Goal: Task Accomplishment & Management: Manage account settings

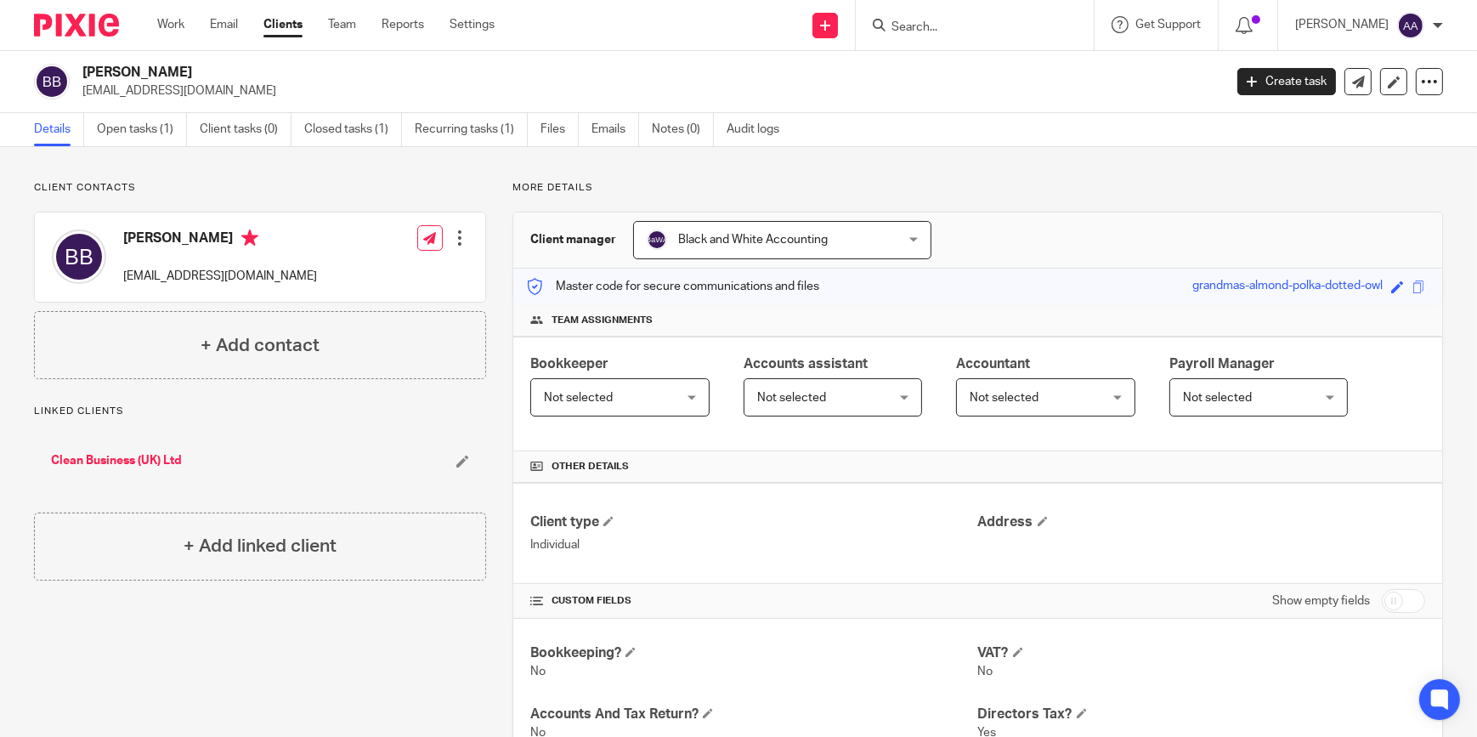
click at [991, 30] on input "Search" at bounding box center [966, 27] width 153 height 15
type input "p"
click at [968, 25] on input "Search" at bounding box center [966, 27] width 153 height 15
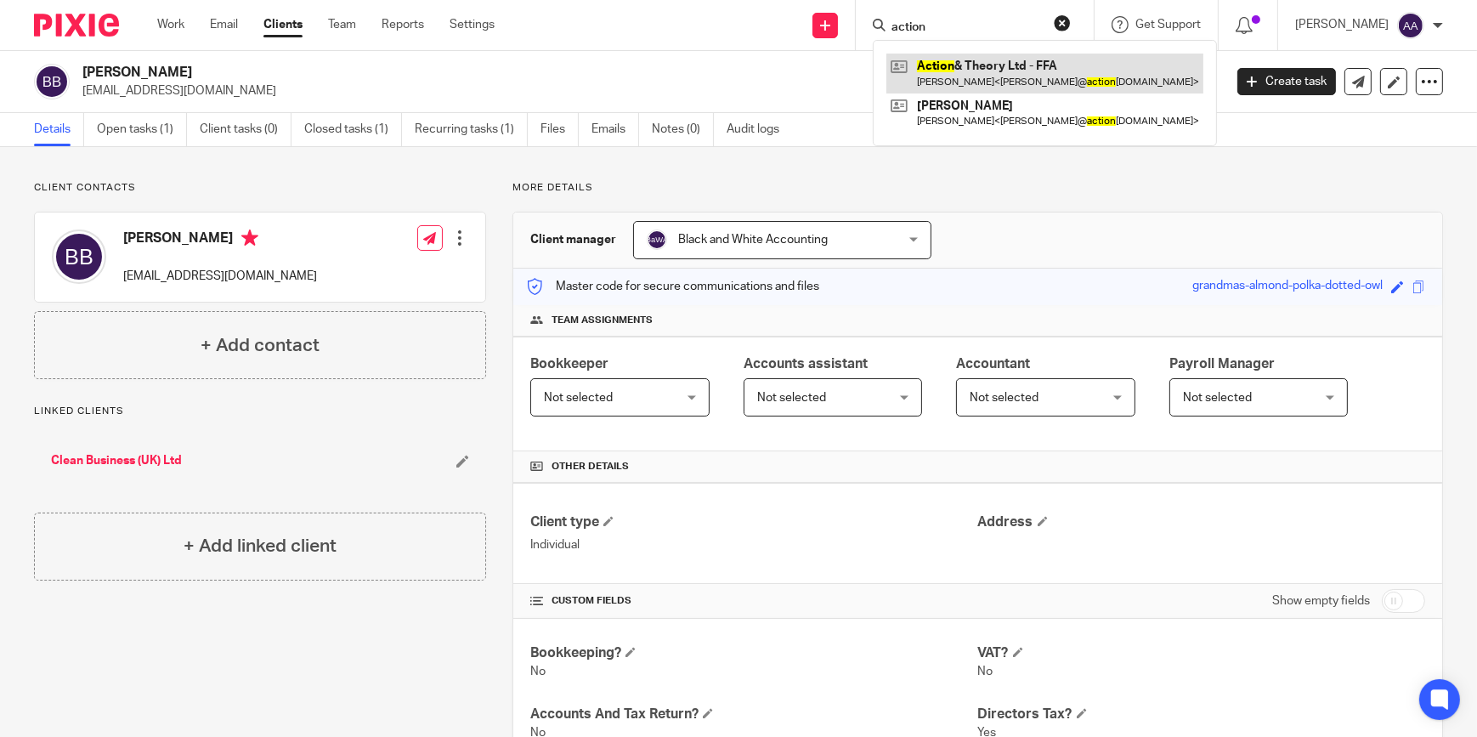
type input "action"
click at [997, 72] on link at bounding box center [1044, 73] width 317 height 39
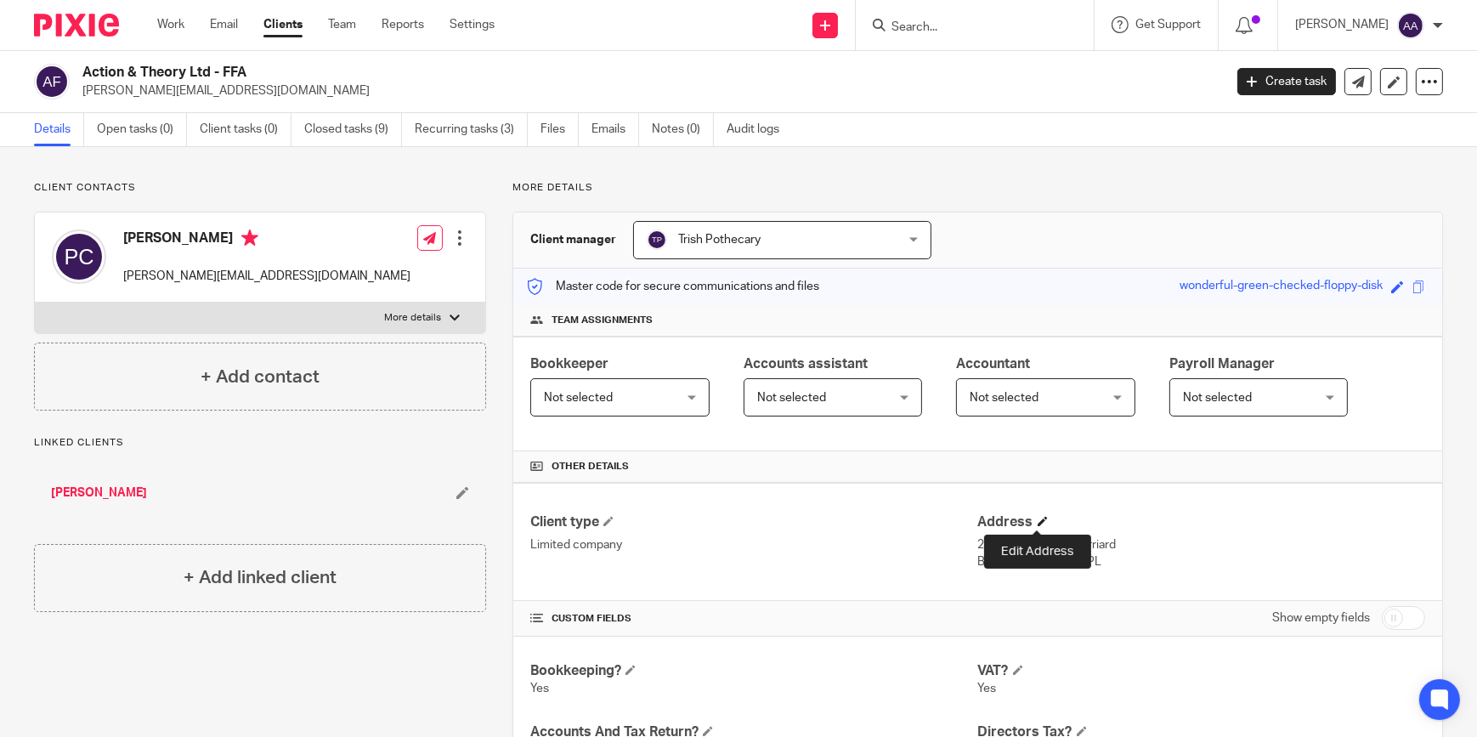
click at [1037, 524] on span at bounding box center [1042, 521] width 10 height 10
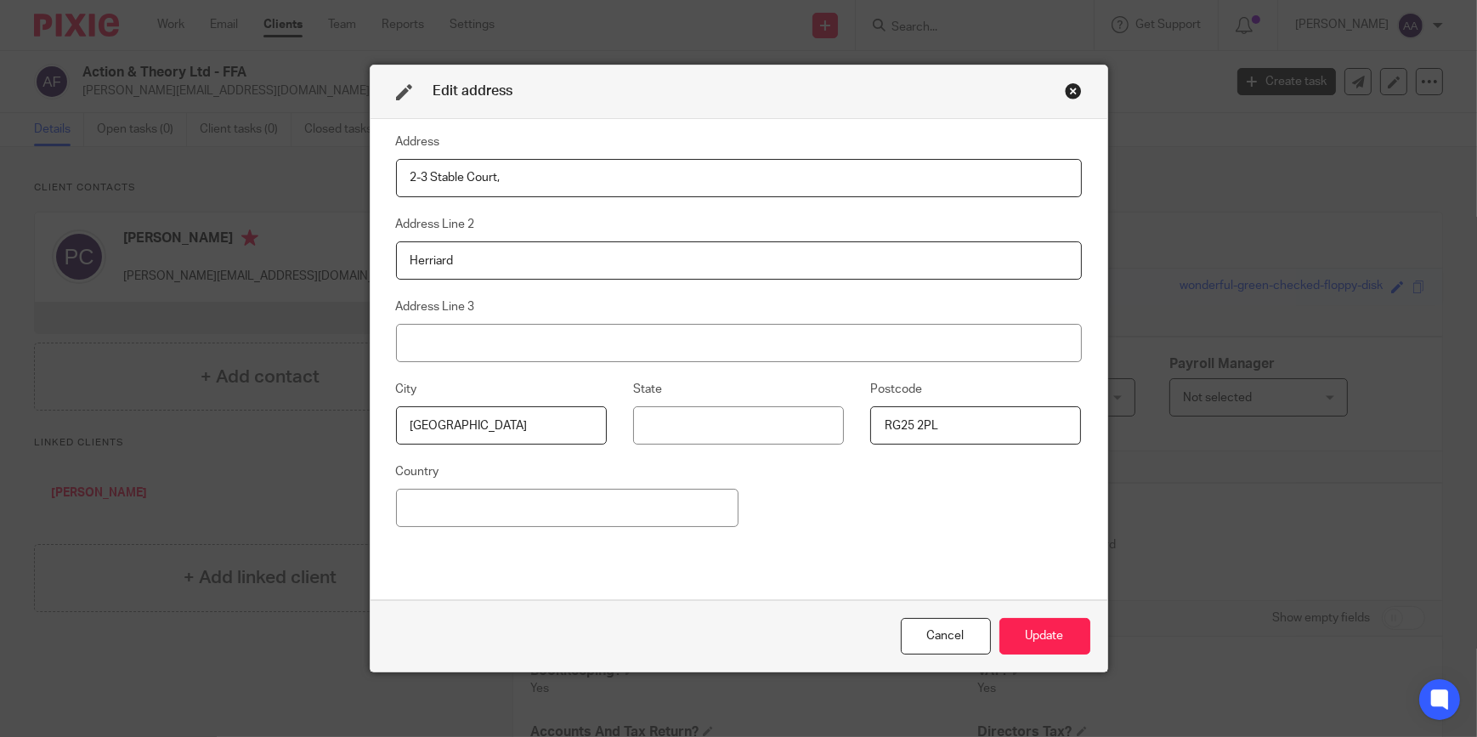
drag, startPoint x: 581, startPoint y: 186, endPoint x: 342, endPoint y: 181, distance: 238.8
click at [342, 181] on div "Edit address Address 2-3 Stable Court, Address Line 2 Herriard Address Line 3 C…" at bounding box center [738, 368] width 1477 height 737
drag, startPoint x: 478, startPoint y: 251, endPoint x: 314, endPoint y: 255, distance: 164.0
click at [314, 255] on div "Edit address Address Address Line 2 Herriard Address Line 3 City Basingstoke St…" at bounding box center [738, 368] width 1477 height 737
click at [458, 184] on input at bounding box center [739, 178] width 686 height 38
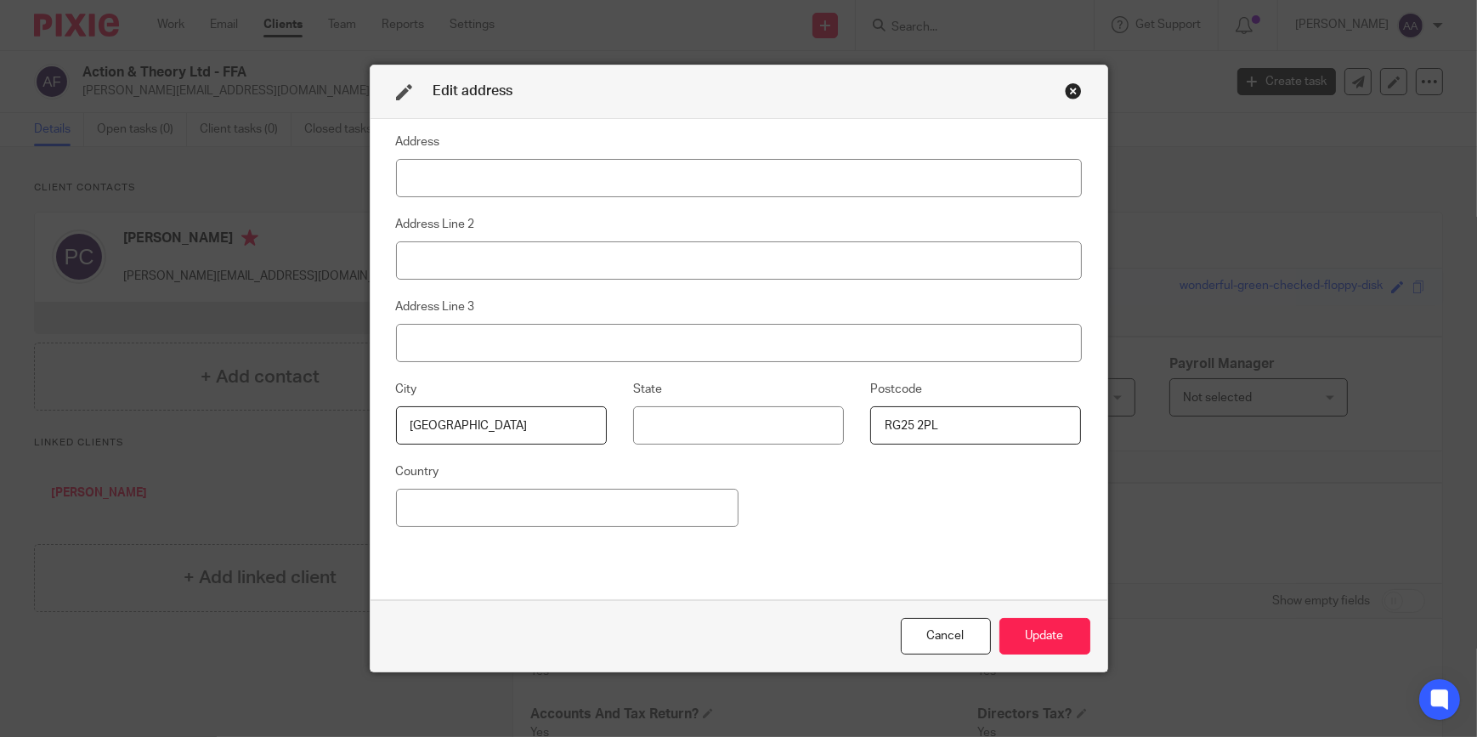
click at [884, 225] on fieldset "Address Line 2" at bounding box center [739, 246] width 686 height 65
click at [474, 174] on input at bounding box center [739, 178] width 686 height 38
type input "T"
type input "4"
type input "The Well House 4"
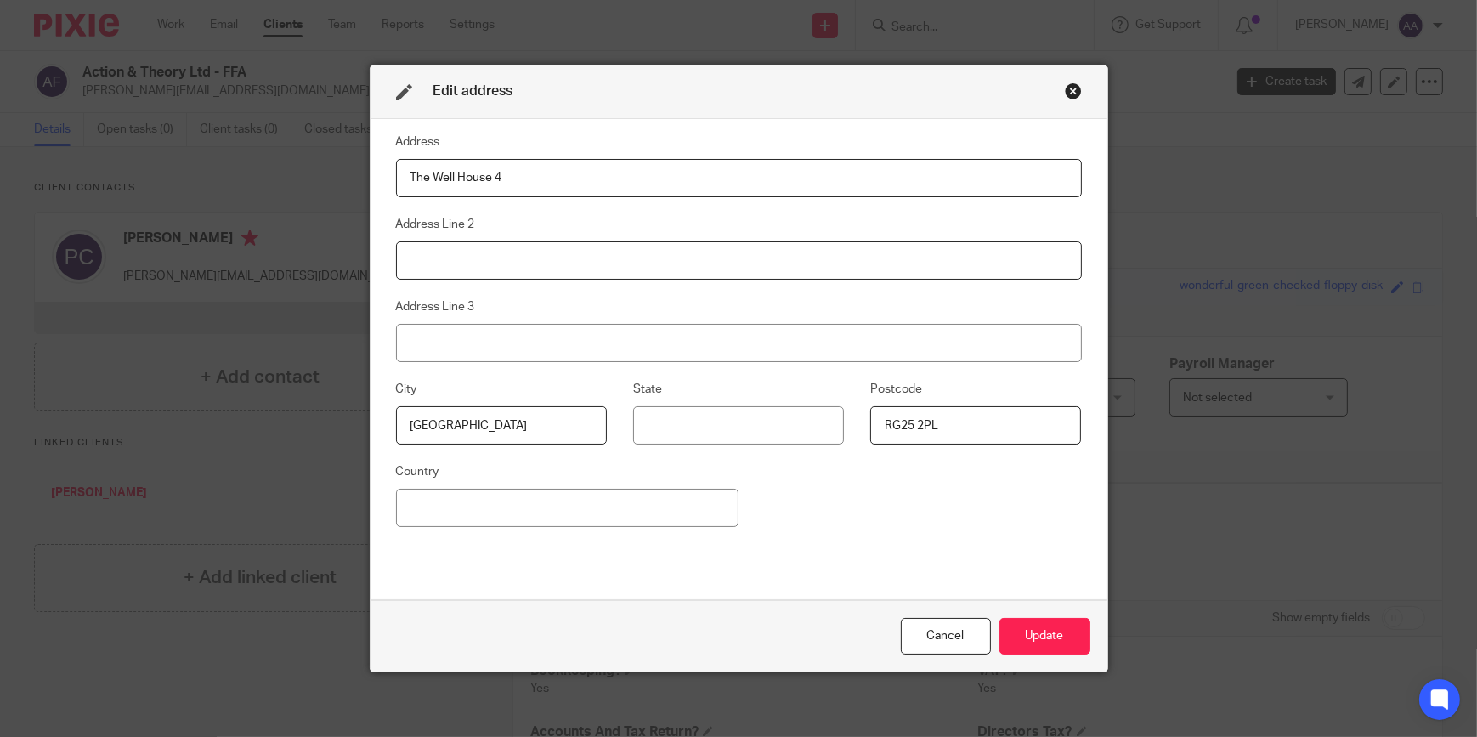
click at [518, 246] on input at bounding box center [739, 260] width 686 height 38
type input "Herriard"
click at [1036, 646] on button "Update" at bounding box center [1044, 636] width 91 height 37
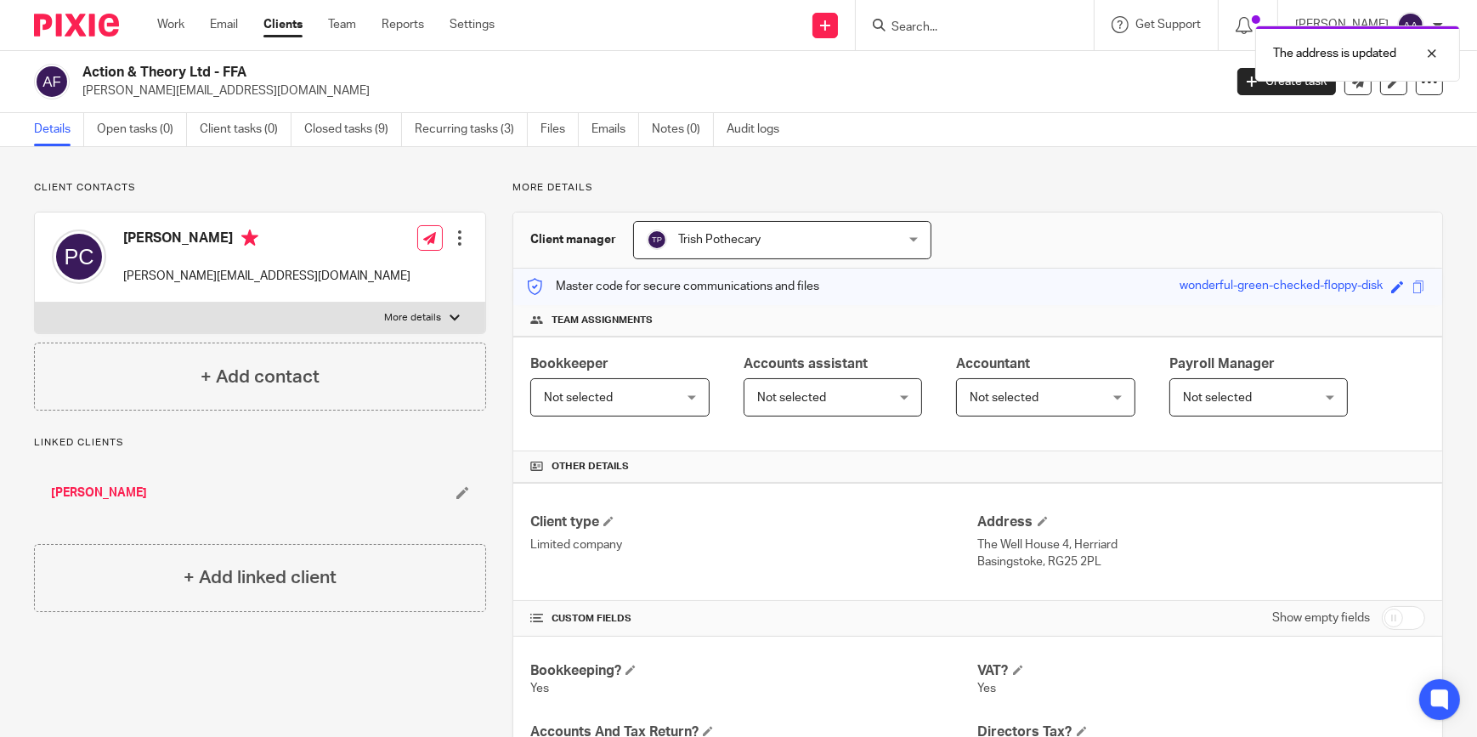
click at [1003, 18] on div "The address is updated" at bounding box center [1098, 49] width 721 height 65
click at [973, 31] on div "The address is updated" at bounding box center [1098, 49] width 721 height 65
click at [948, 28] on div "The address is updated" at bounding box center [1098, 49] width 721 height 65
click at [1436, 52] on div at bounding box center [1419, 53] width 46 height 20
click at [992, 27] on input "Search" at bounding box center [966, 27] width 153 height 15
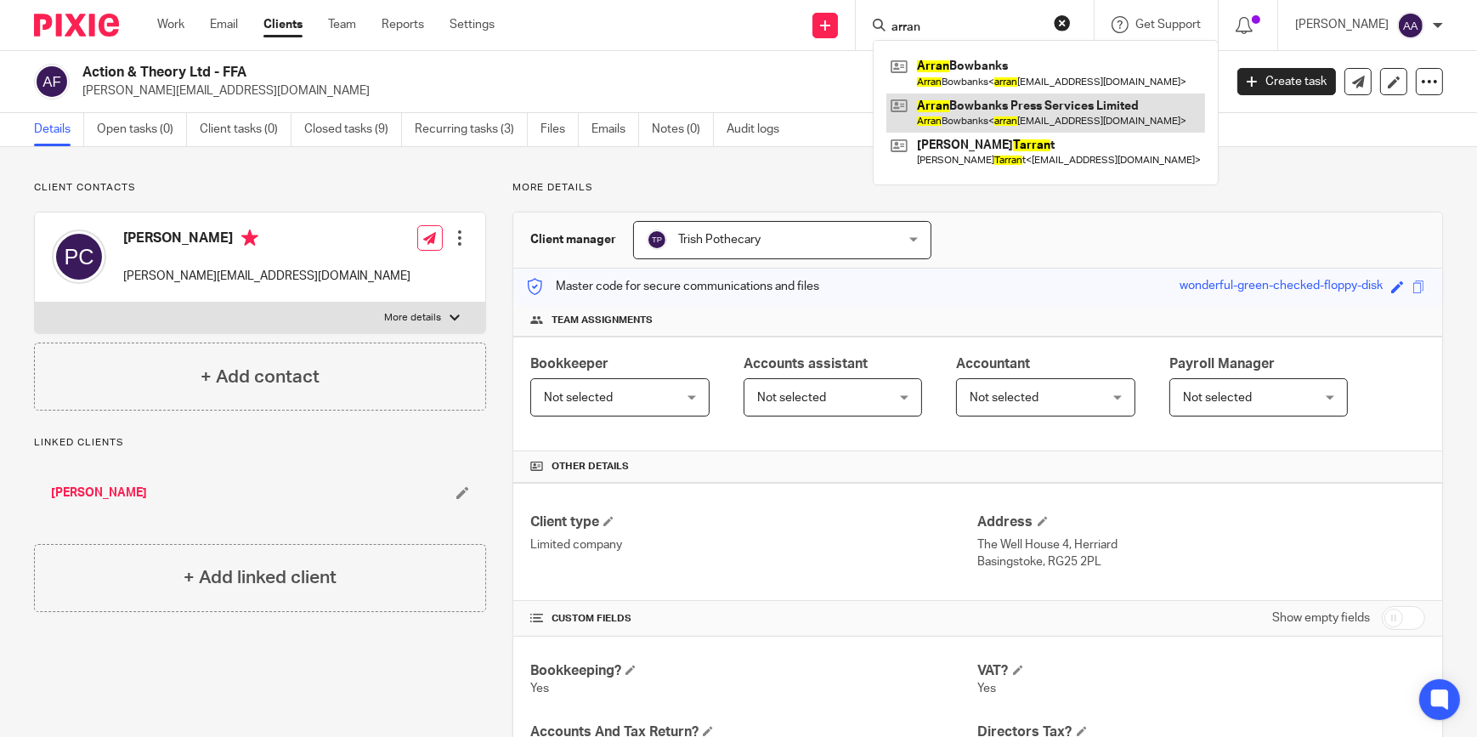
type input "arran"
click at [996, 100] on link at bounding box center [1045, 112] width 319 height 39
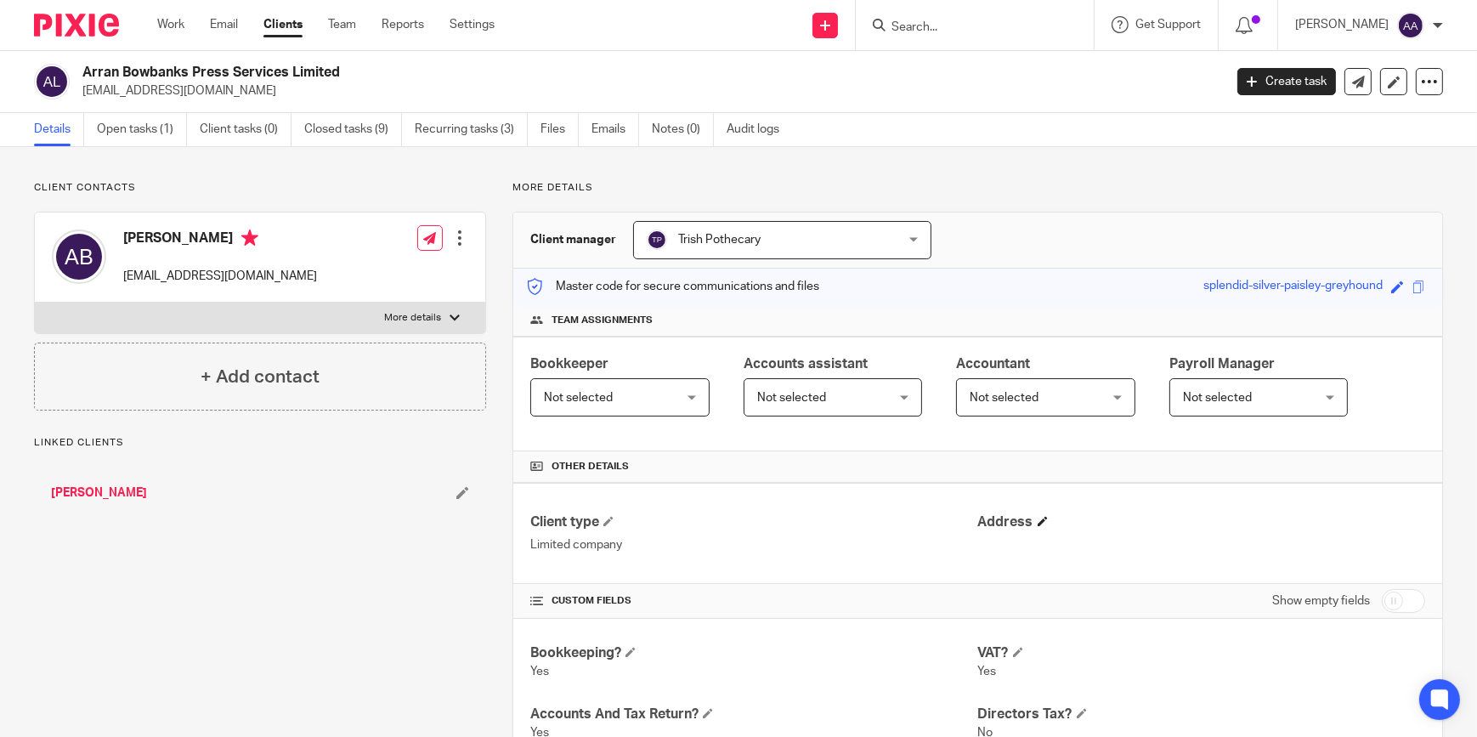
click at [1047, 522] on h4 "Address" at bounding box center [1201, 522] width 447 height 18
click at [1040, 520] on span at bounding box center [1042, 521] width 10 height 10
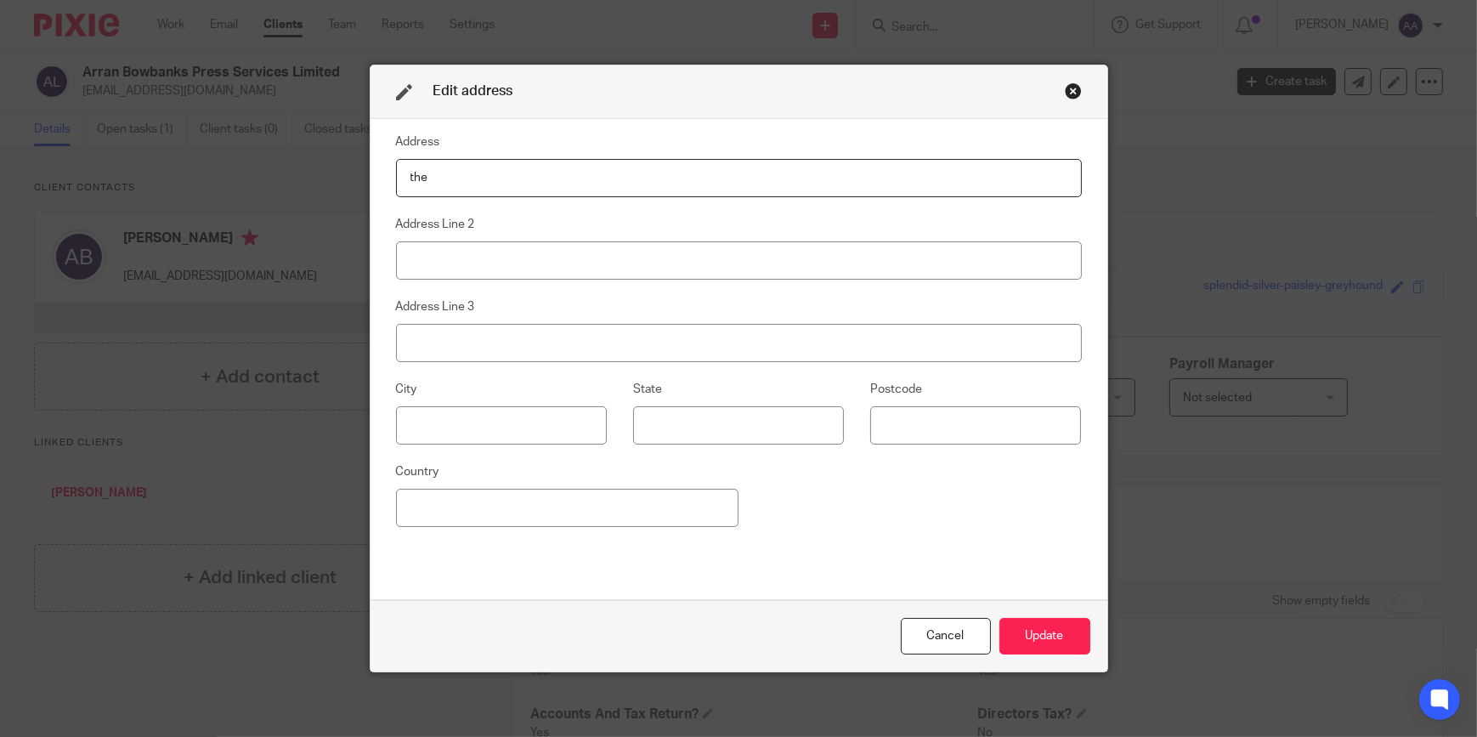
type input "The Well House 4"
type input "[PERSON_NAME]"
type input "[GEOGRAPHIC_DATA]"
type input "RG25 2PL"
click at [536, 269] on input "[PERSON_NAME]" at bounding box center [739, 260] width 686 height 38
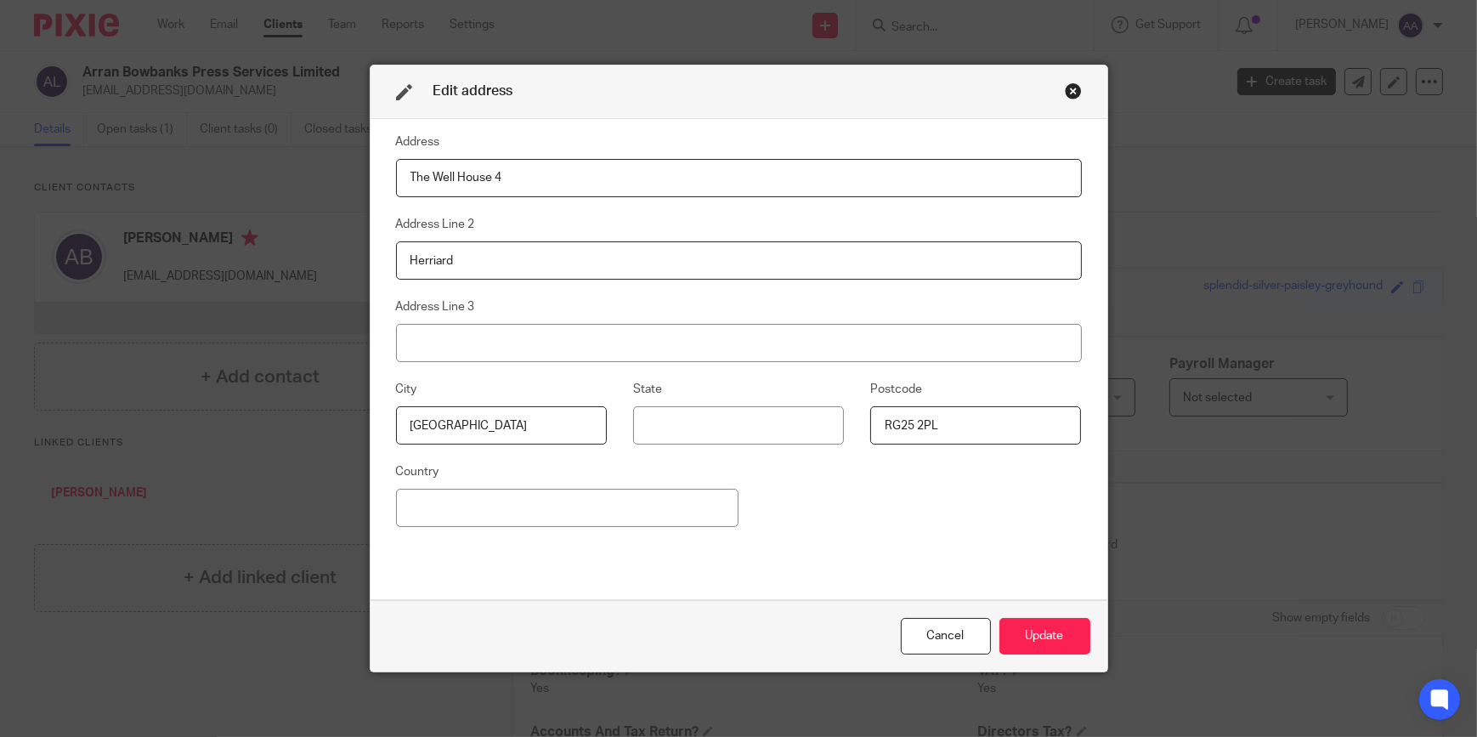
type input "Herriard"
click at [737, 568] on div "Address The Well House 4 Address Line 2 Herriard Address Line 3 [GEOGRAPHIC_DAT…" at bounding box center [739, 359] width 686 height 455
click at [1079, 634] on button "Update" at bounding box center [1044, 636] width 91 height 37
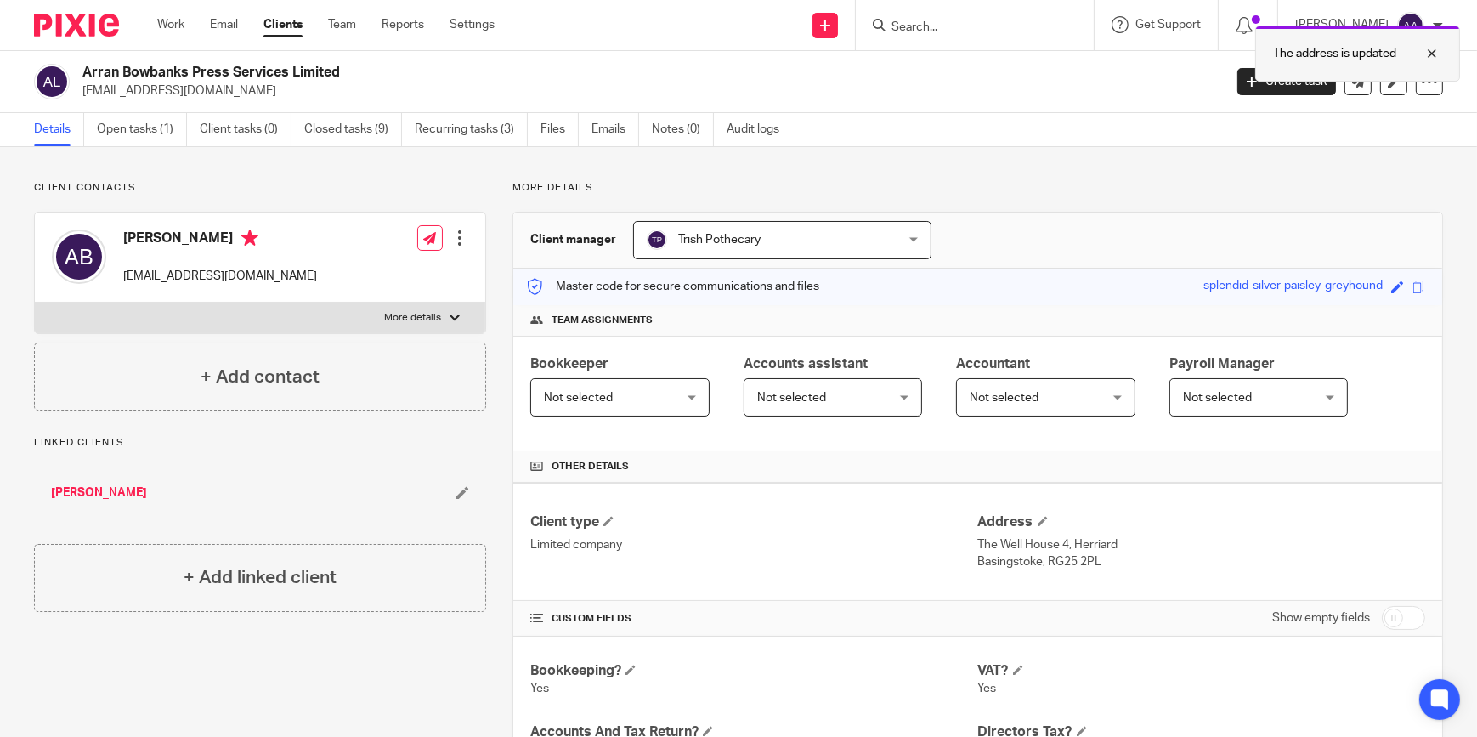
click at [1434, 49] on div at bounding box center [1419, 53] width 46 height 20
click at [962, 25] on input "Search" at bounding box center [966, 27] width 153 height 15
click at [959, 24] on input "Search" at bounding box center [966, 27] width 153 height 15
click at [958, 22] on input "Search" at bounding box center [966, 27] width 153 height 15
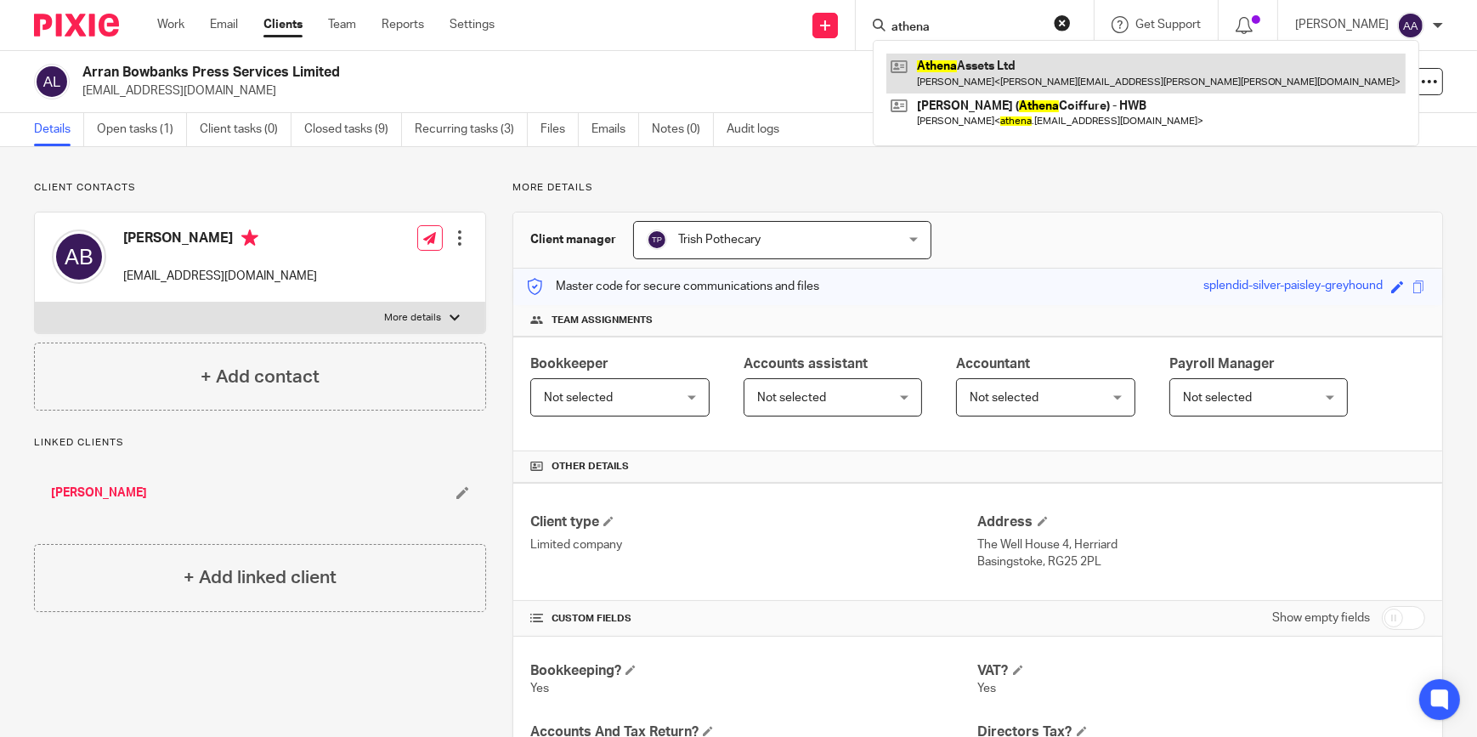
type input "athena"
click at [980, 90] on link at bounding box center [1145, 73] width 519 height 39
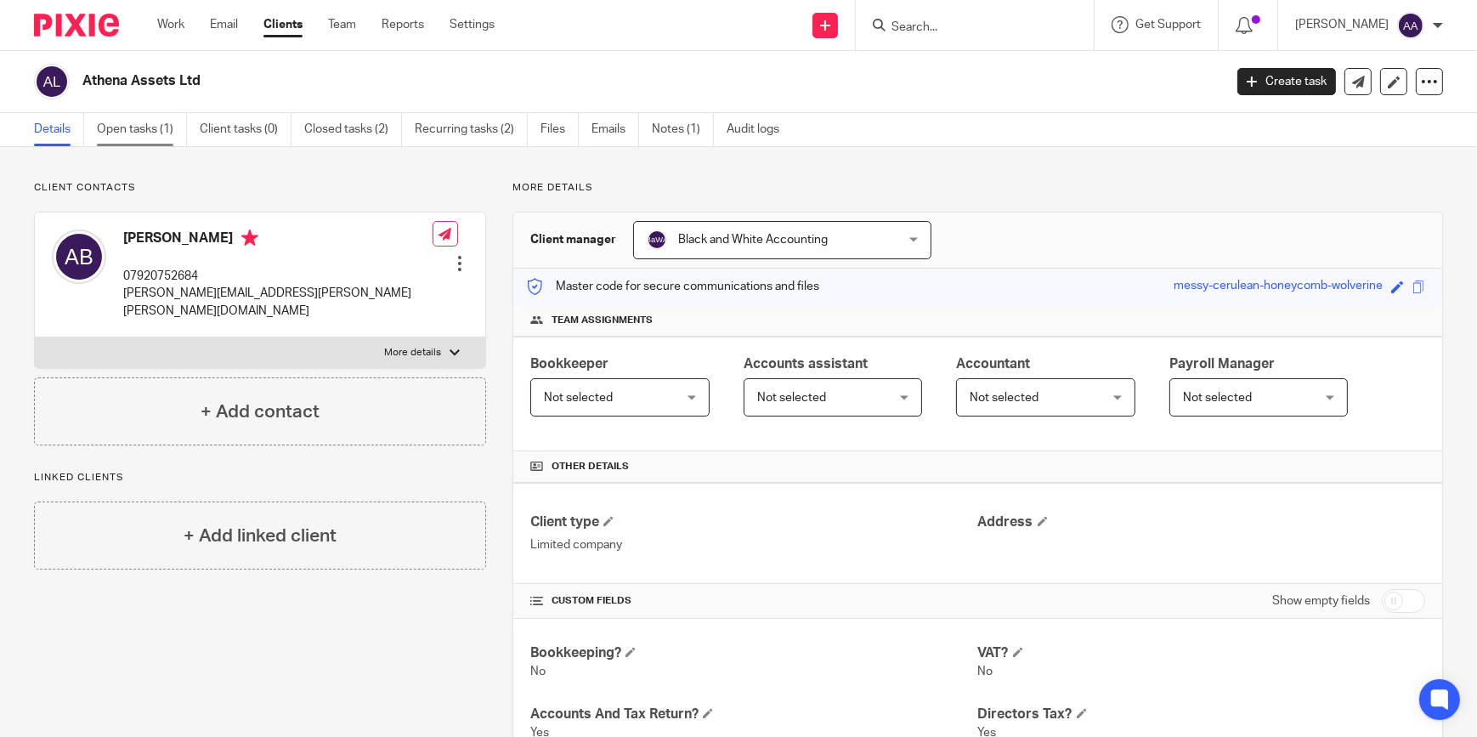
click at [178, 127] on link "Open tasks (1)" at bounding box center [142, 129] width 90 height 33
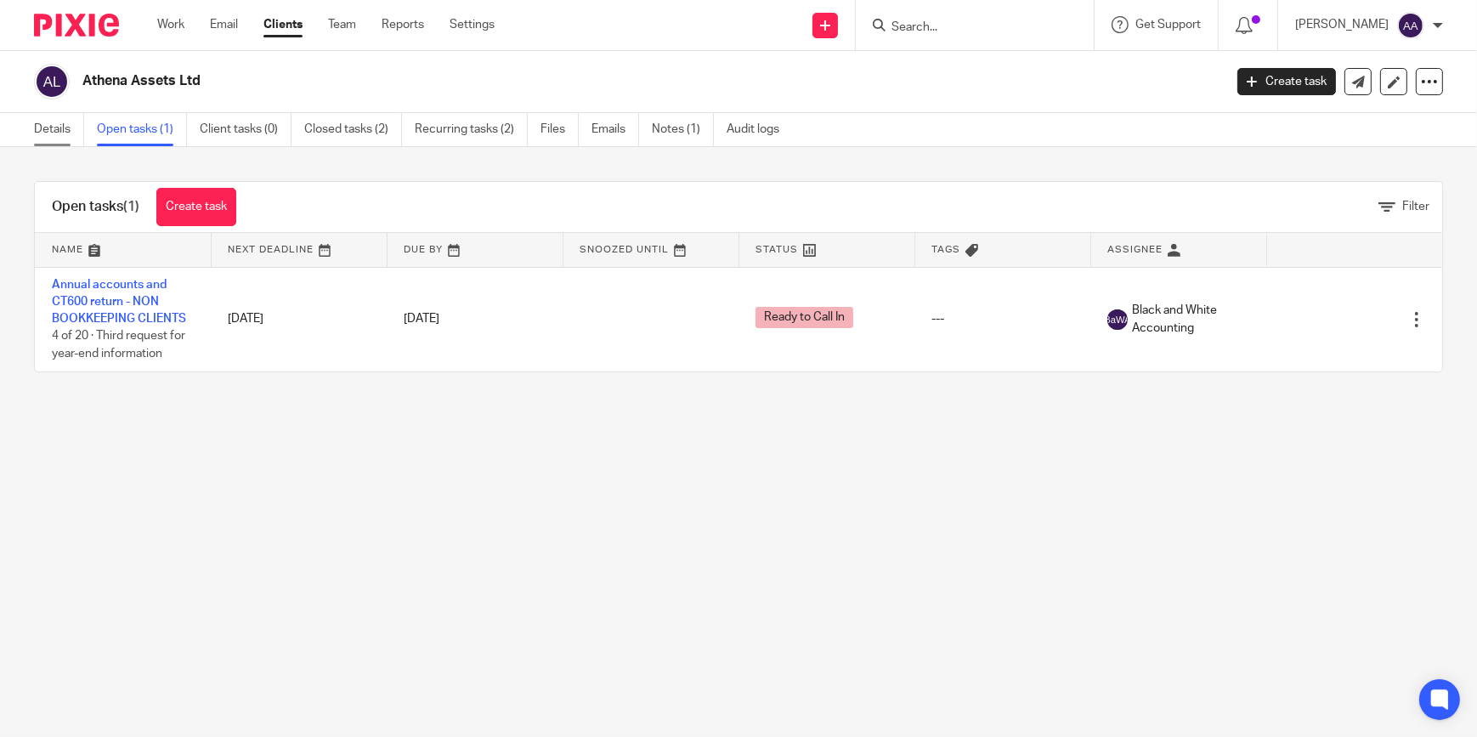
click at [41, 134] on link "Details" at bounding box center [59, 129] width 50 height 33
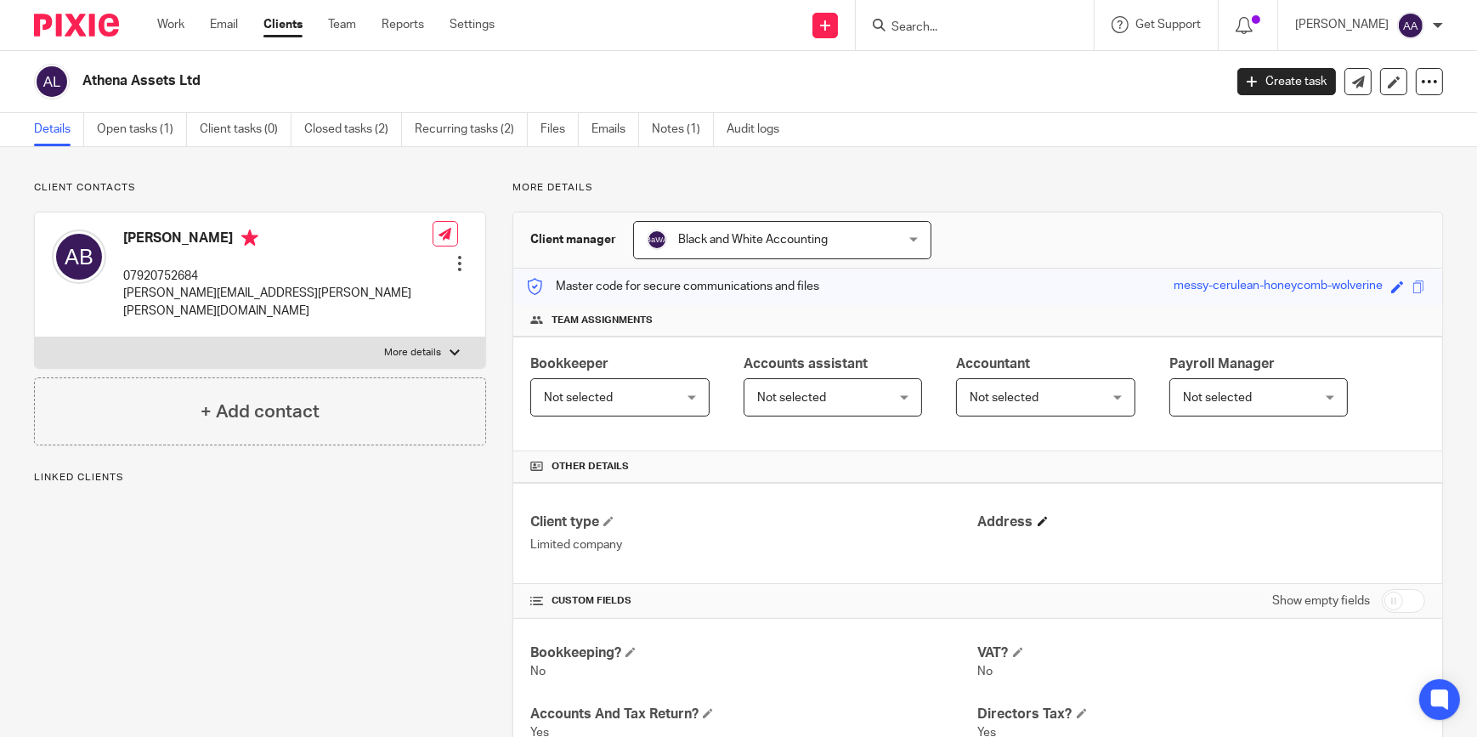
click at [1028, 518] on h4 "Address" at bounding box center [1201, 522] width 447 height 18
click at [1037, 518] on span at bounding box center [1042, 521] width 10 height 10
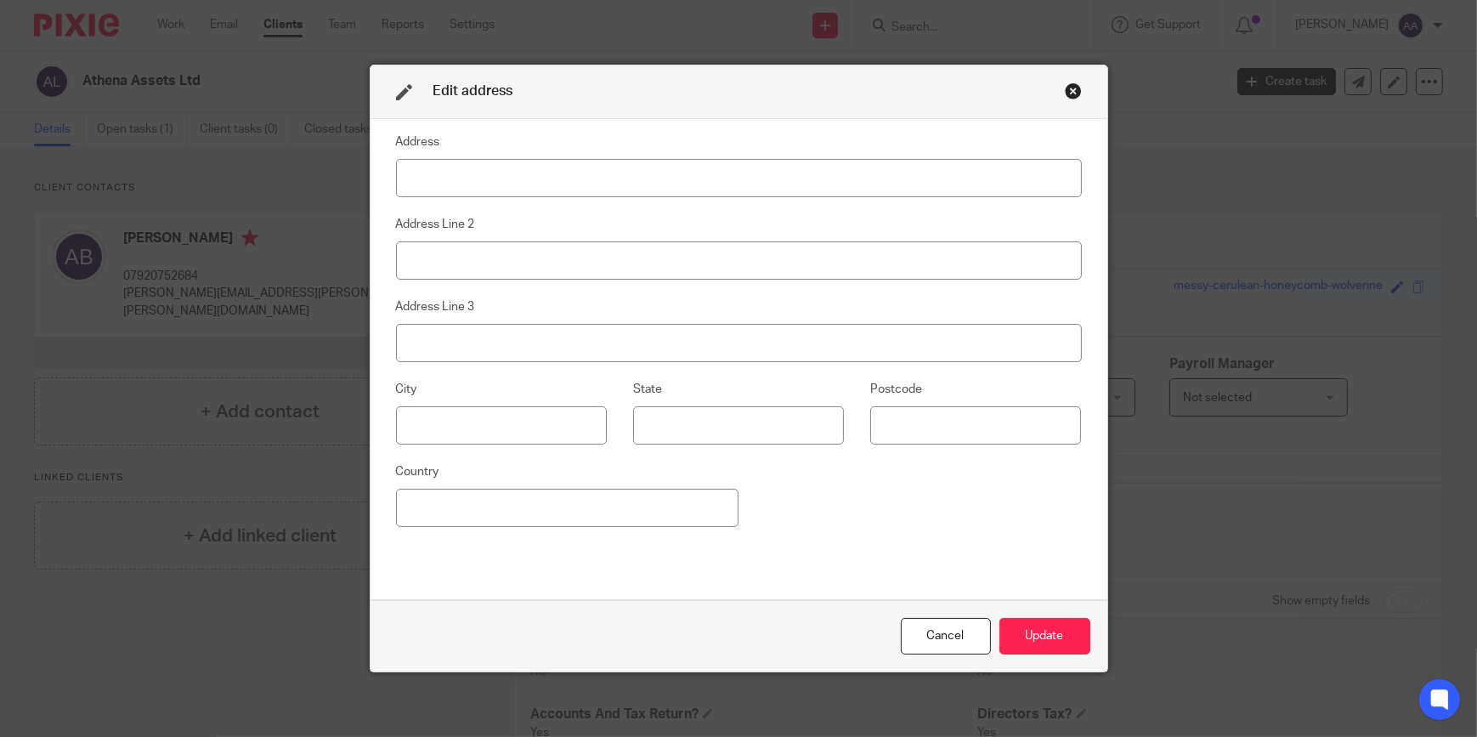
click at [502, 188] on input at bounding box center [739, 178] width 686 height 38
type input "The Well House 4"
type input "Herriard"
type input "[GEOGRAPHIC_DATA]"
type input "RG25 2PL"
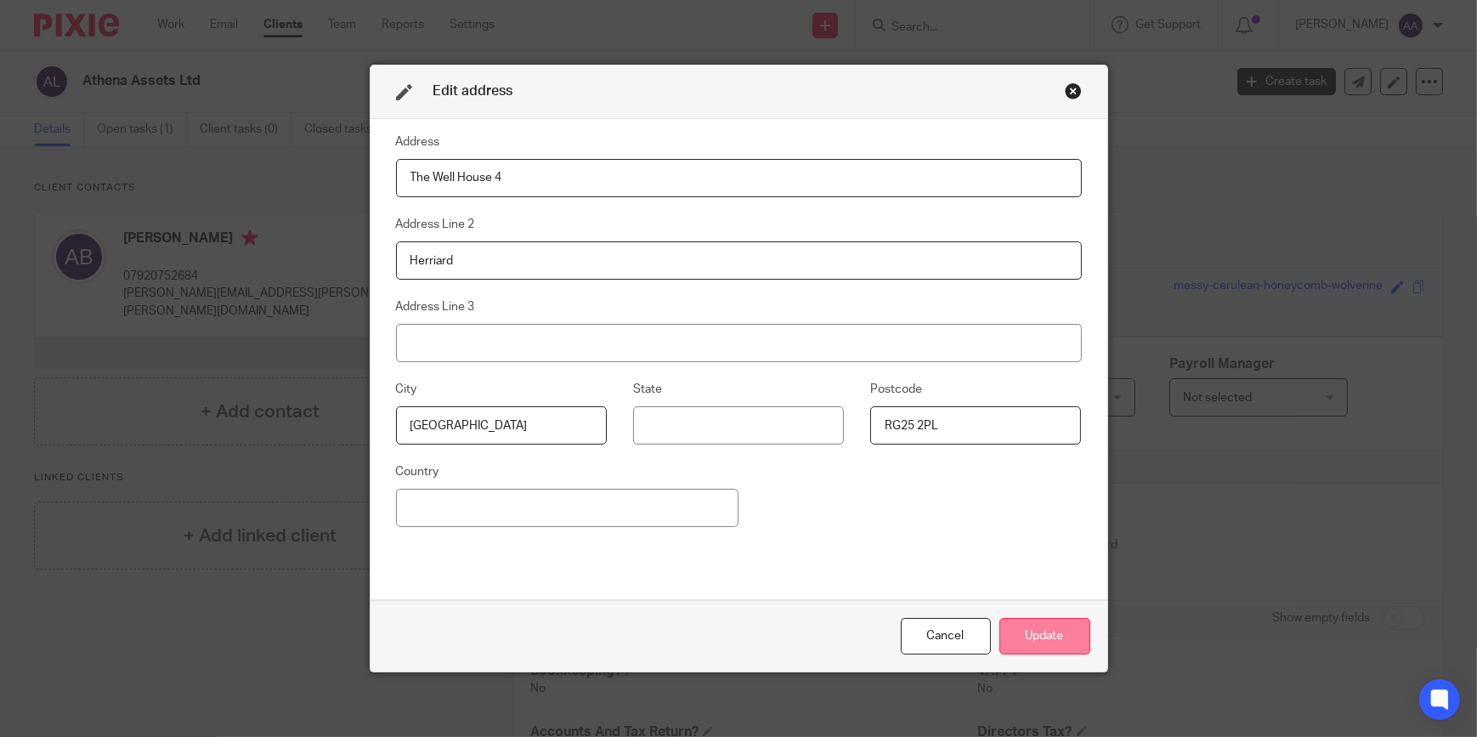
click at [1042, 629] on button "Update" at bounding box center [1044, 636] width 91 height 37
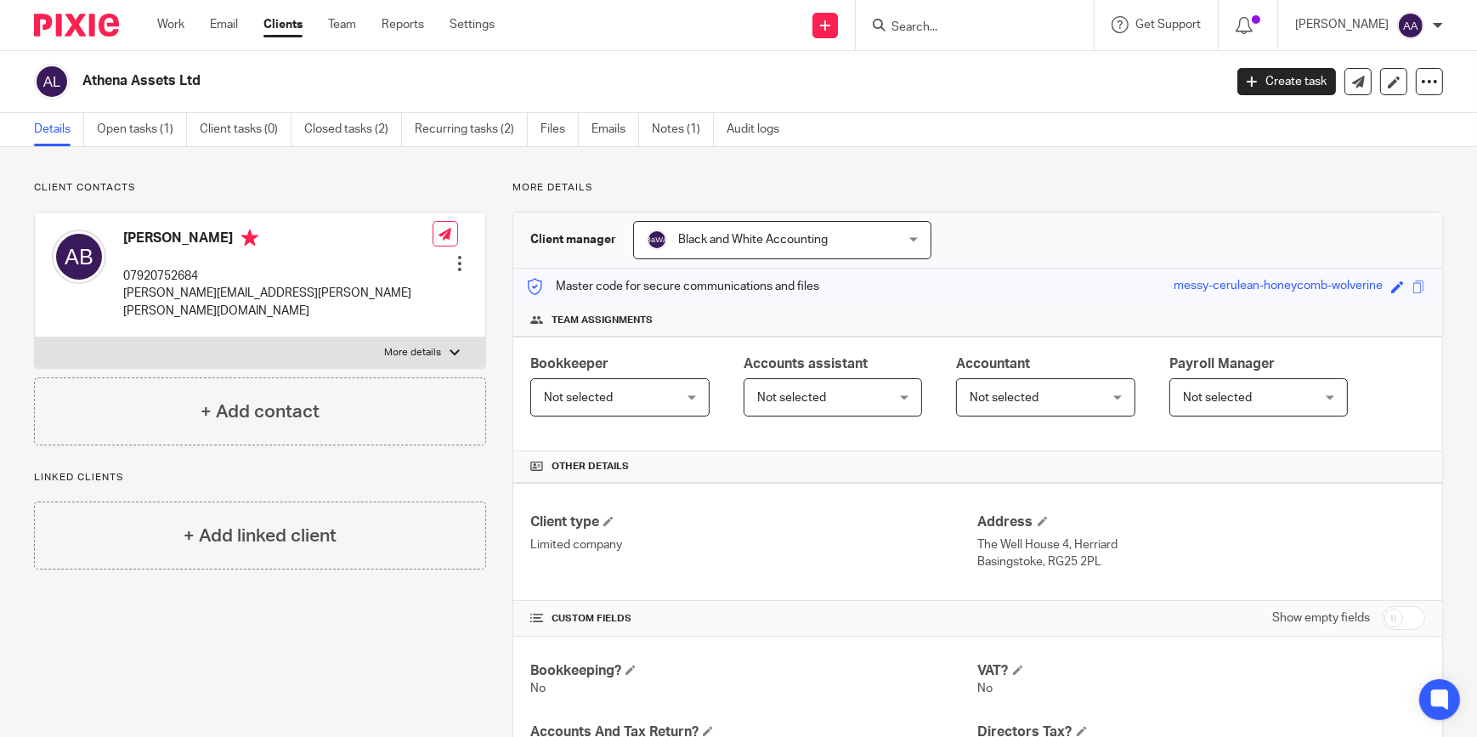
click at [945, 30] on input "Search" at bounding box center [966, 27] width 153 height 15
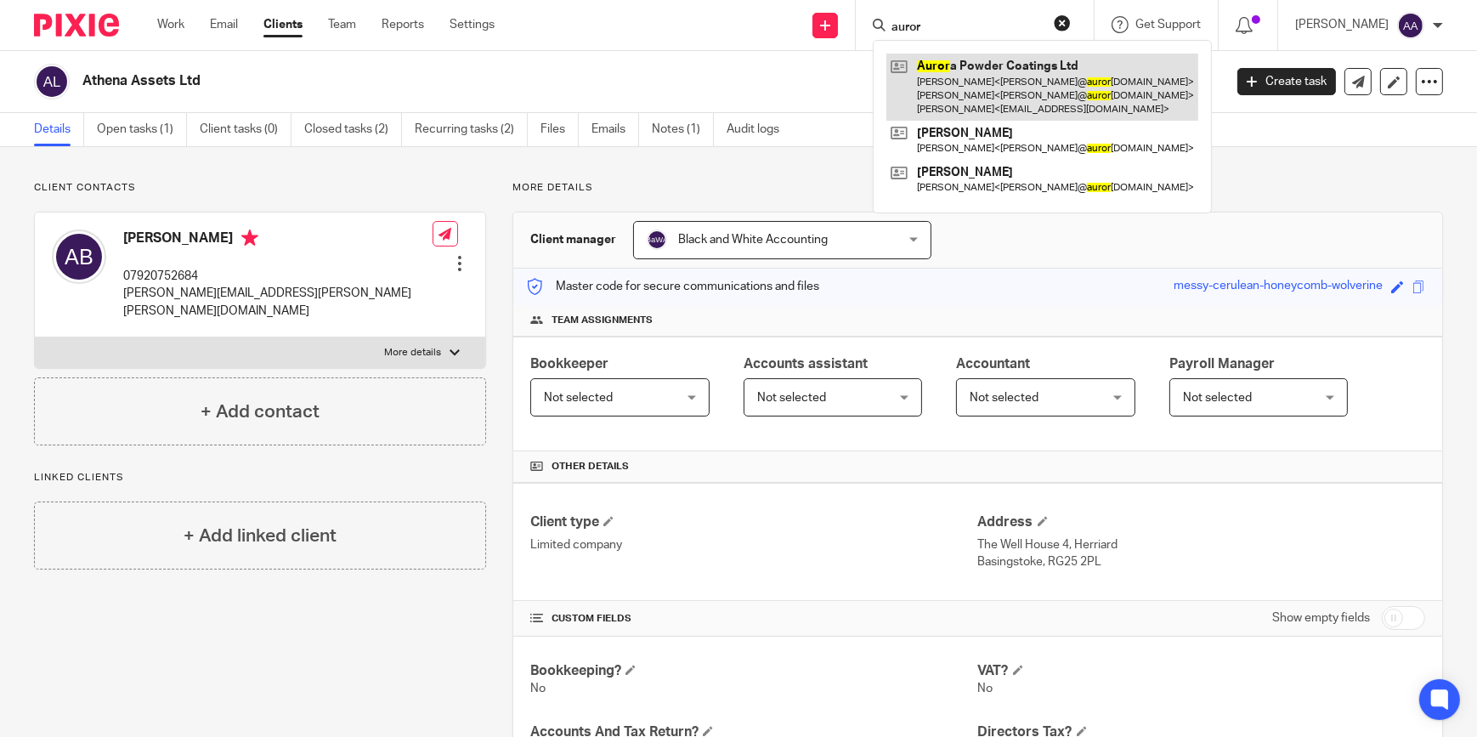
type input "auror"
click at [1028, 81] on link at bounding box center [1042, 87] width 312 height 67
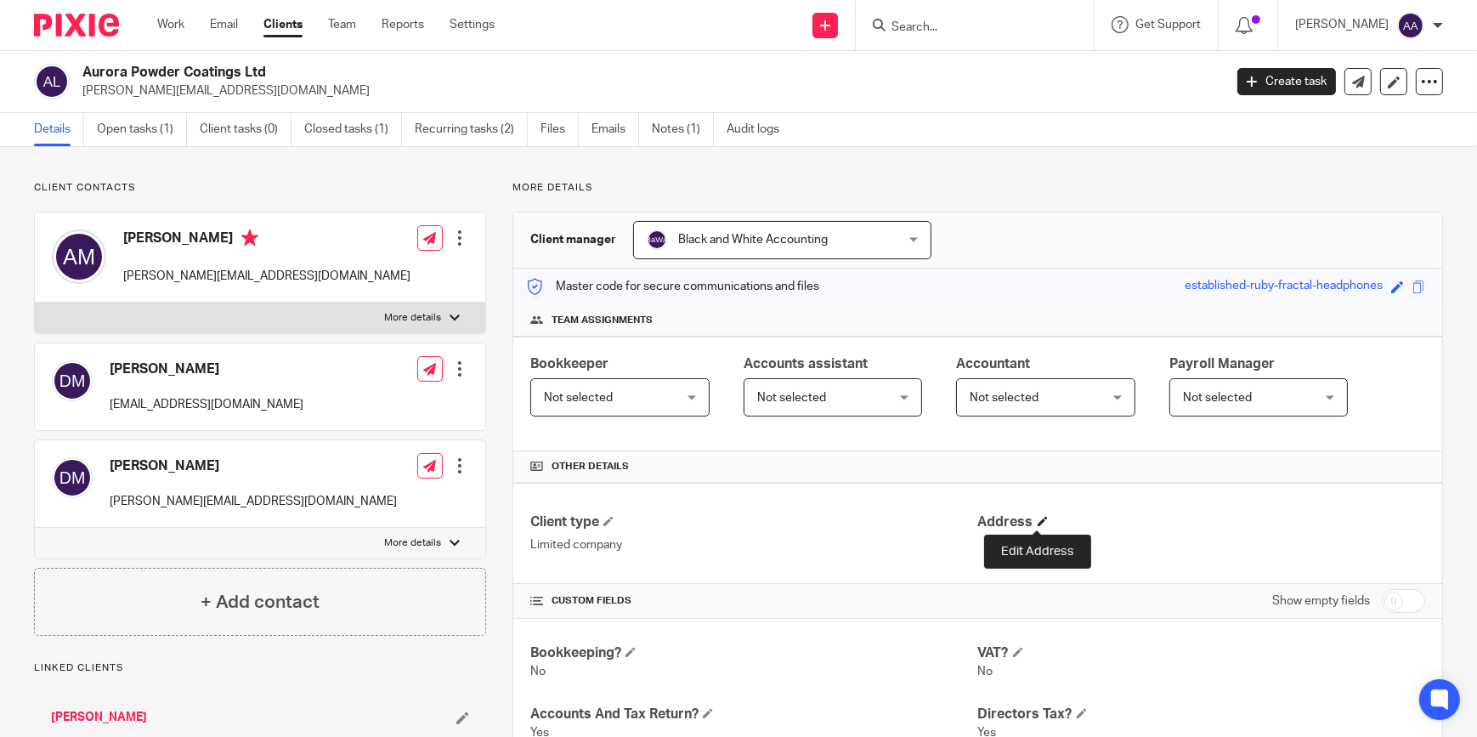
click at [1037, 519] on span at bounding box center [1042, 521] width 10 height 10
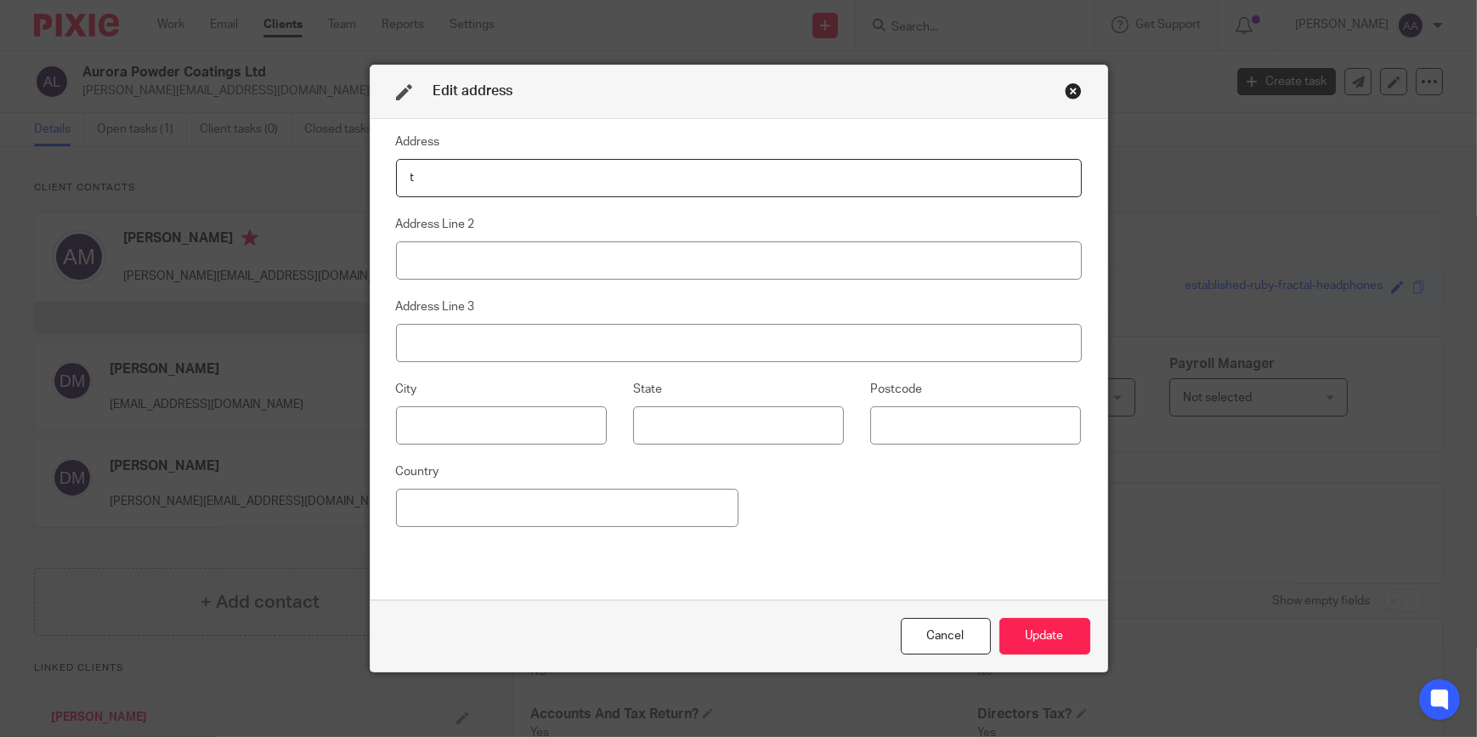
type input "The Well House 4"
type input "Herriard"
type input "[GEOGRAPHIC_DATA]"
type input "RG25 2PL"
click at [1024, 617] on div "Cancel Update" at bounding box center [738, 635] width 737 height 71
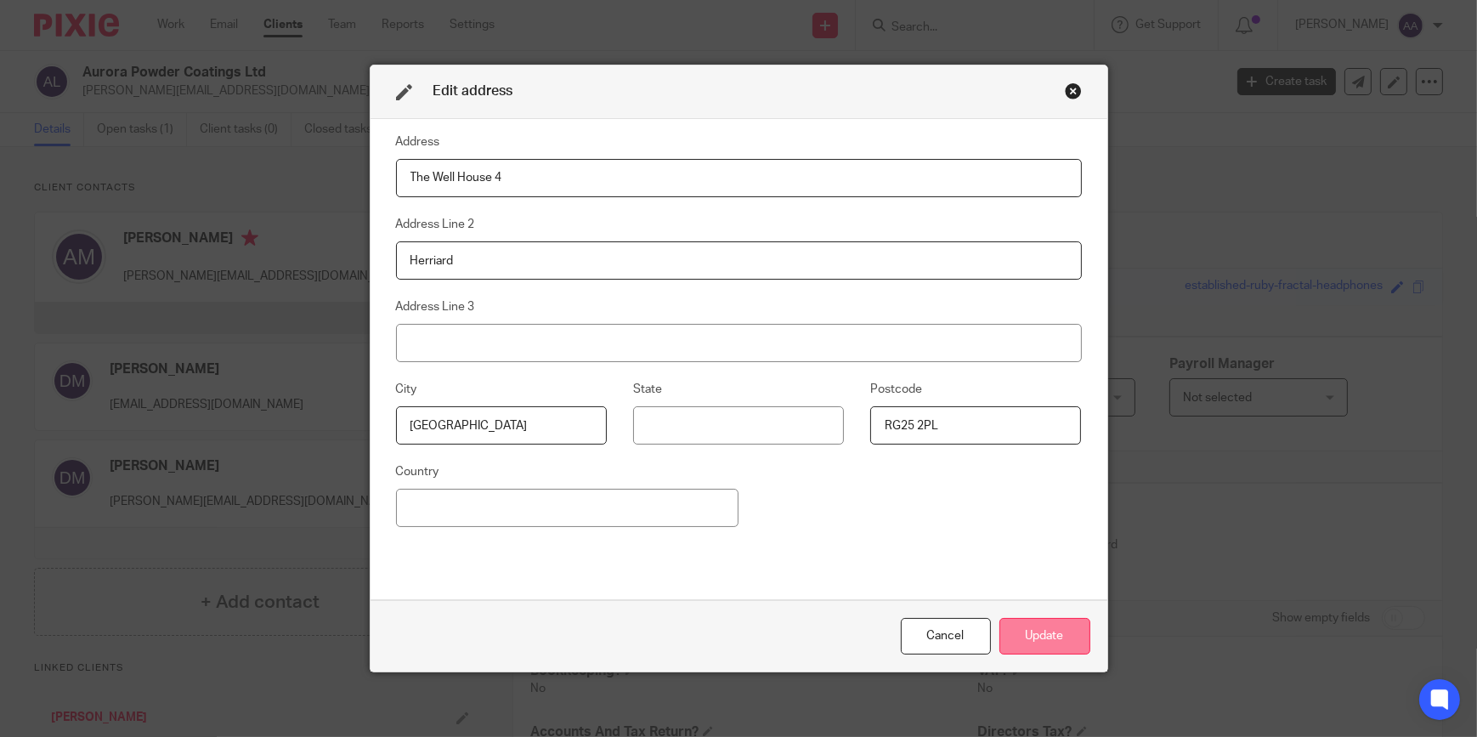
click at [1021, 635] on button "Update" at bounding box center [1044, 636] width 91 height 37
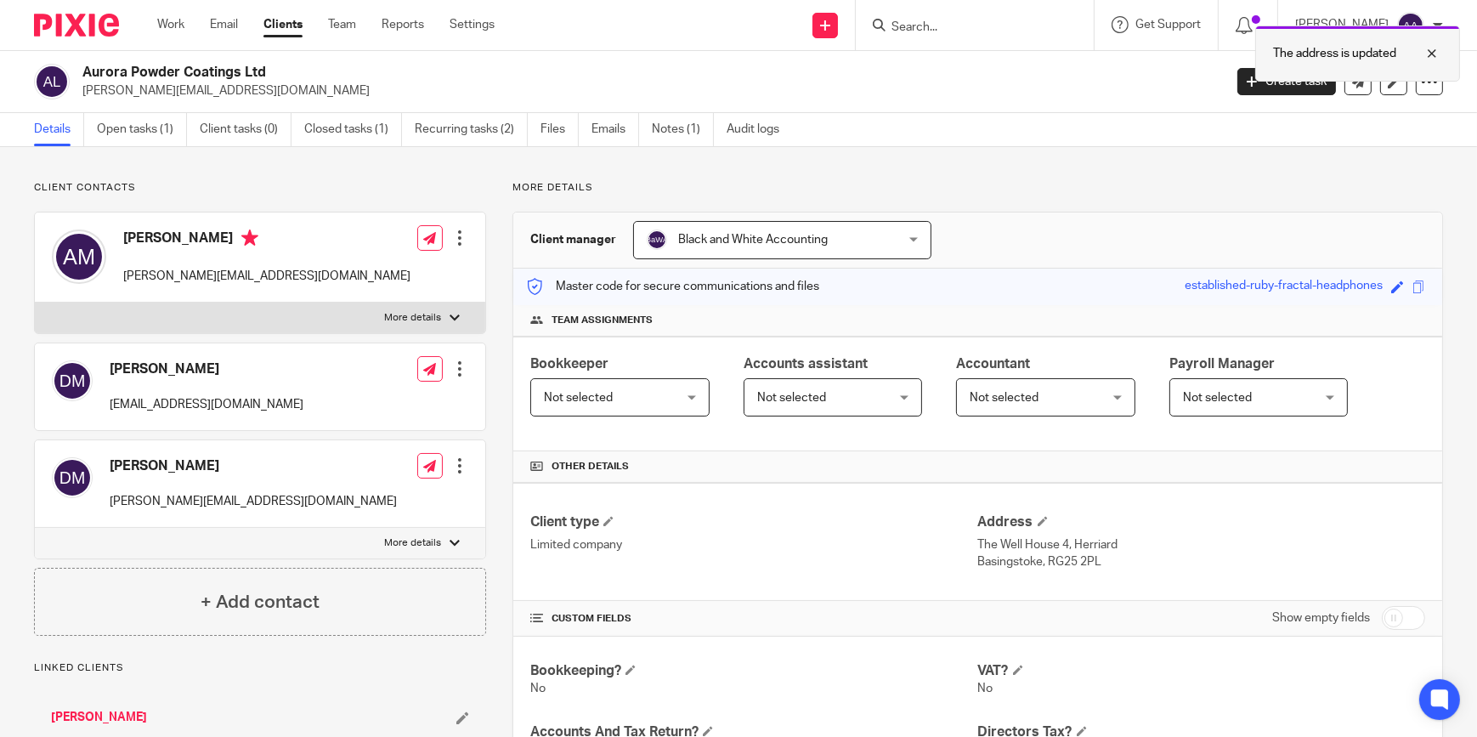
click at [1434, 48] on div at bounding box center [1419, 53] width 46 height 20
click at [980, 14] on form at bounding box center [980, 24] width 181 height 21
click at [979, 14] on form at bounding box center [980, 24] width 181 height 21
drag, startPoint x: 979, startPoint y: 14, endPoint x: 952, endPoint y: 15, distance: 27.2
click at [952, 15] on form at bounding box center [980, 24] width 181 height 21
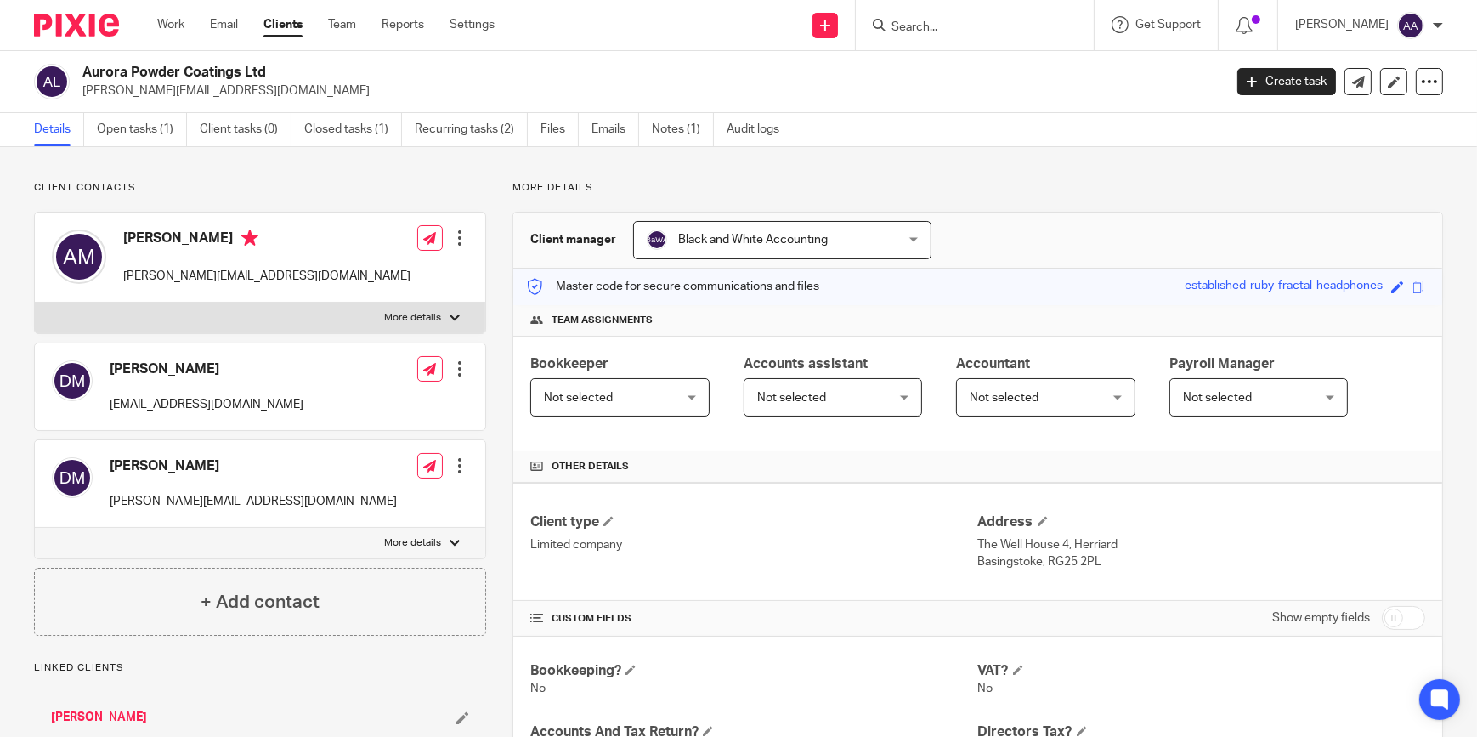
click at [942, 25] on input "Search" at bounding box center [966, 27] width 153 height 15
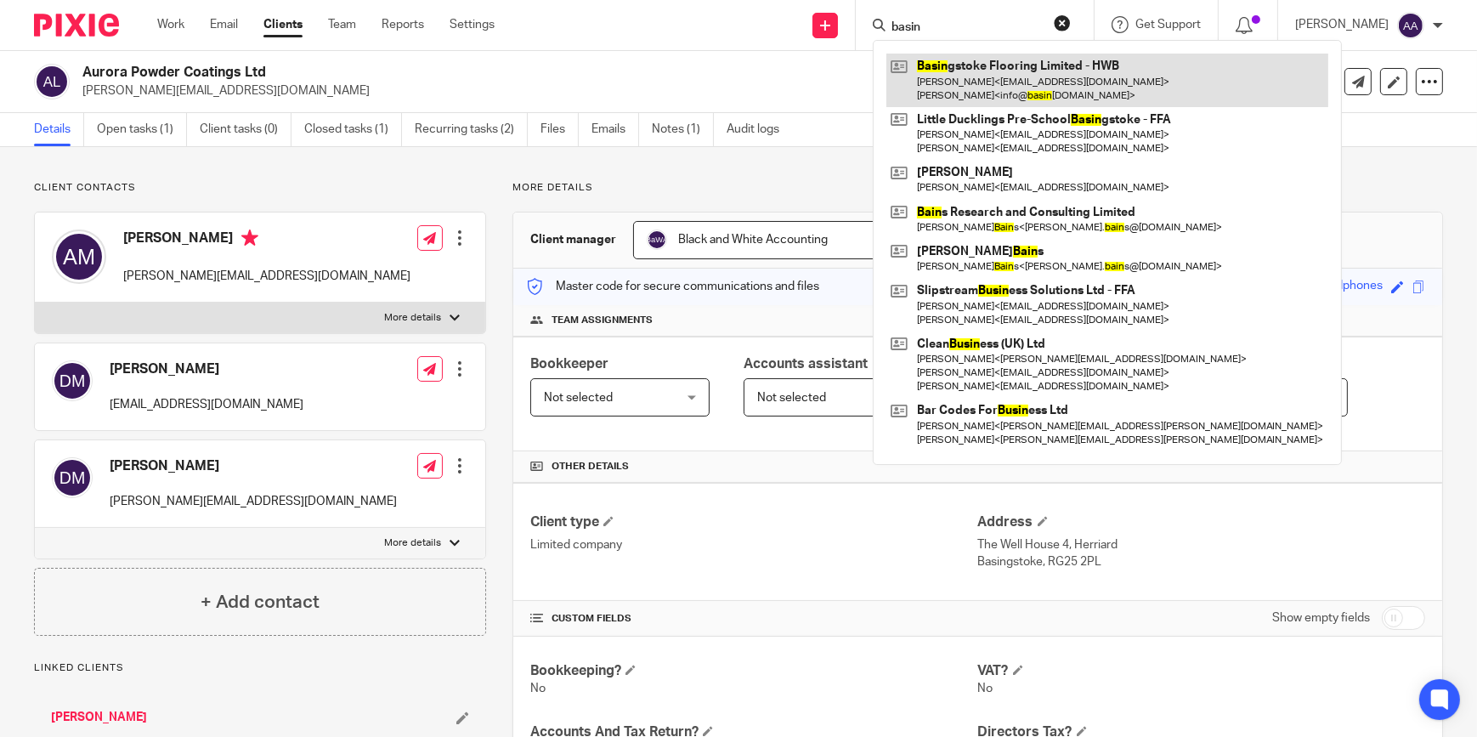
type input "basin"
click at [994, 63] on link at bounding box center [1107, 80] width 442 height 53
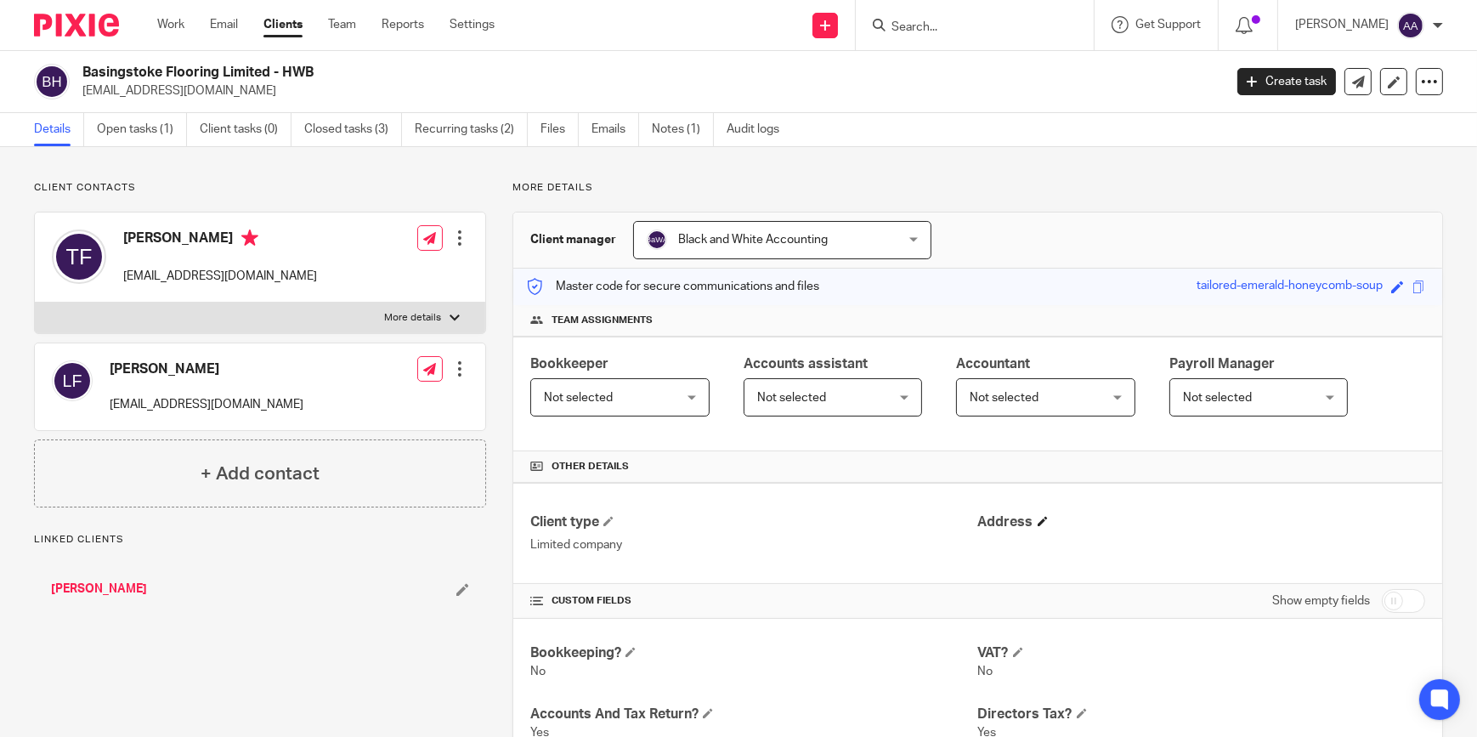
drag, startPoint x: 1027, startPoint y: 522, endPoint x: 1036, endPoint y: 511, distance: 13.8
click at [1028, 522] on h4 "Address" at bounding box center [1201, 522] width 447 height 18
click at [1036, 513] on h4 "Address" at bounding box center [1201, 522] width 447 height 18
click at [1036, 516] on h4 "Address" at bounding box center [1201, 522] width 447 height 18
click at [1037, 516] on span at bounding box center [1042, 521] width 10 height 10
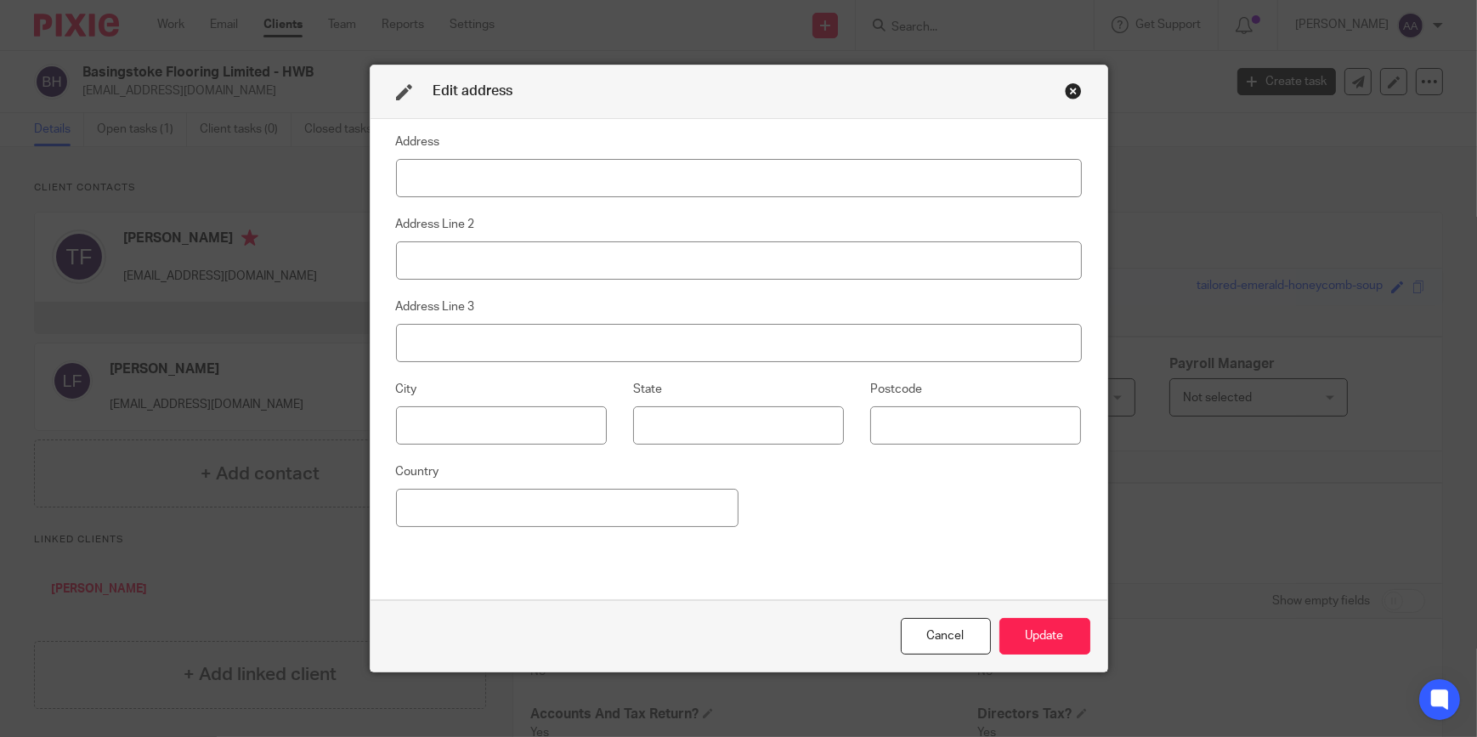
click at [698, 164] on input at bounding box center [739, 178] width 686 height 38
type input "The Well House 4"
type input "Herriard"
type input "Basingstoke"
type input "RG25 2PL"
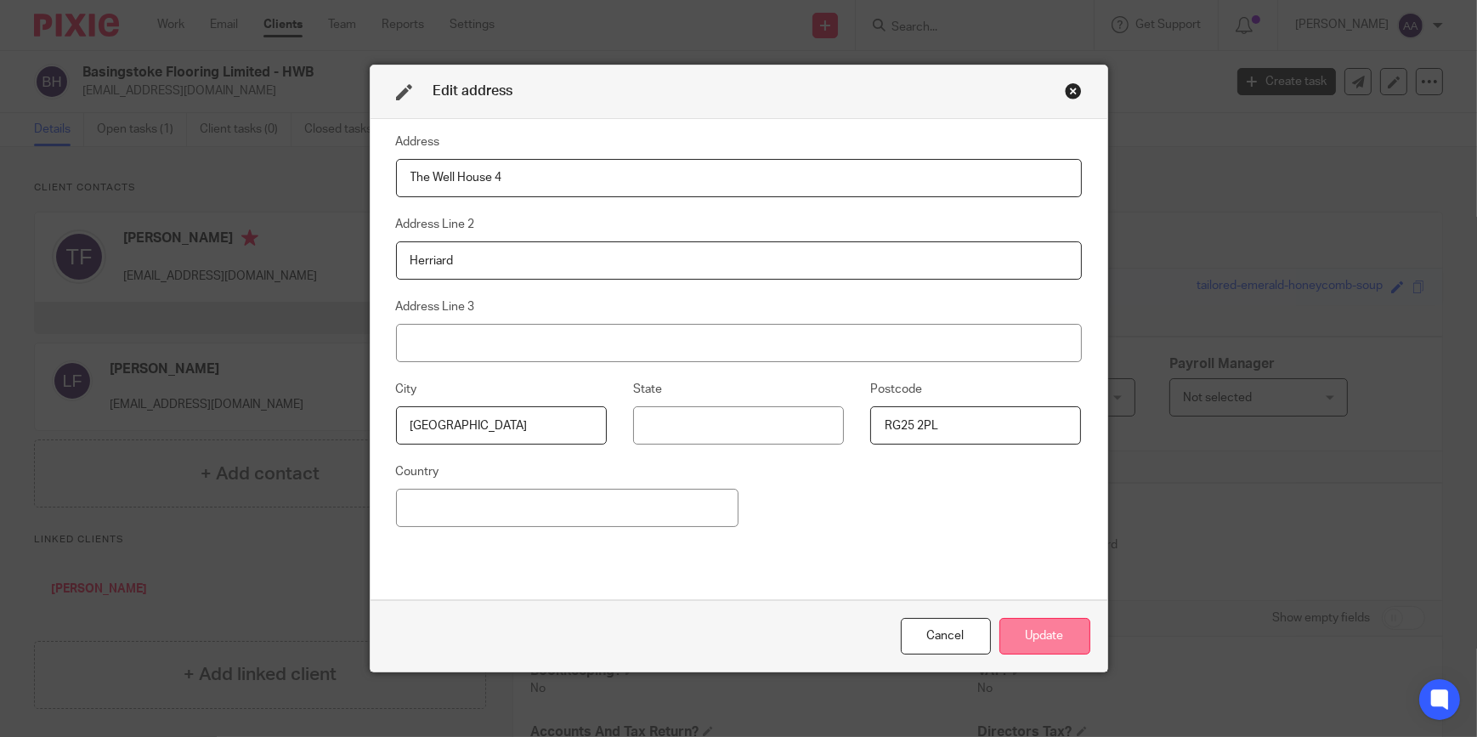
click at [1045, 653] on button "Update" at bounding box center [1044, 636] width 91 height 37
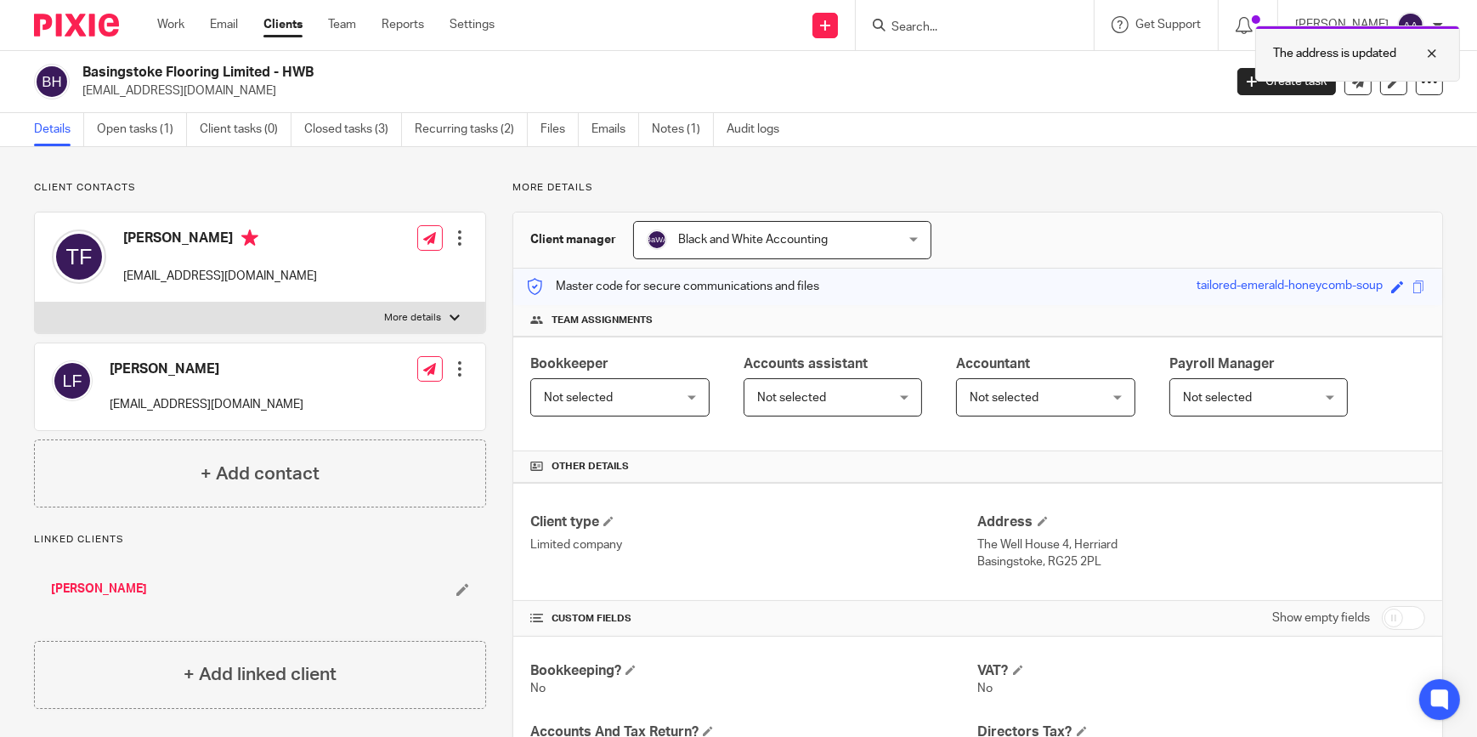
drag, startPoint x: 1426, startPoint y: 50, endPoint x: 1415, endPoint y: 48, distance: 11.3
click at [1426, 50] on div at bounding box center [1419, 53] width 46 height 20
click at [963, 29] on input "Search" at bounding box center [966, 27] width 153 height 15
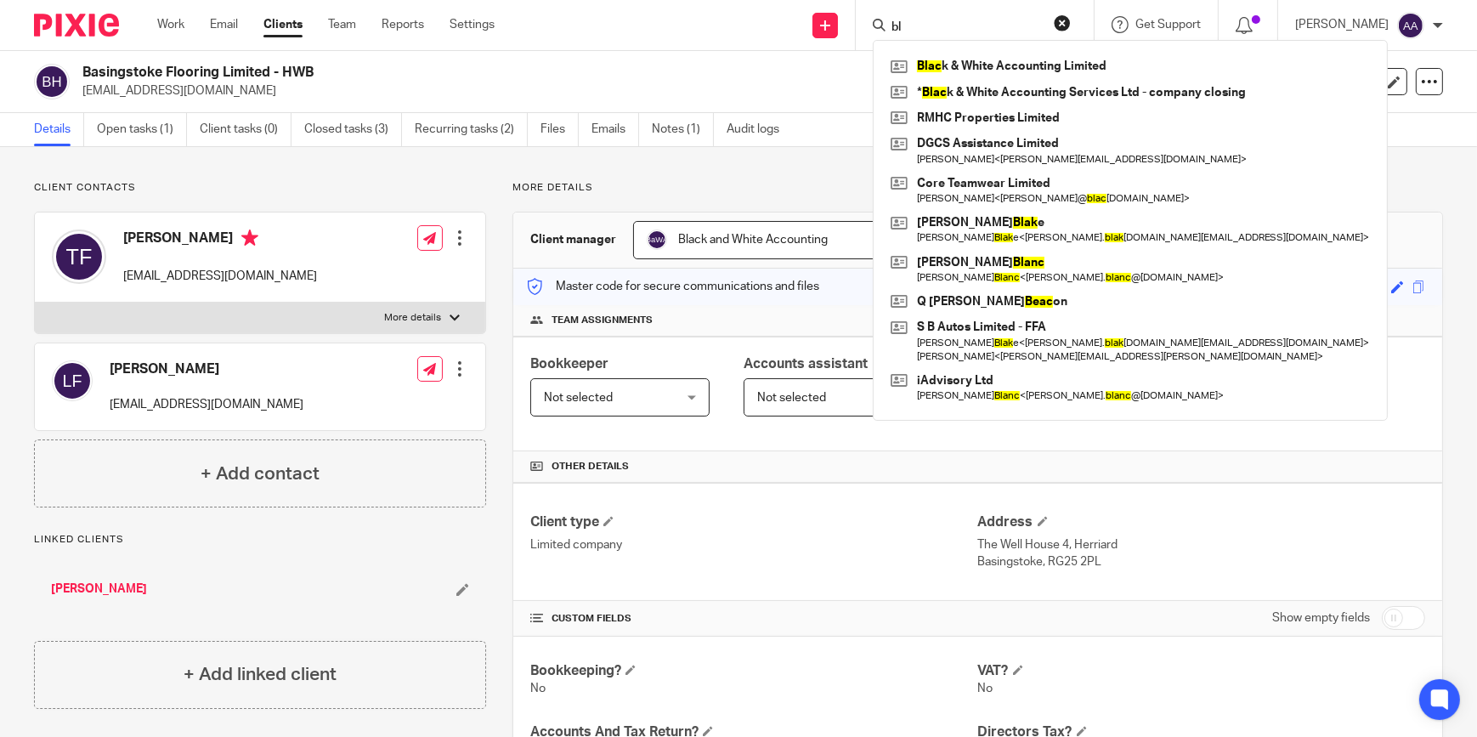
type input "b"
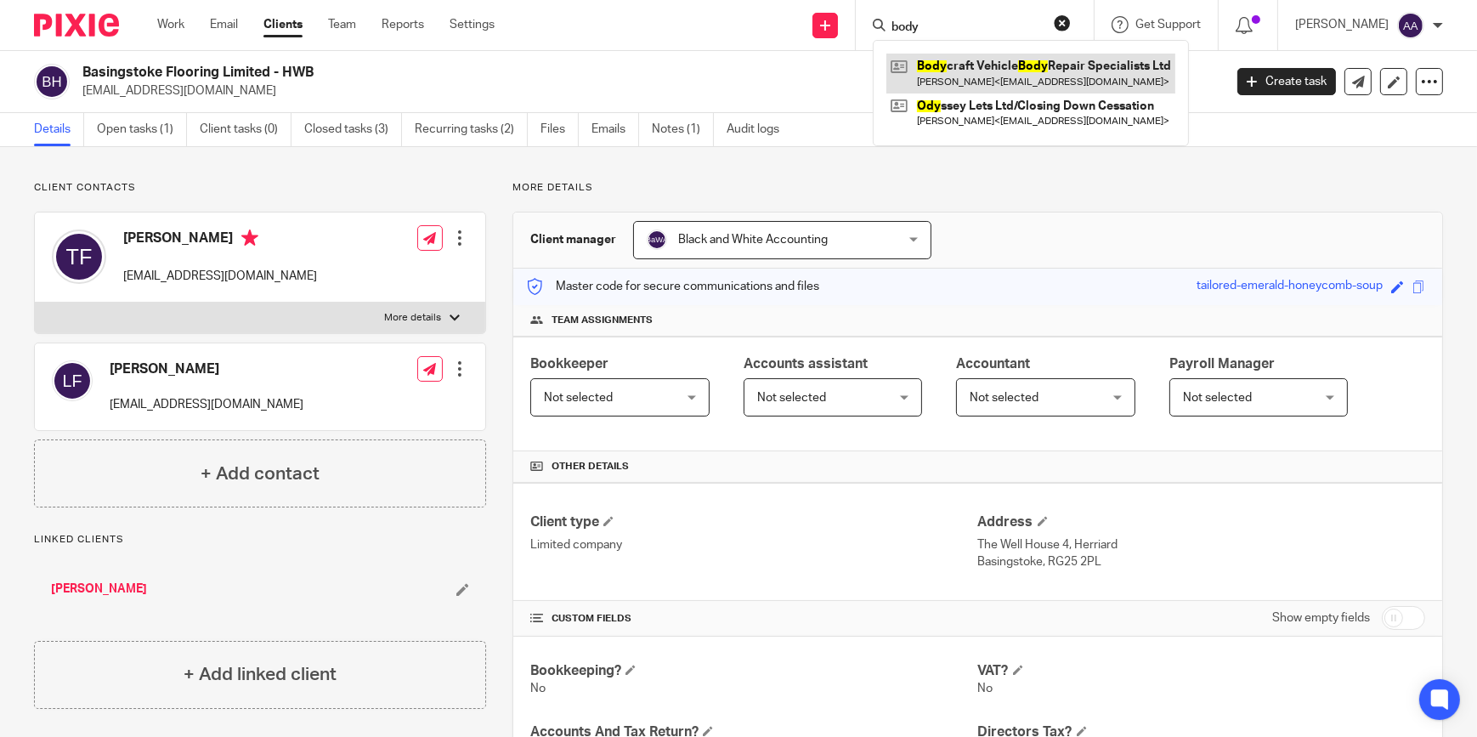
type input "body"
click at [1008, 62] on link at bounding box center [1030, 73] width 289 height 39
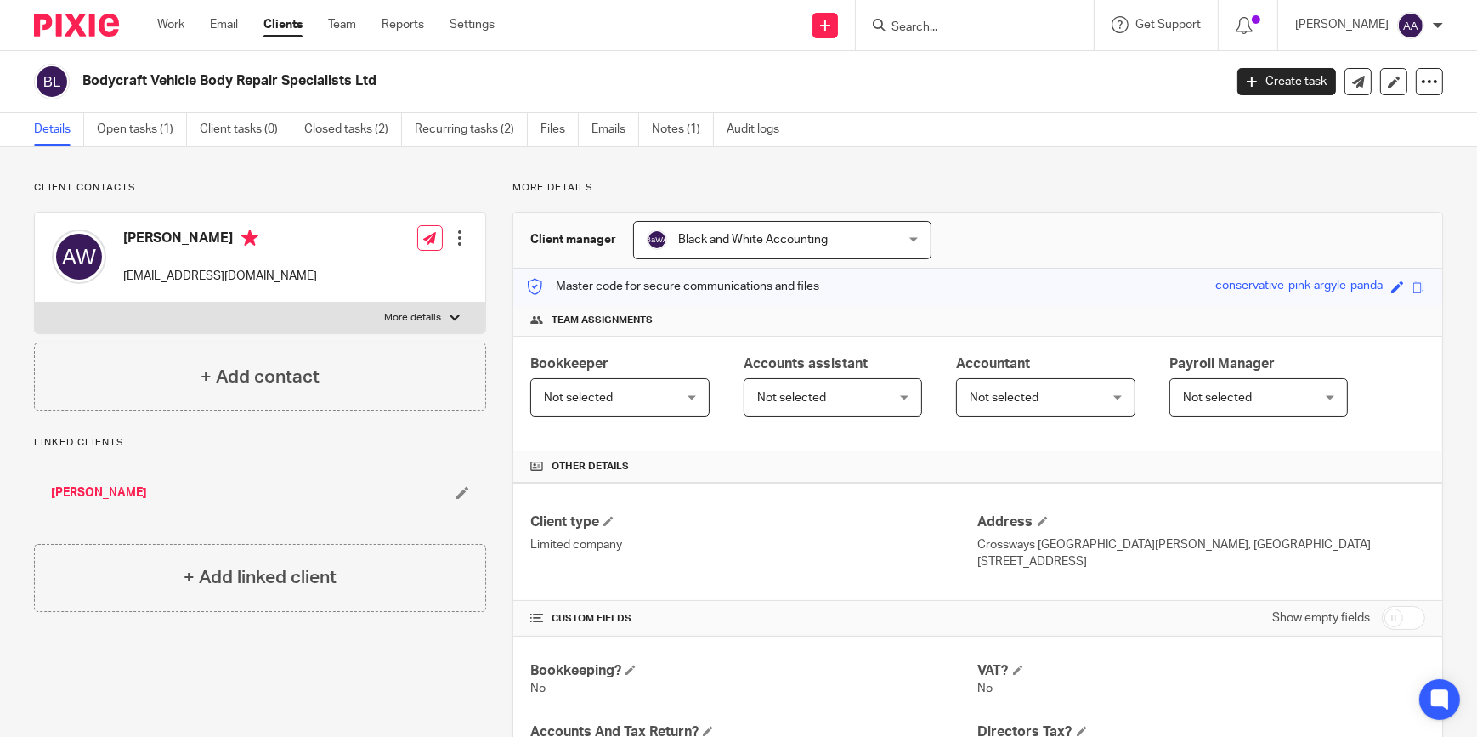
click at [968, 16] on form at bounding box center [980, 24] width 181 height 21
click at [964, 30] on input "Search" at bounding box center [966, 27] width 153 height 15
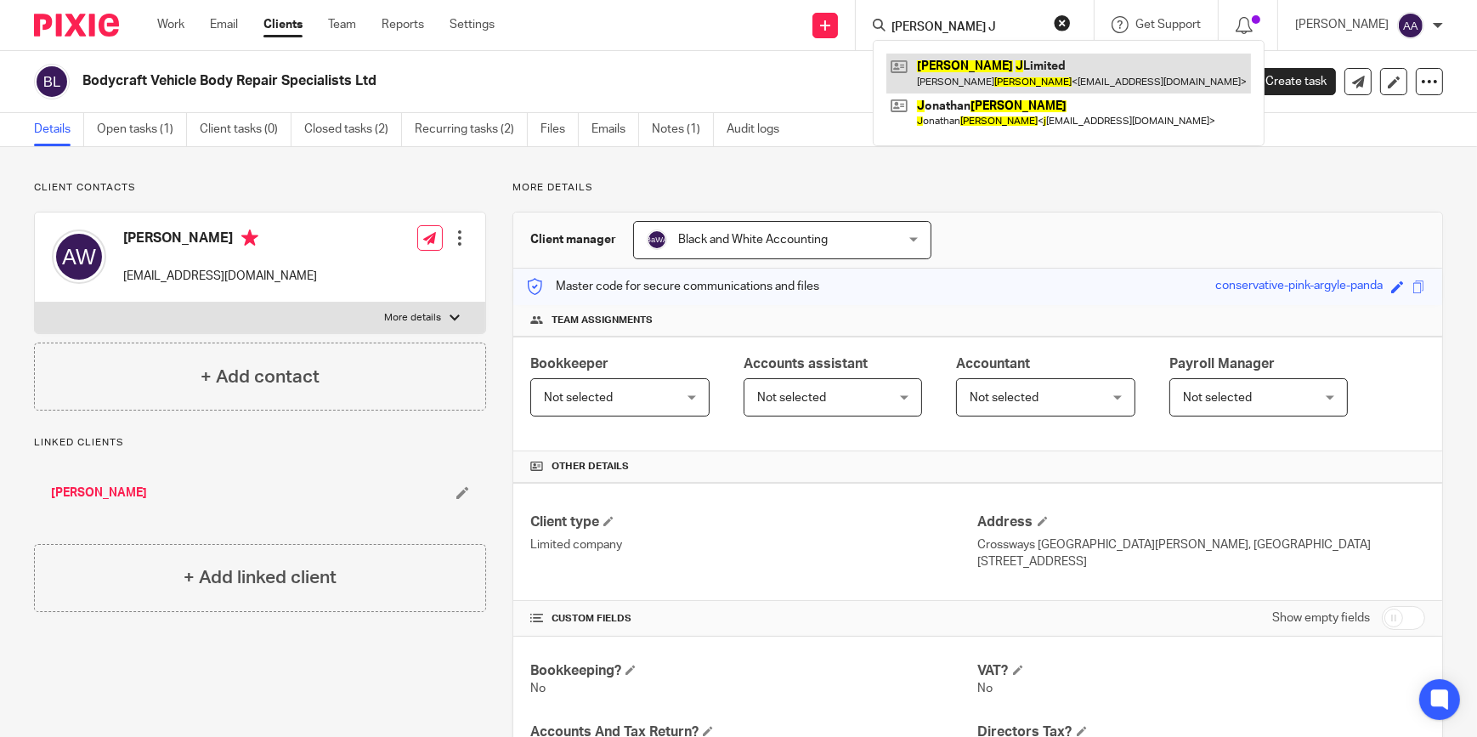
type input "[PERSON_NAME] J"
click at [1069, 61] on link at bounding box center [1068, 73] width 364 height 39
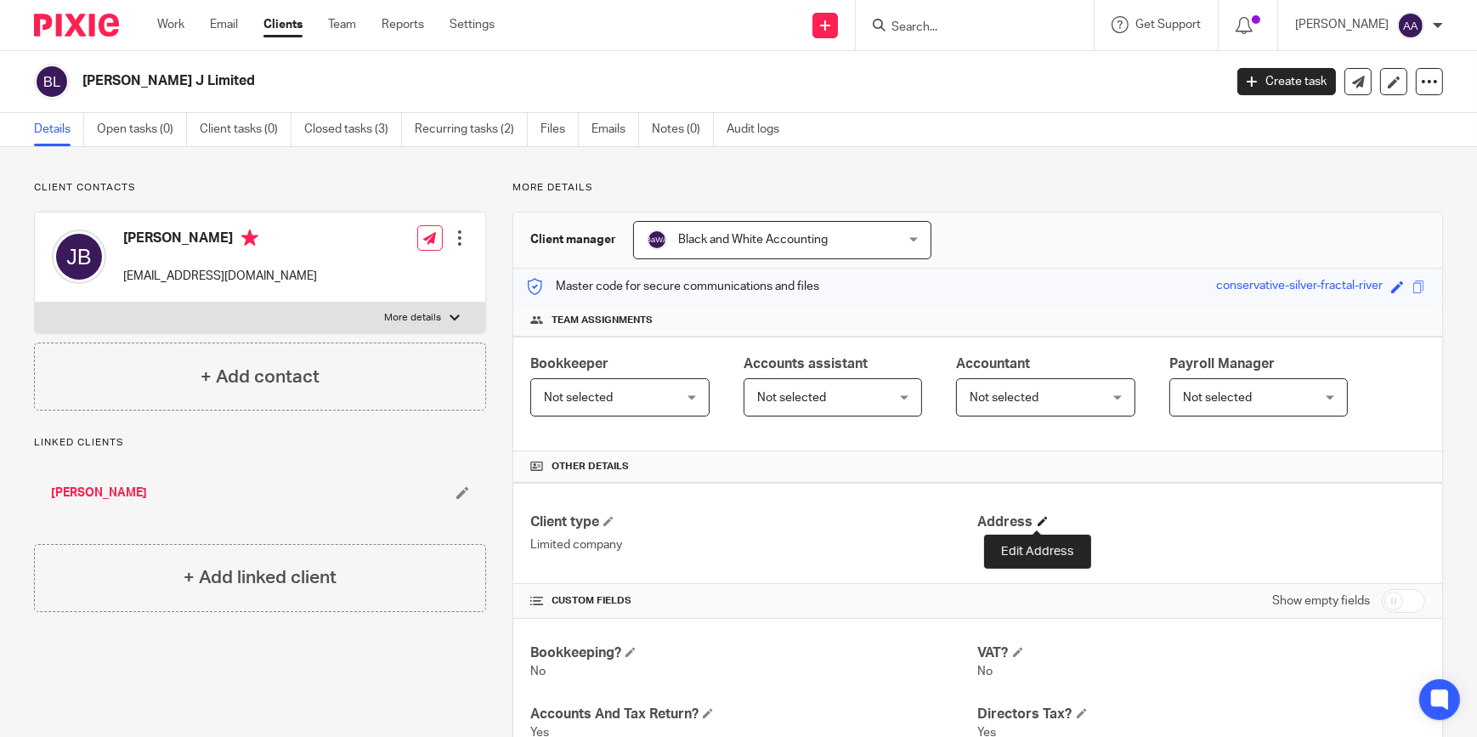
click at [1041, 519] on span at bounding box center [1042, 521] width 10 height 10
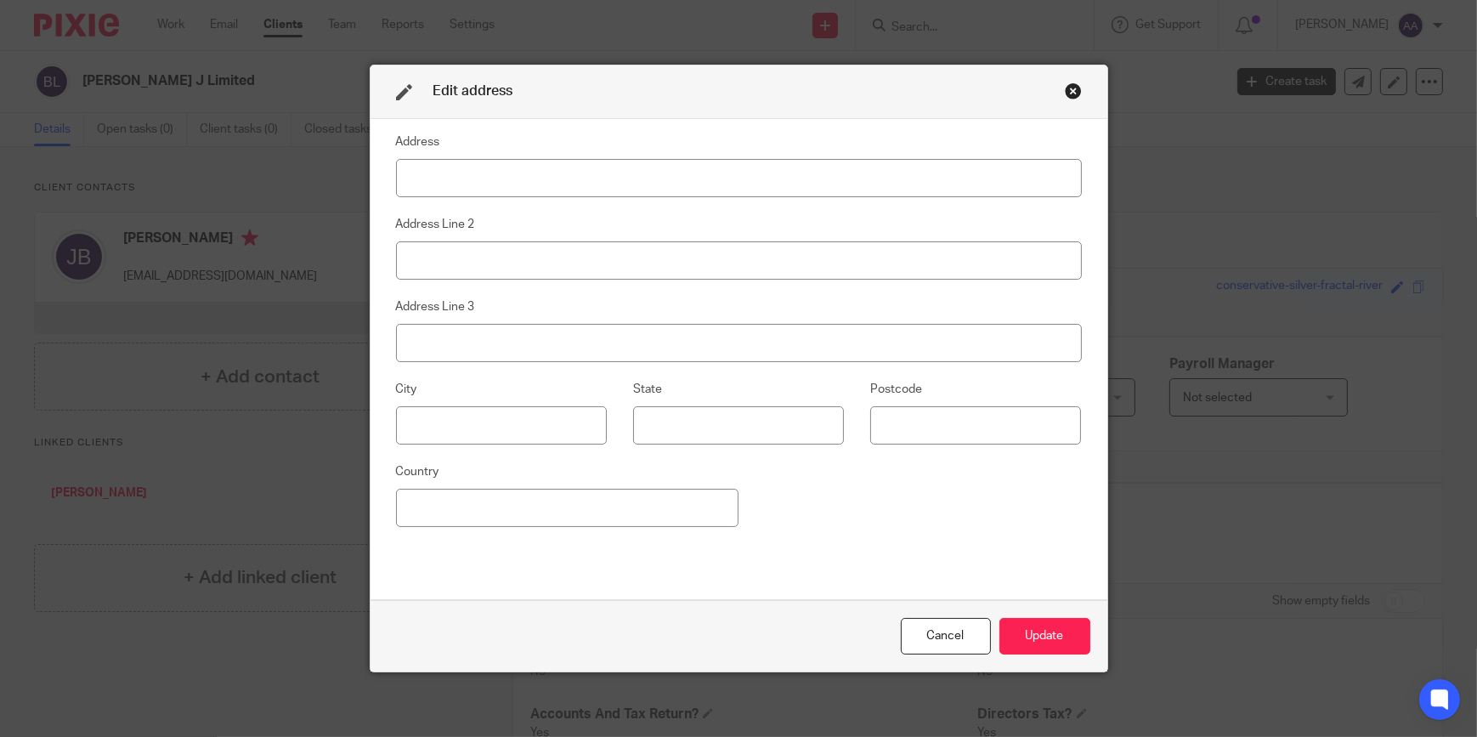
click at [636, 192] on input at bounding box center [739, 178] width 686 height 38
type input "The Well House 4"
type input "Herriard"
type input "[GEOGRAPHIC_DATA]"
type input "RG25 2PL"
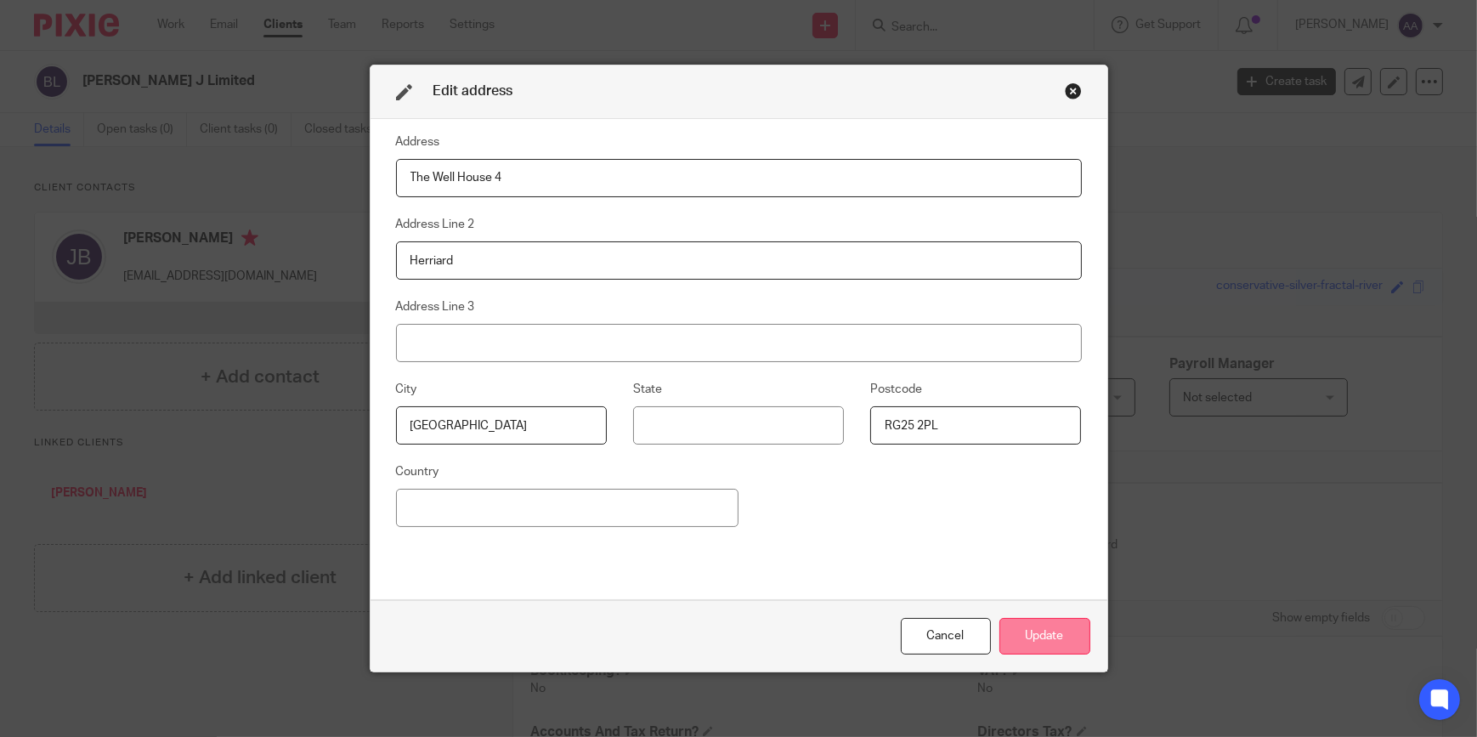
click at [1041, 630] on button "Update" at bounding box center [1044, 636] width 91 height 37
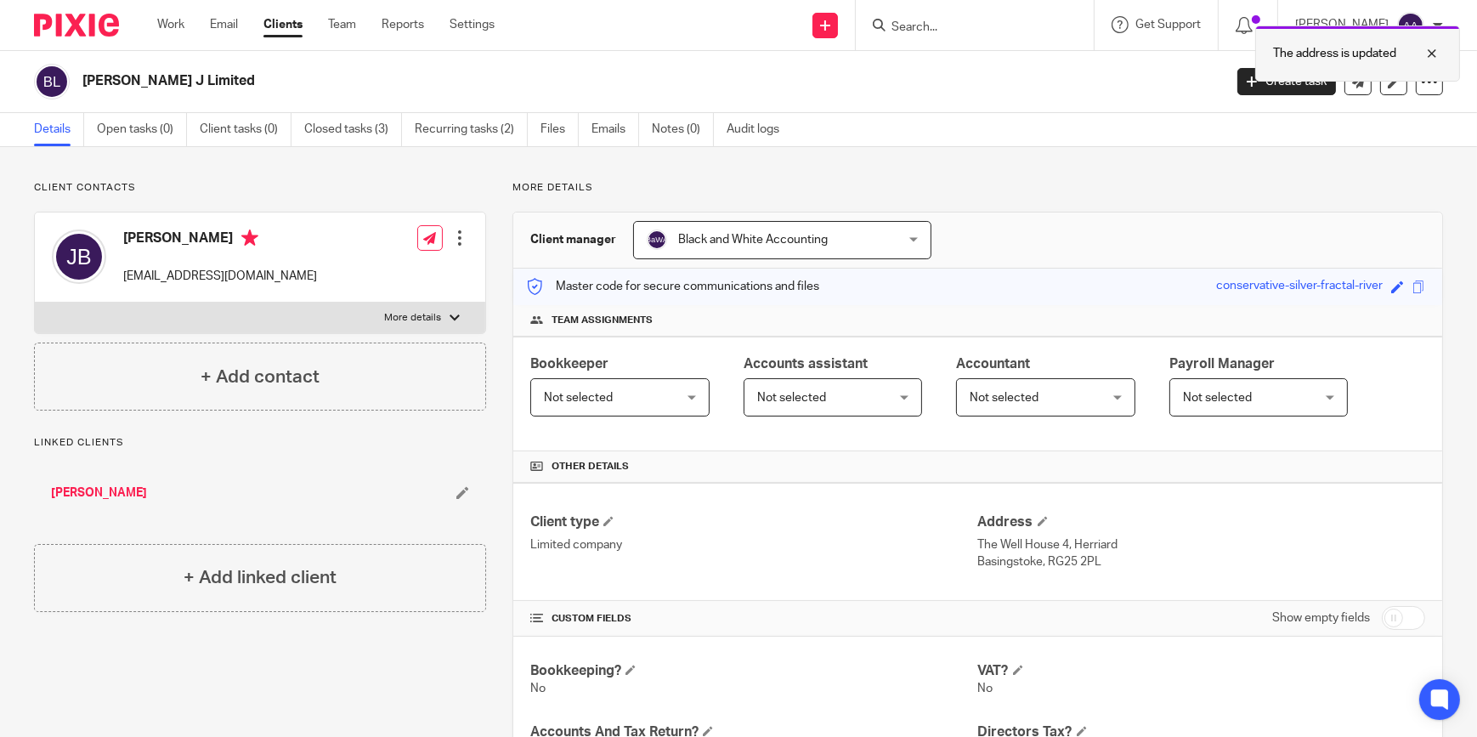
click at [1430, 48] on div at bounding box center [1419, 53] width 46 height 20
click at [969, 24] on input "Search" at bounding box center [966, 27] width 153 height 15
click at [991, 30] on input "Search" at bounding box center [966, 27] width 153 height 15
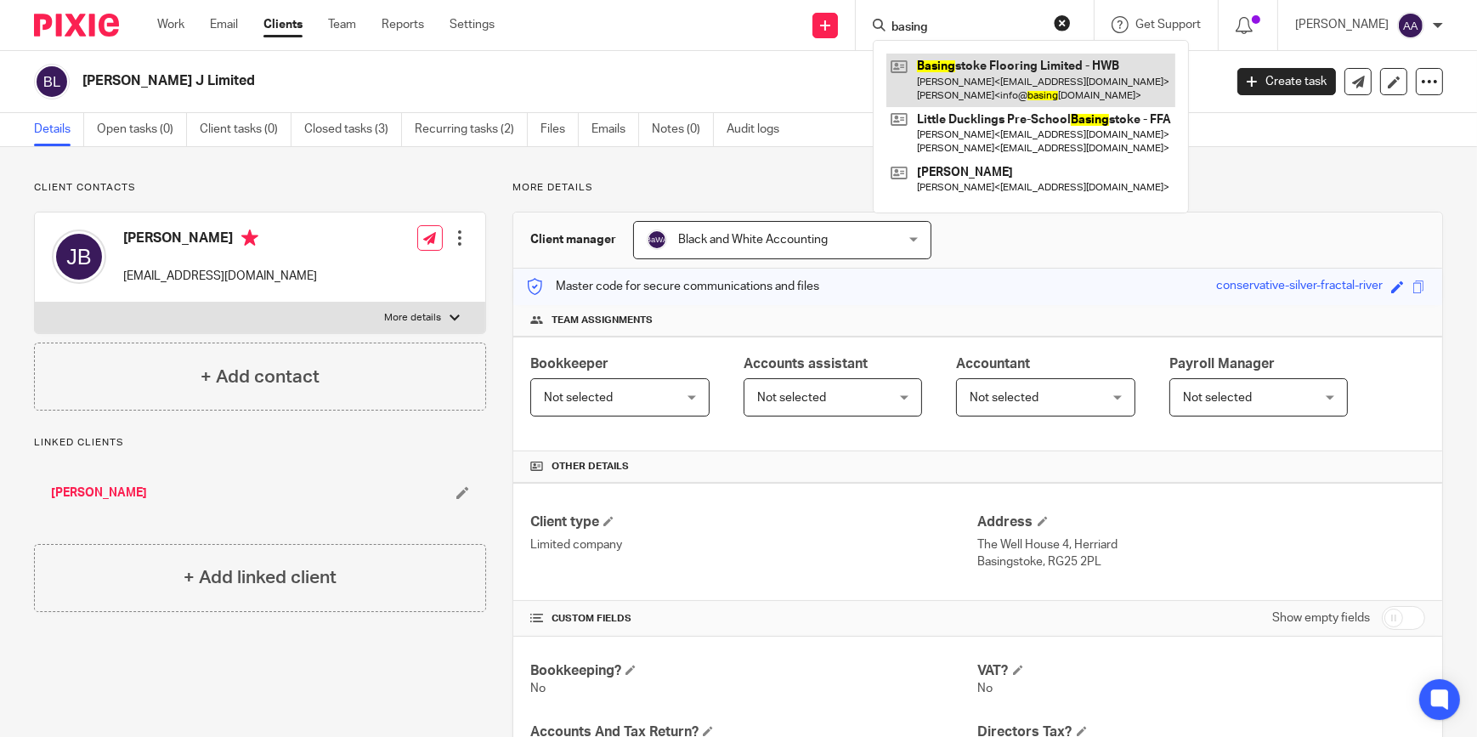
type input "basing"
click at [1046, 61] on link at bounding box center [1030, 80] width 289 height 53
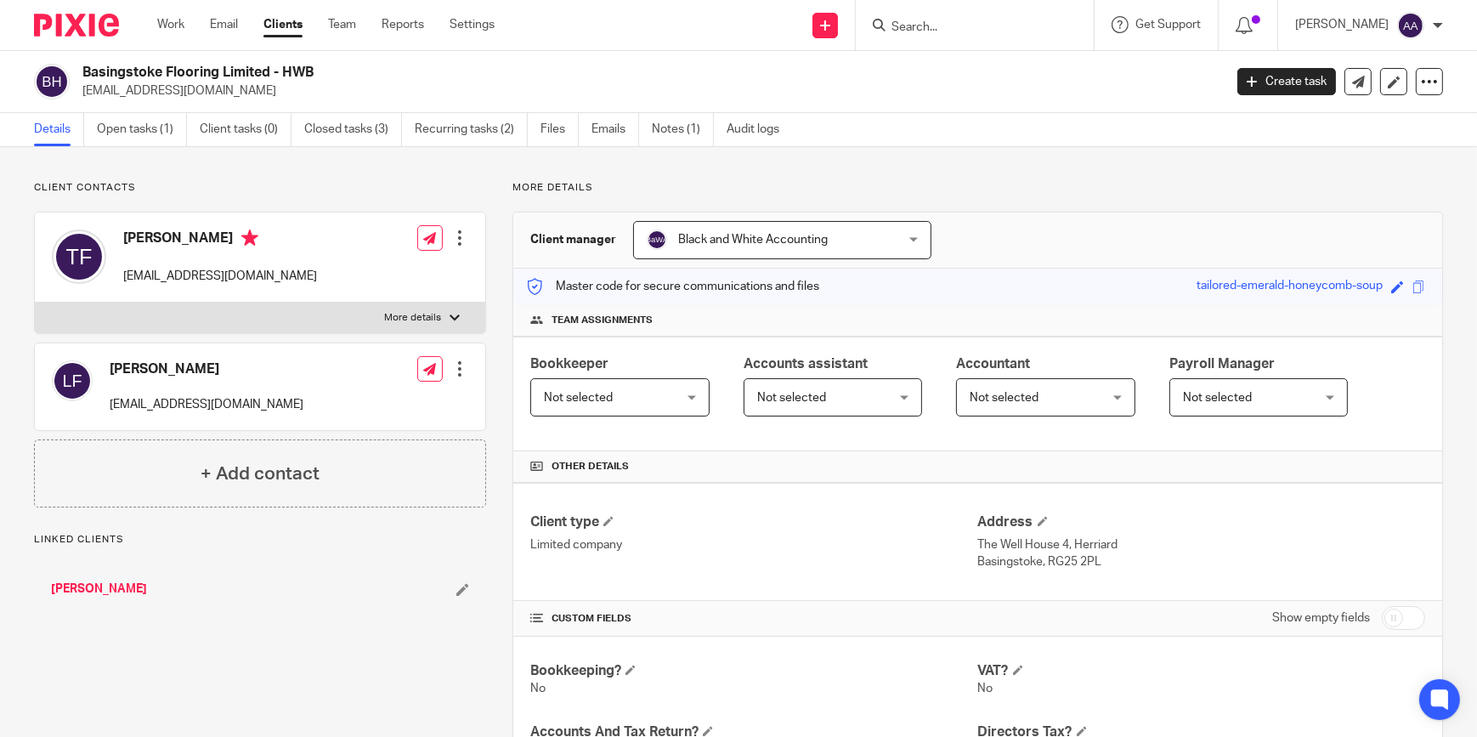
click at [1003, 27] on input "Search" at bounding box center [966, 27] width 153 height 15
click at [991, 35] on form at bounding box center [980, 24] width 181 height 21
click at [991, 27] on input "Search" at bounding box center [966, 27] width 153 height 15
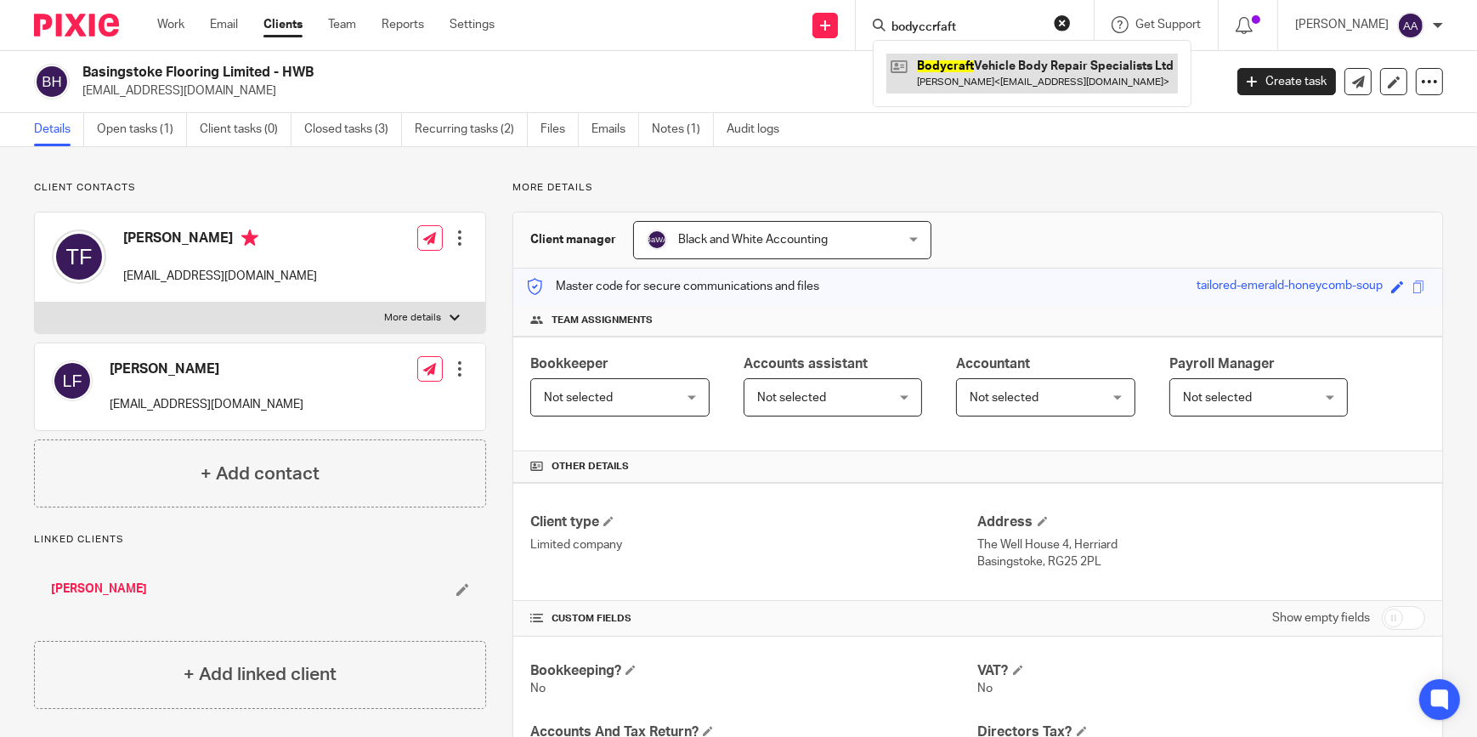
type input "bodyccrfaft"
click at [1033, 72] on link at bounding box center [1031, 73] width 291 height 39
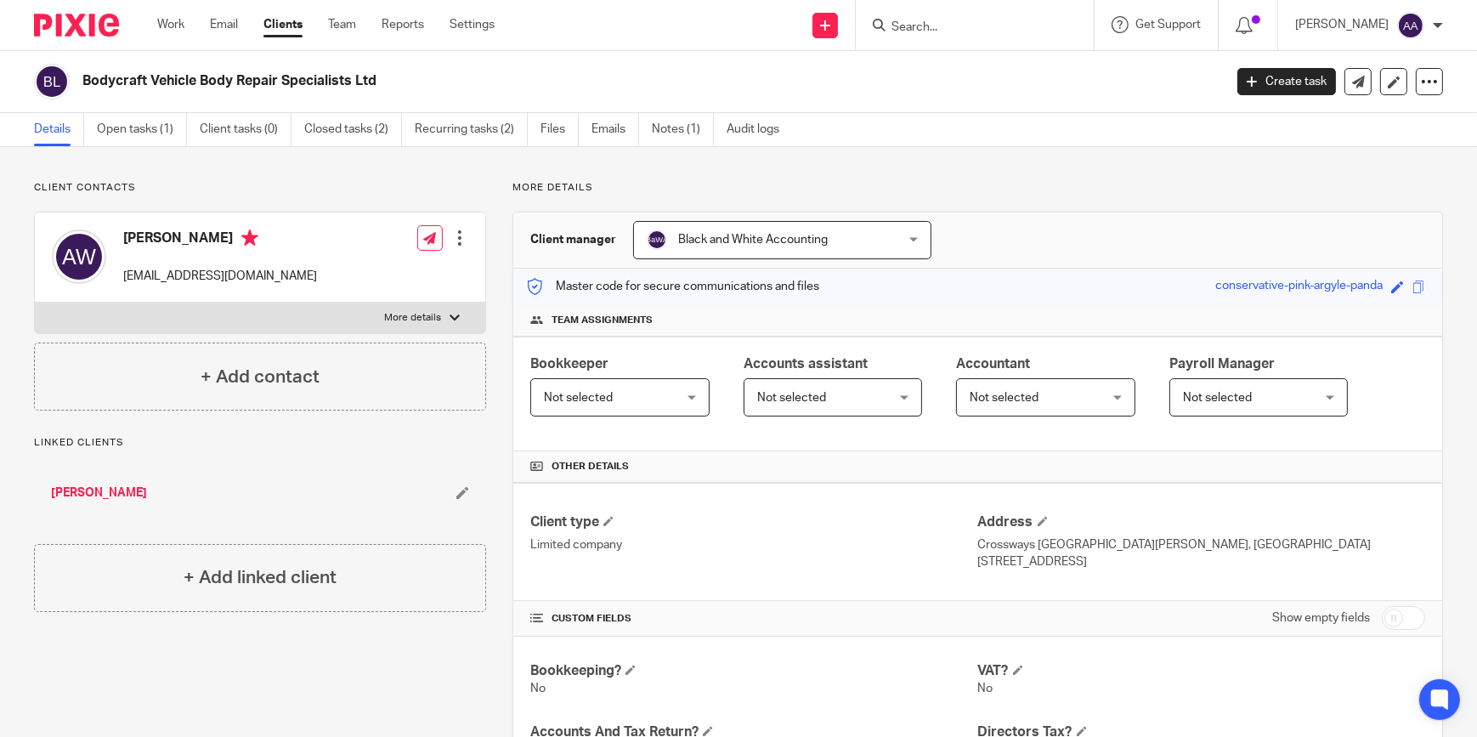
click at [917, 229] on div "Black and White Accounting Black and White Accounting" at bounding box center [782, 240] width 298 height 38
click at [1037, 520] on span at bounding box center [1042, 521] width 10 height 10
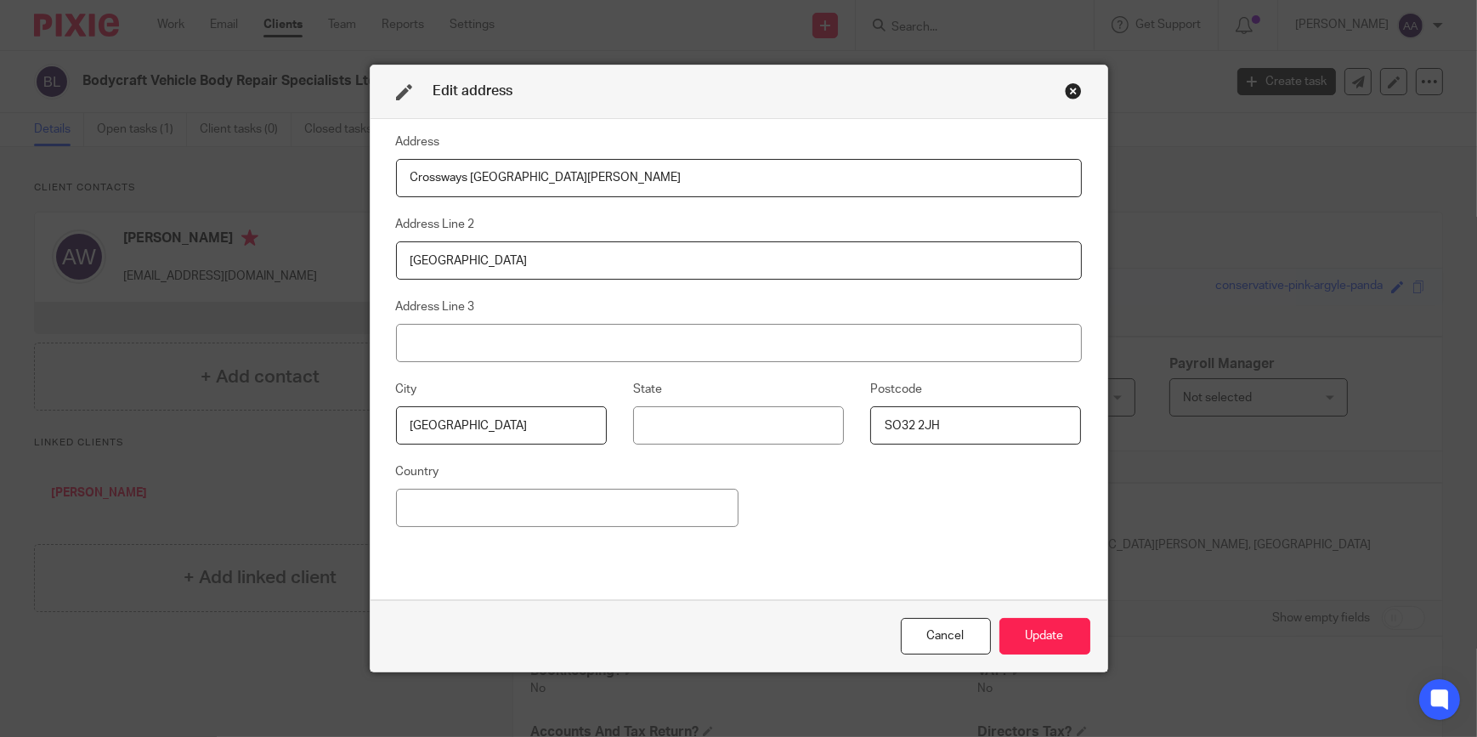
click at [688, 171] on input "Crossways [GEOGRAPHIC_DATA][PERSON_NAME]" at bounding box center [739, 178] width 686 height 38
click at [650, 173] on input "Crossways [GEOGRAPHIC_DATA][PERSON_NAME]" at bounding box center [739, 178] width 686 height 38
click at [649, 173] on input "Crossways [GEOGRAPHIC_DATA][PERSON_NAME]" at bounding box center [739, 178] width 686 height 38
click at [609, 183] on input "Crossways [GEOGRAPHIC_DATA][PERSON_NAME]" at bounding box center [739, 178] width 686 height 38
drag, startPoint x: 614, startPoint y: 177, endPoint x: 377, endPoint y: 178, distance: 237.0
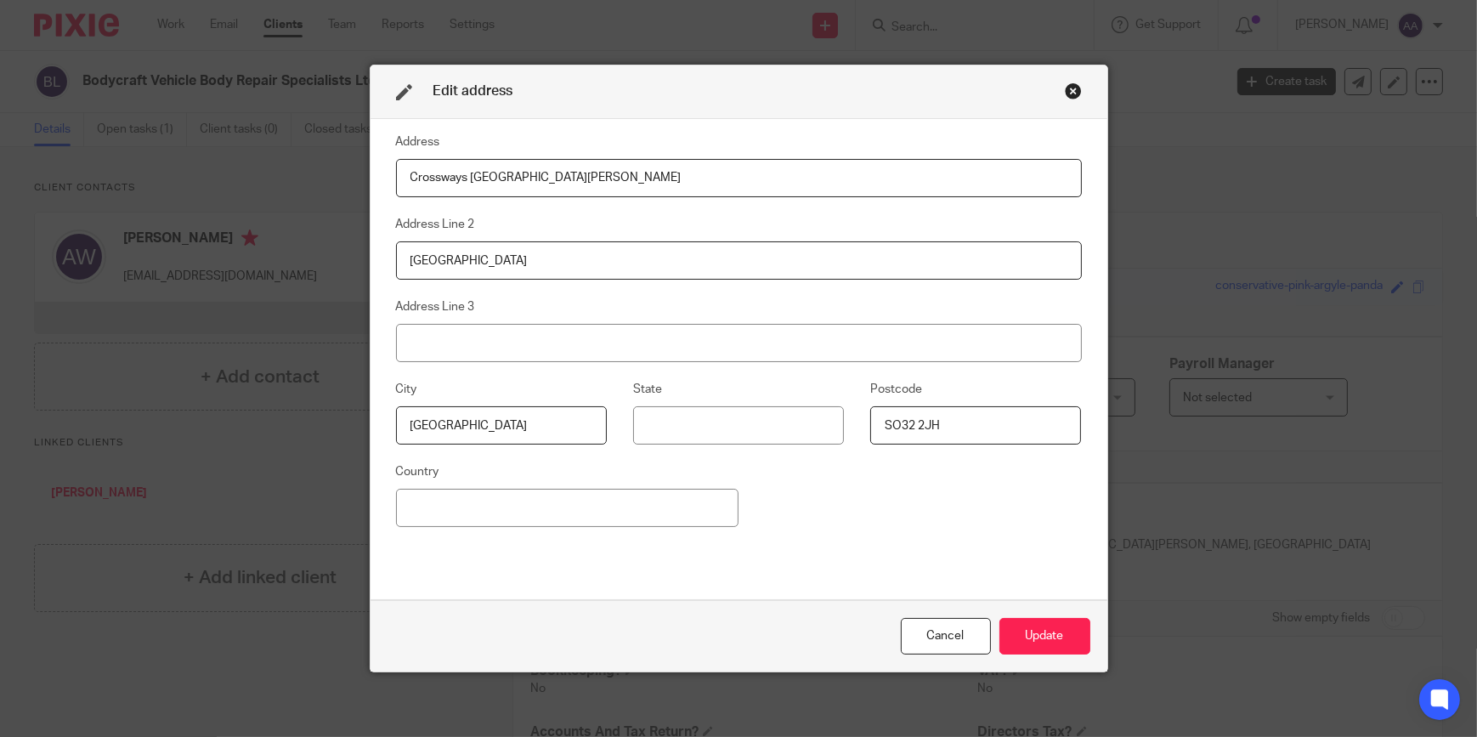
click at [377, 178] on div "Address [GEOGRAPHIC_DATA][PERSON_NAME] Address Line 2 Southampton Address Line …" at bounding box center [738, 360] width 737 height 482
drag, startPoint x: 518, startPoint y: 251, endPoint x: 767, endPoint y: 376, distance: 278.1
click at [308, 240] on div "Edit address Address Address Line 2 Southampton Address Line 3 [GEOGRAPHIC_DATA…" at bounding box center [738, 368] width 1477 height 737
drag, startPoint x: 969, startPoint y: 426, endPoint x: 602, endPoint y: 384, distance: 368.6
click at [620, 388] on div "City Hampshire State Postcode SO32 2JH" at bounding box center [725, 420] width 712 height 82
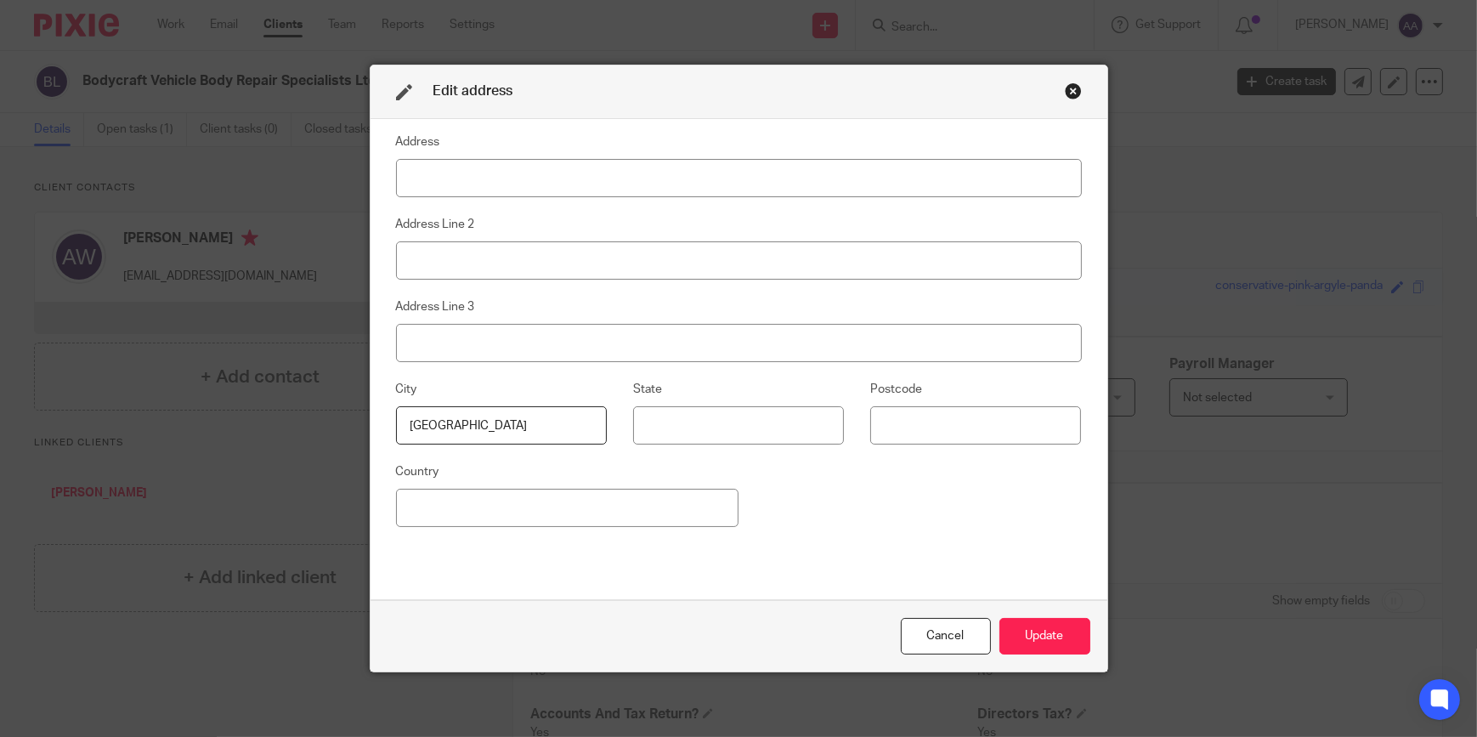
drag, startPoint x: 485, startPoint y: 424, endPoint x: 338, endPoint y: 410, distance: 147.6
click at [348, 414] on div "Edit address Address Address Line 2 Address Line 3 City Hampshire State Postcod…" at bounding box center [738, 368] width 1477 height 737
click at [556, 179] on input at bounding box center [739, 178] width 686 height 38
click at [539, 170] on input "The Well House 4" at bounding box center [739, 178] width 686 height 38
click at [539, 178] on input "The Well House 4" at bounding box center [739, 178] width 686 height 38
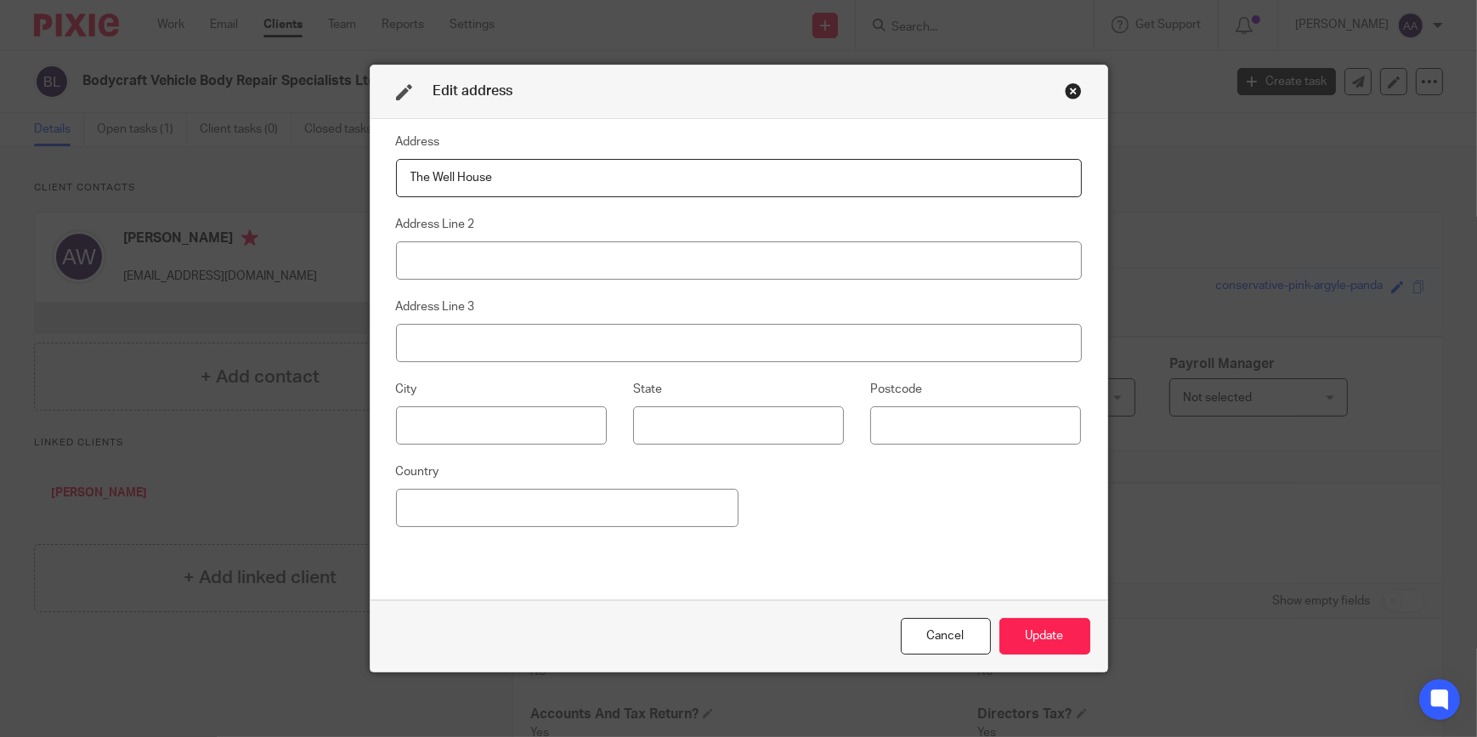
type input "The Well House"
drag, startPoint x: 517, startPoint y: 252, endPoint x: 508, endPoint y: 242, distance: 13.3
click at [508, 261] on input at bounding box center [739, 260] width 686 height 38
type input "Herriard"
click at [501, 411] on input at bounding box center [501, 425] width 211 height 38
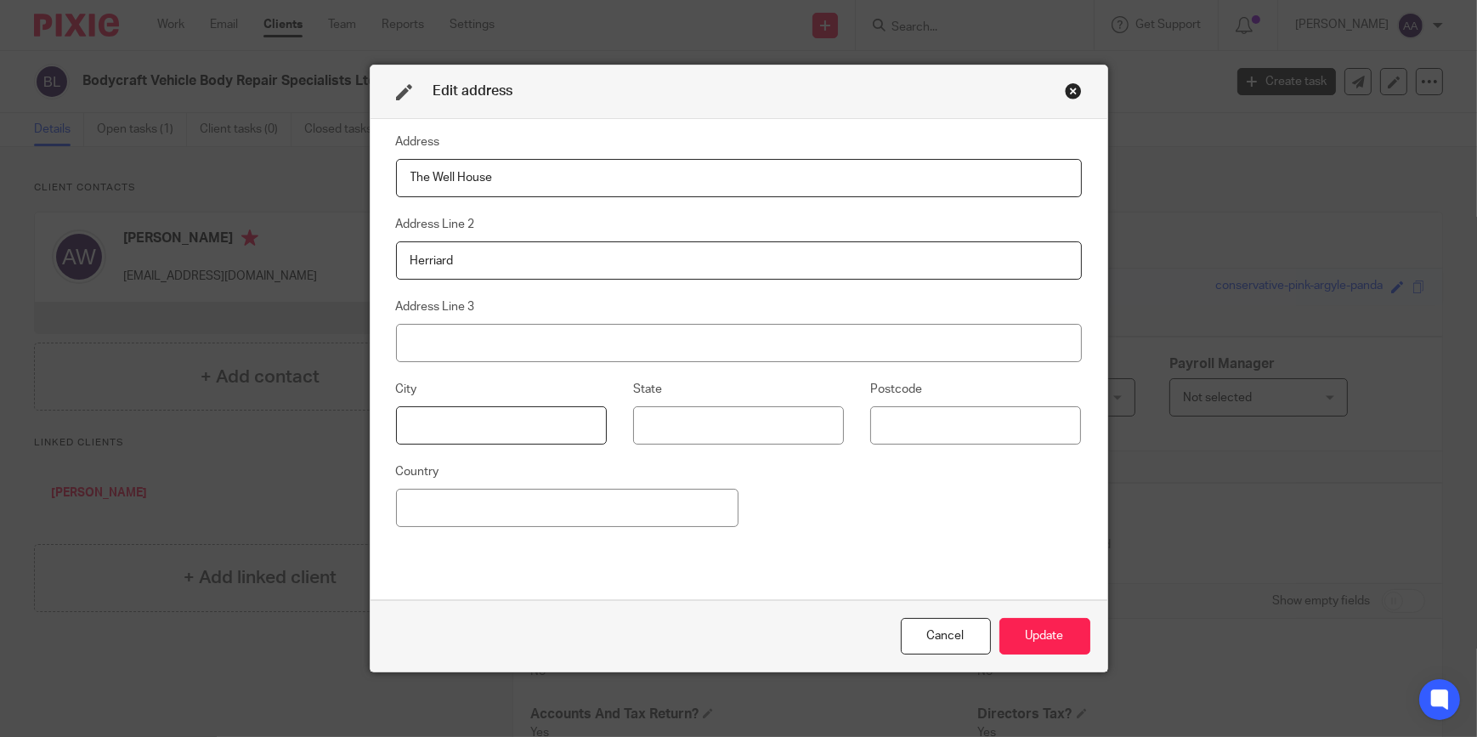
type input "[GEOGRAPHIC_DATA]"
click at [899, 436] on input at bounding box center [975, 425] width 211 height 38
type input "RG25 2PL"
click at [586, 194] on input "The Well House" at bounding box center [739, 178] width 686 height 38
drag, startPoint x: 566, startPoint y: 175, endPoint x: 284, endPoint y: 178, distance: 282.1
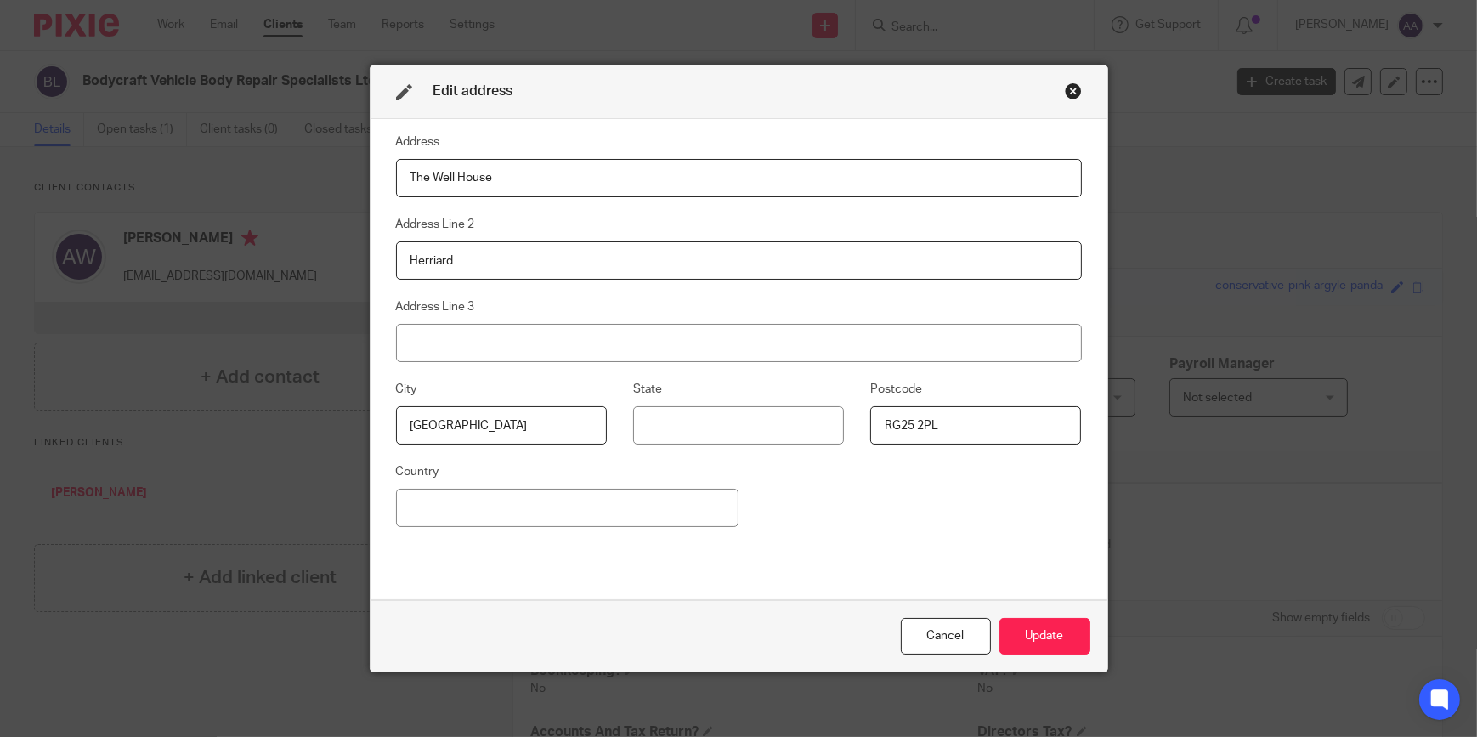
click at [286, 178] on div "Edit address Address The Well House Address Line 2 Herriard Address Line 3 City…" at bounding box center [738, 368] width 1477 height 737
click at [511, 318] on fieldset "Address Line 3" at bounding box center [739, 329] width 686 height 65
click at [497, 138] on fieldset "Address" at bounding box center [739, 164] width 686 height 65
drag, startPoint x: 484, startPoint y: 161, endPoint x: 483, endPoint y: 171, distance: 9.4
click at [484, 161] on input at bounding box center [739, 178] width 686 height 38
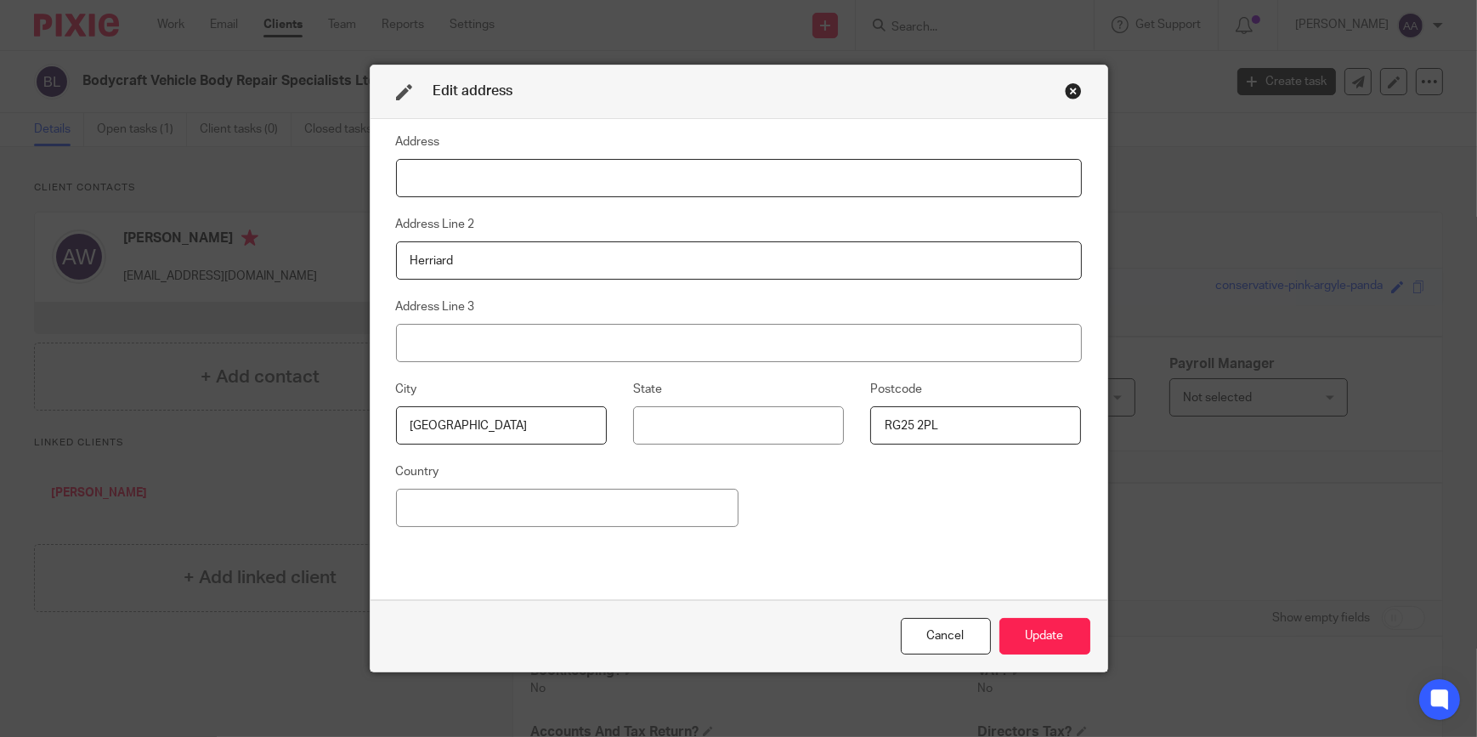
type input "The Well House 4"
click at [1041, 637] on button "Update" at bounding box center [1044, 636] width 91 height 37
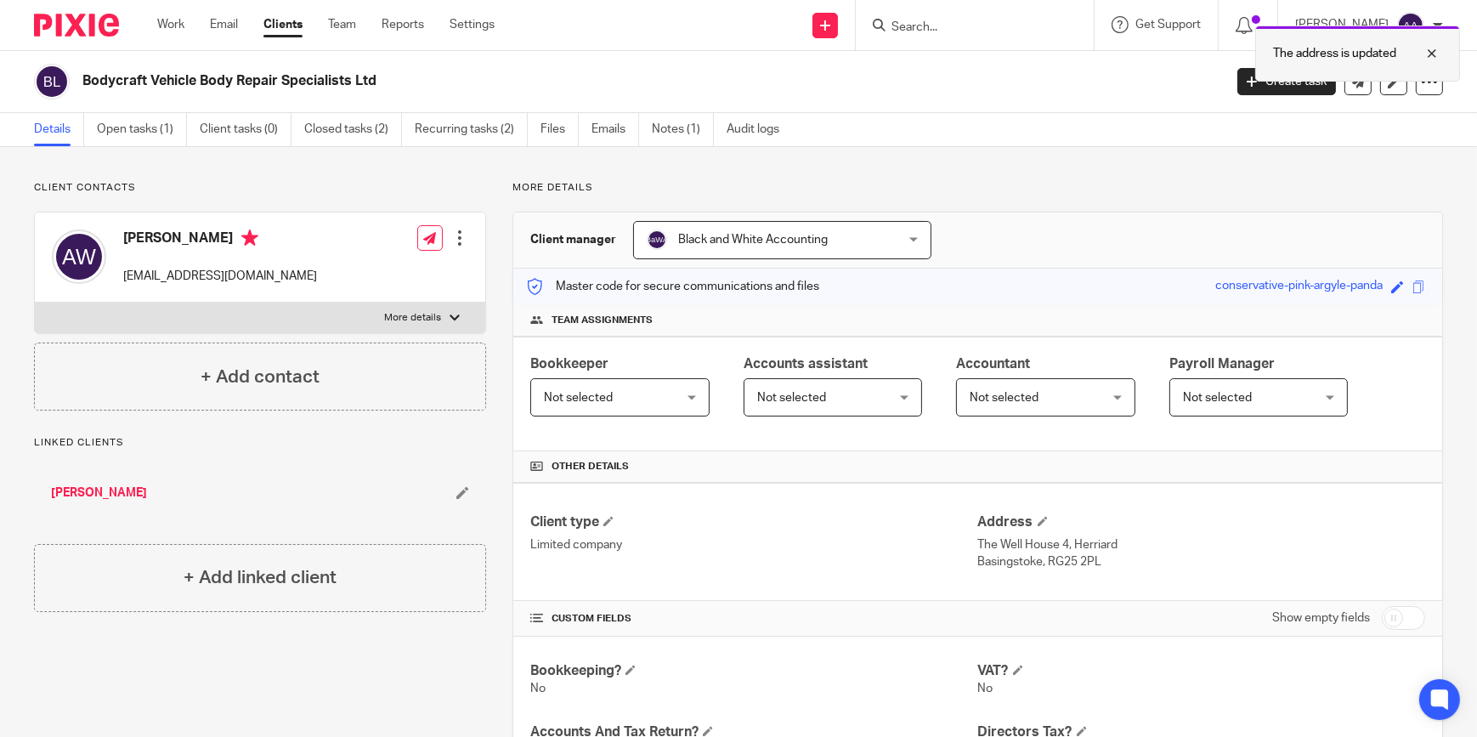
click at [1436, 56] on div at bounding box center [1419, 53] width 46 height 20
click at [935, 24] on input "Search" at bounding box center [966, 27] width 153 height 15
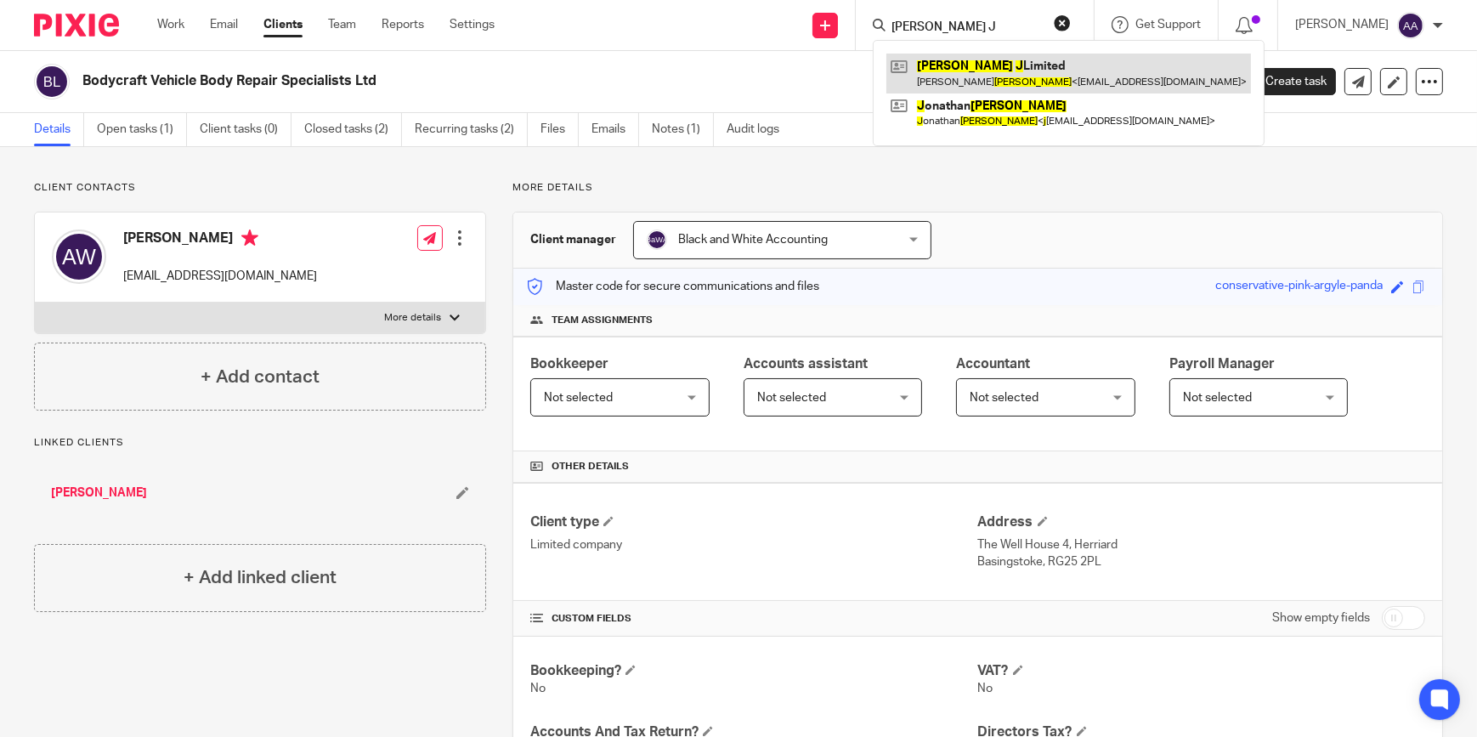
type input "butler J"
click at [1028, 69] on link at bounding box center [1068, 73] width 364 height 39
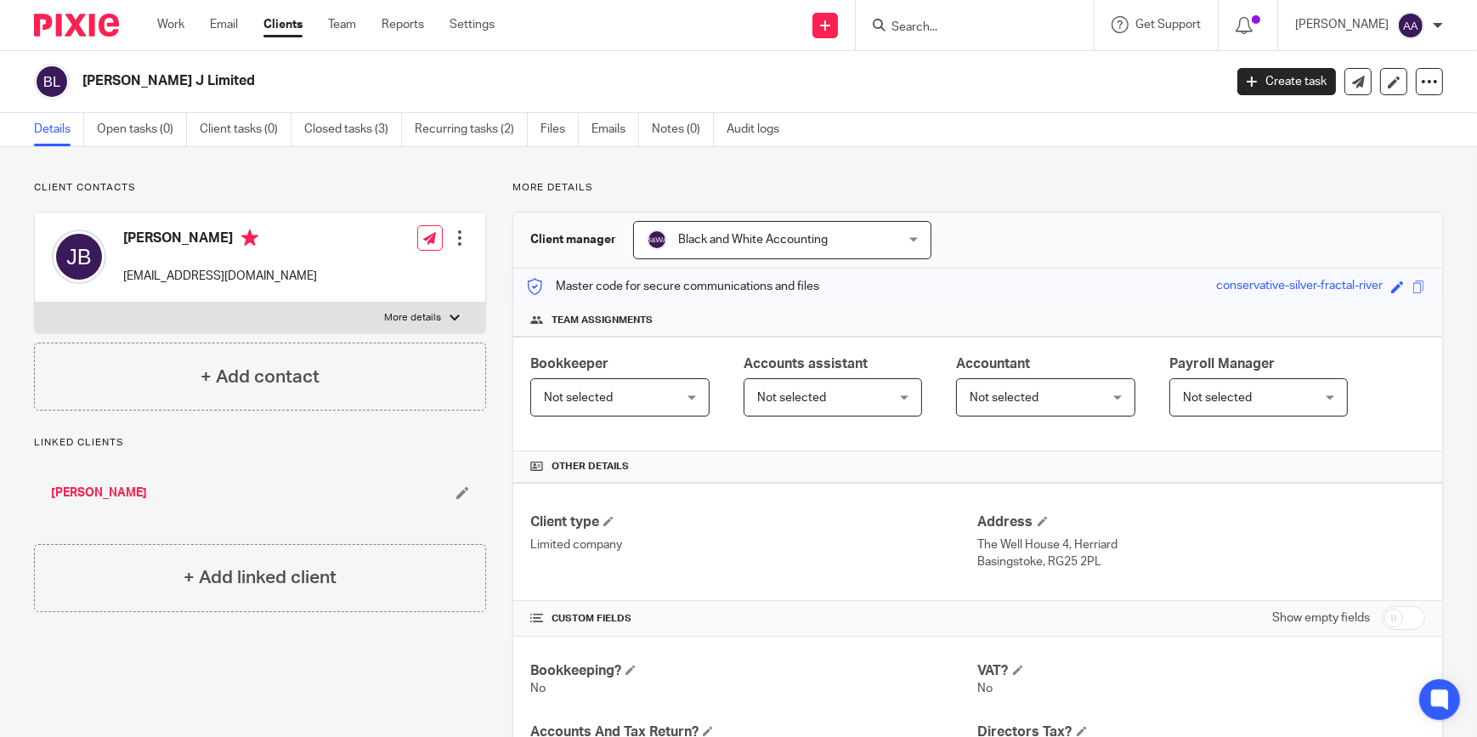
click at [1015, 28] on input "Search" at bounding box center [966, 27] width 153 height 15
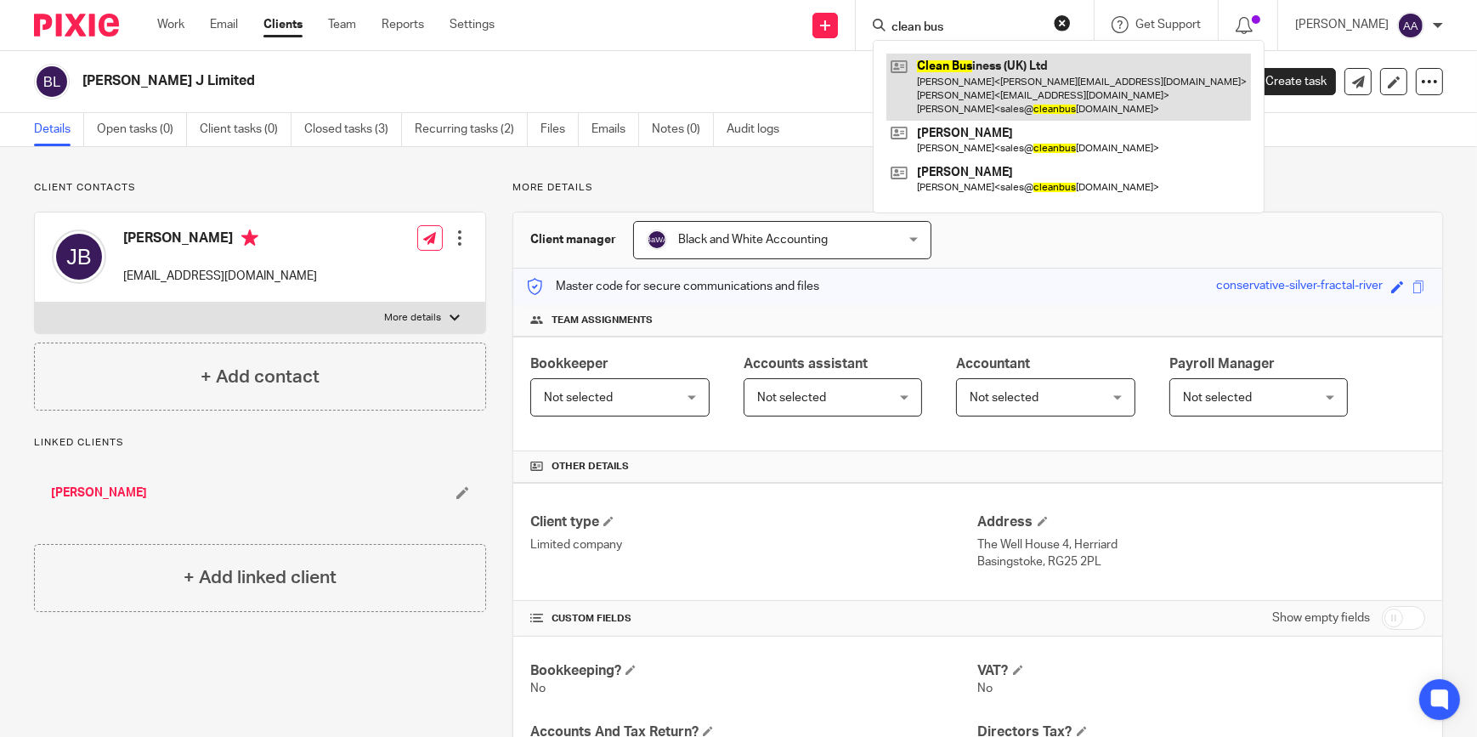
type input "clean bus"
click at [1018, 60] on link at bounding box center [1068, 87] width 364 height 67
click at [980, 85] on link at bounding box center [1068, 87] width 364 height 67
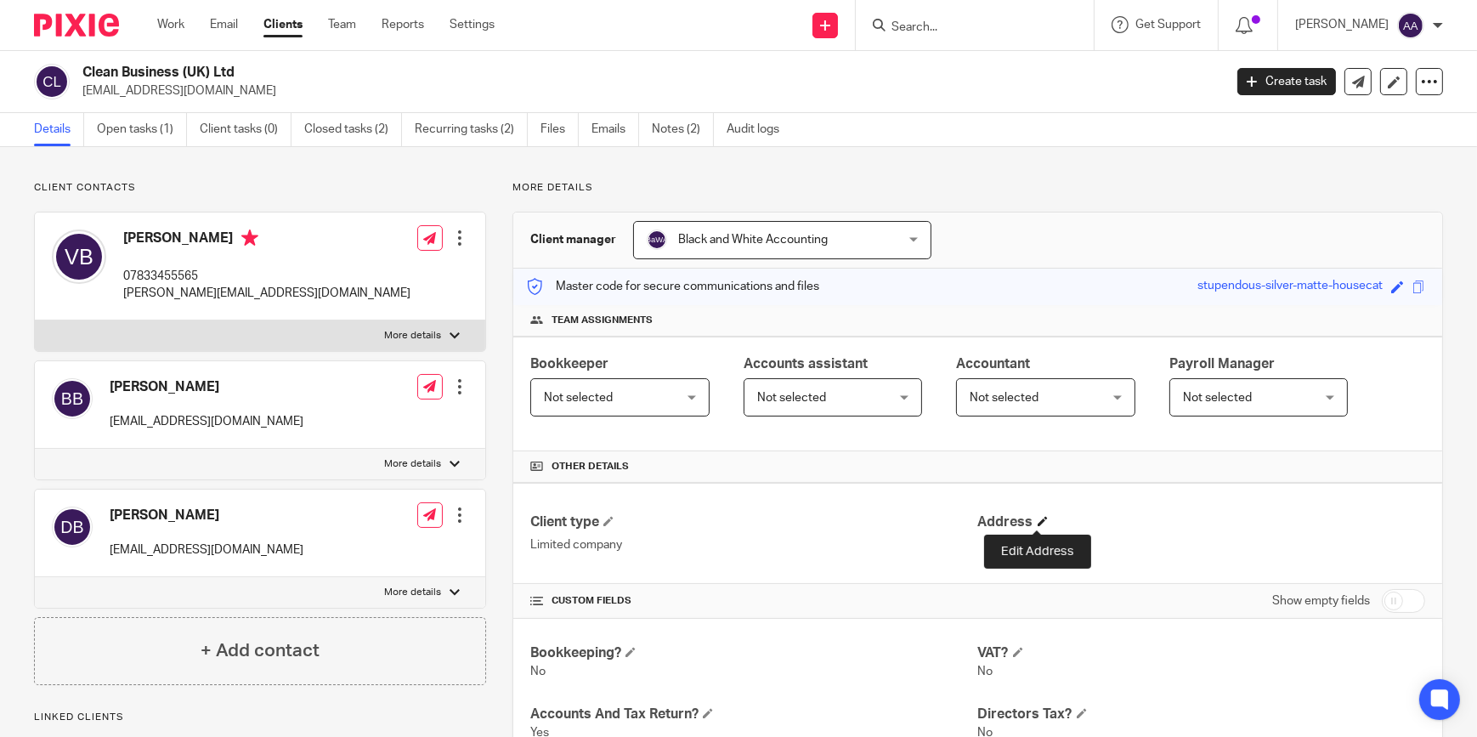
click at [1037, 517] on span at bounding box center [1042, 521] width 10 height 10
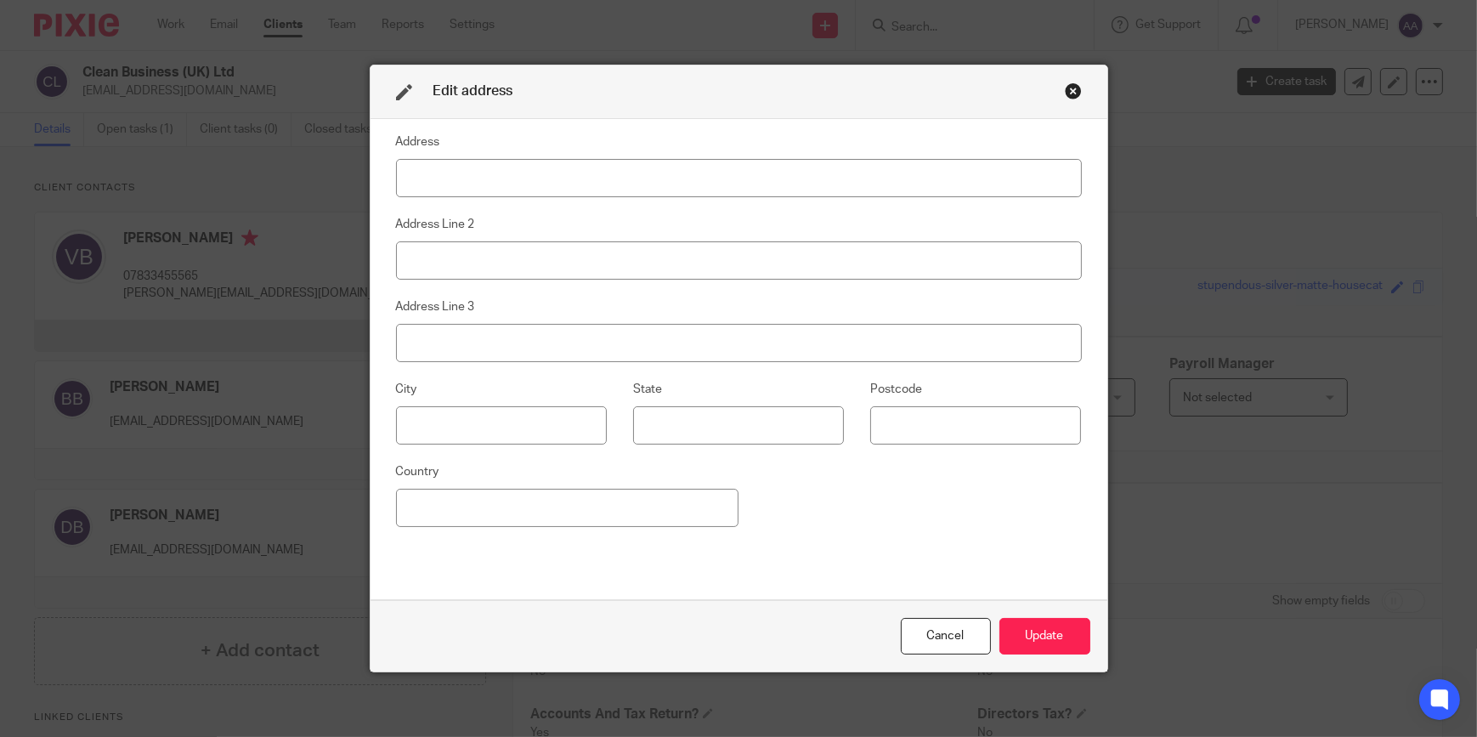
click at [629, 147] on fieldset "Address" at bounding box center [739, 164] width 686 height 65
click at [624, 170] on input at bounding box center [739, 178] width 686 height 38
type input "The Well House 4"
type input "Herriard"
type input "[GEOGRAPHIC_DATA]"
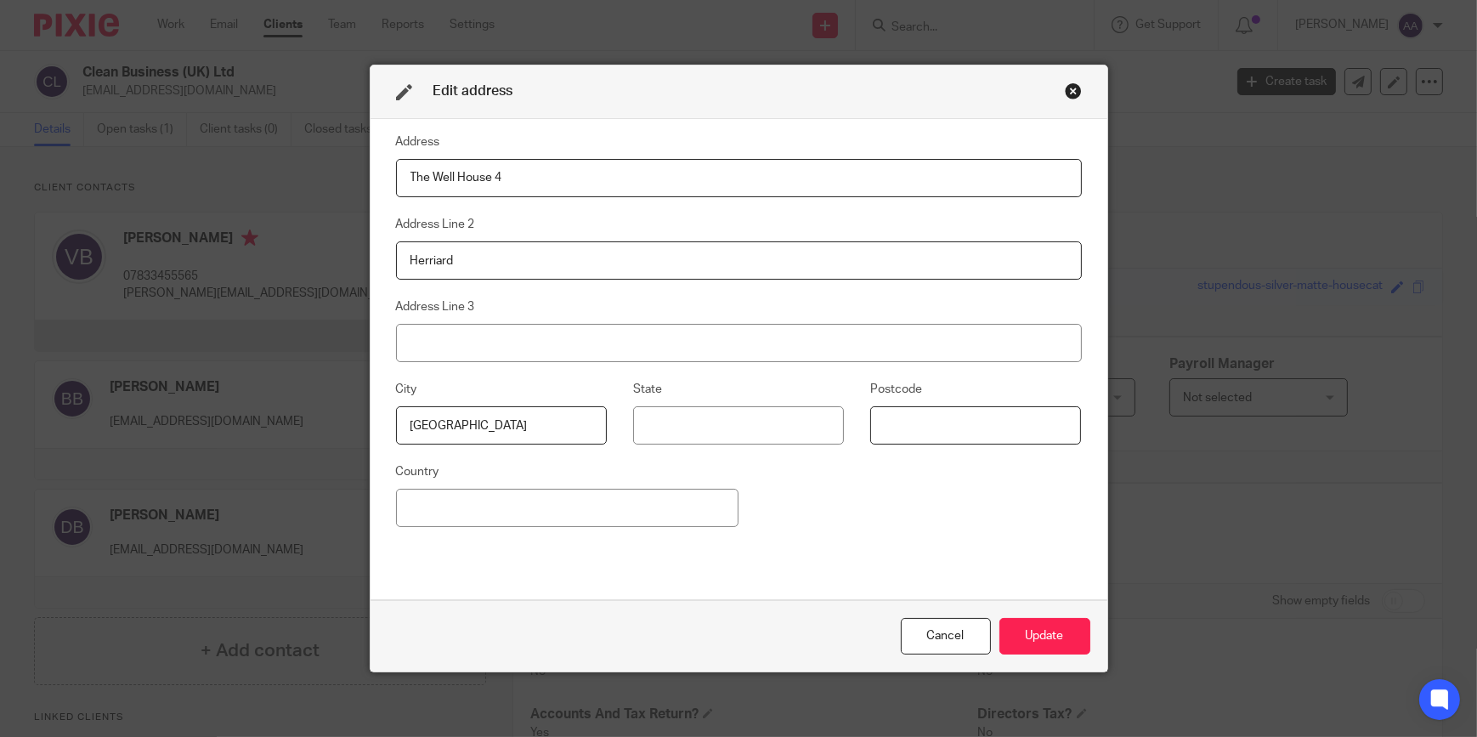
type input "RG25 2PL"
click at [1043, 633] on button "Update" at bounding box center [1044, 636] width 91 height 37
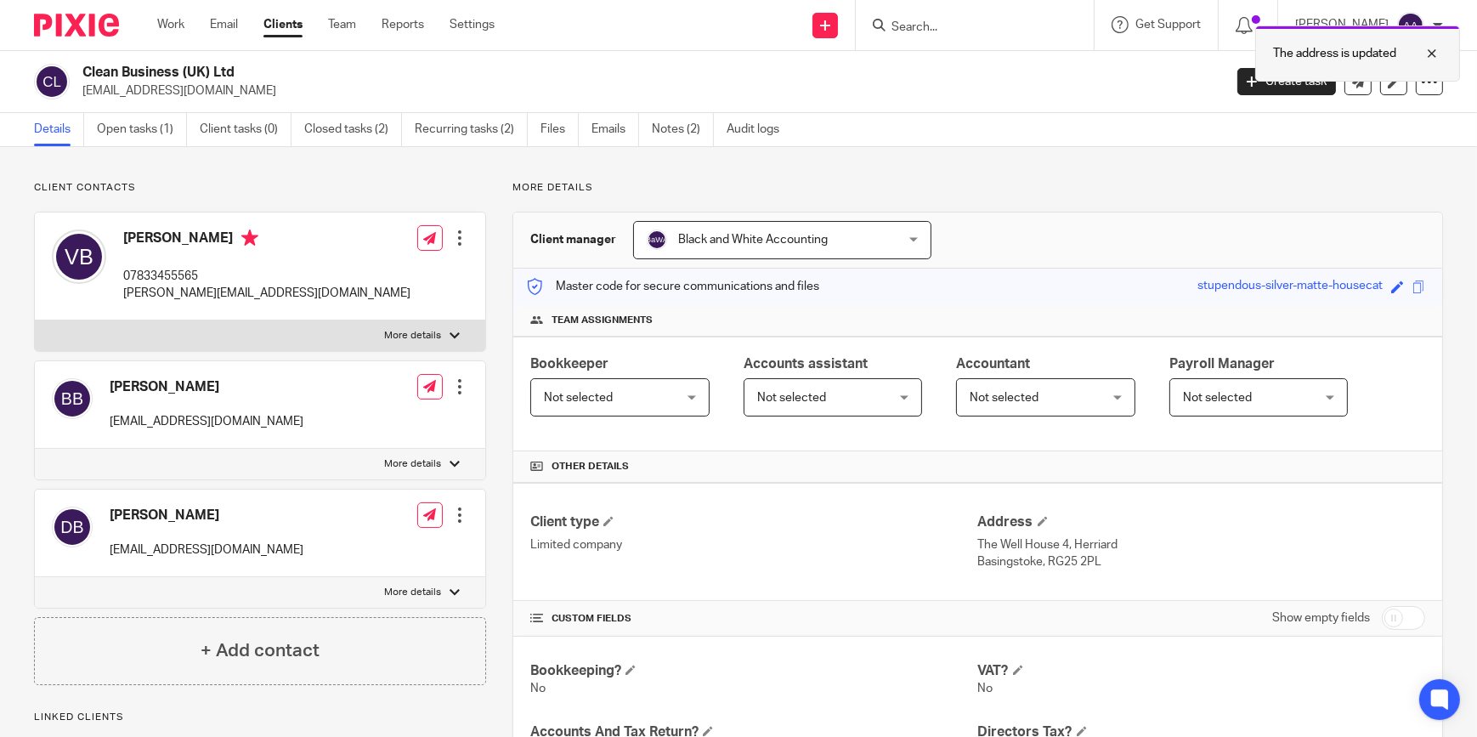
click at [1439, 54] on div at bounding box center [1419, 53] width 46 height 20
click at [958, 24] on input "Search" at bounding box center [966, 27] width 153 height 15
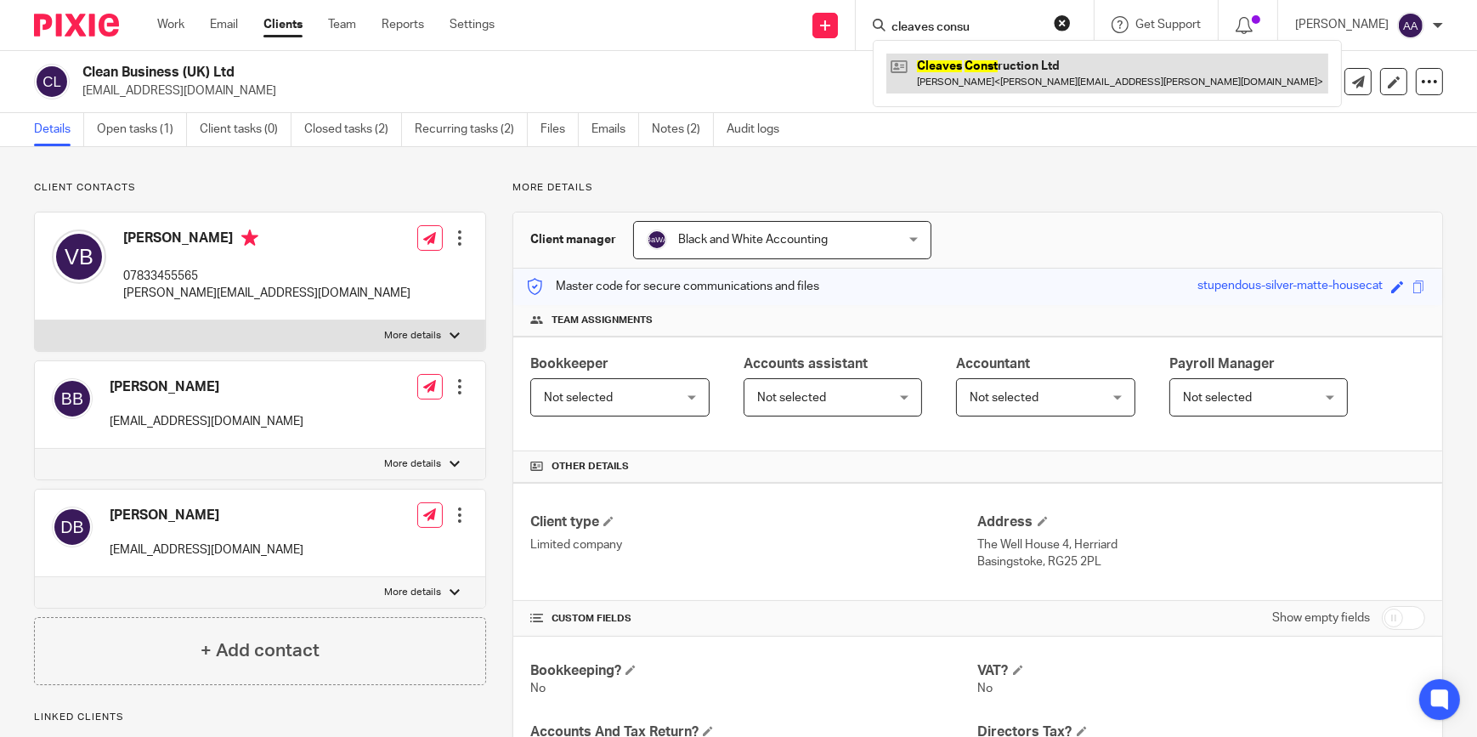
type input "cleaves consu"
click at [1019, 66] on link at bounding box center [1107, 73] width 442 height 39
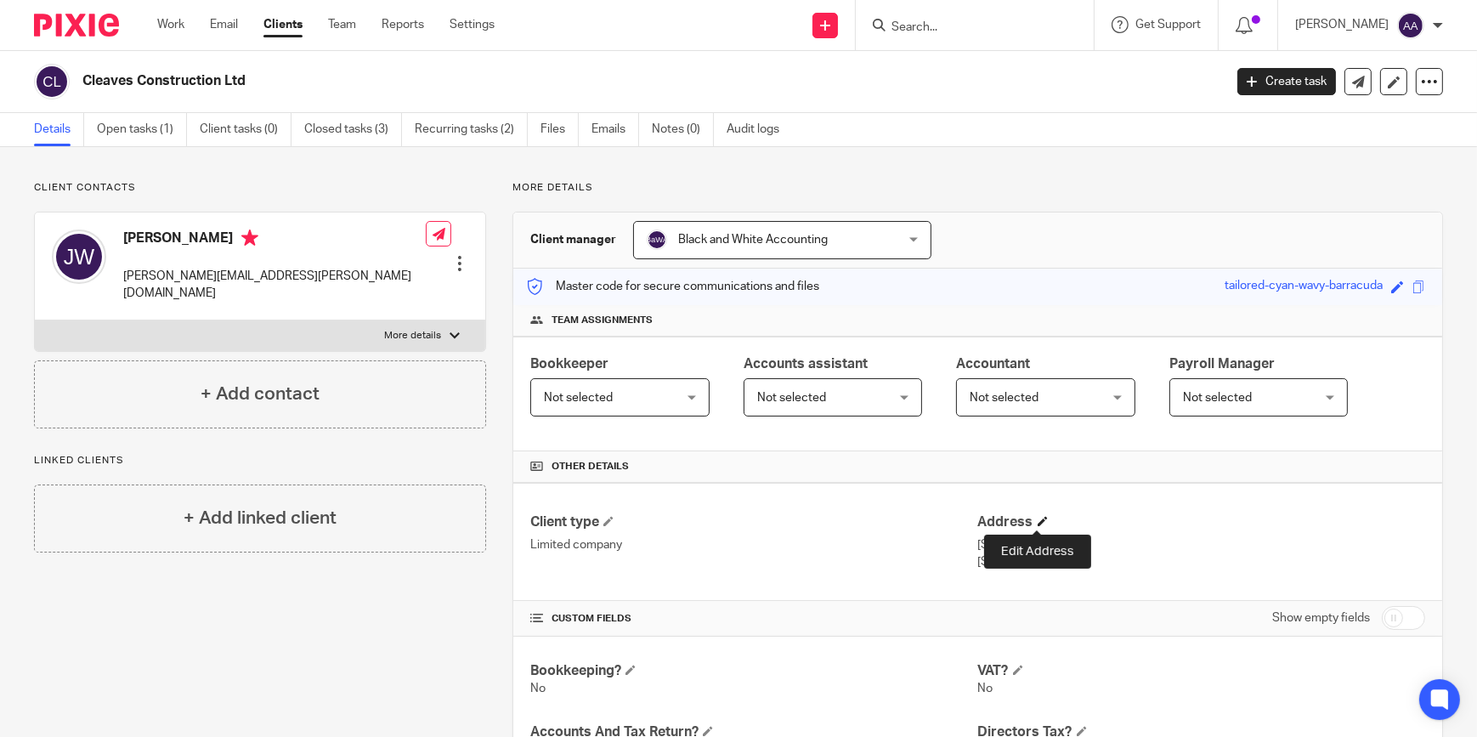
click at [1037, 524] on span at bounding box center [1042, 521] width 10 height 10
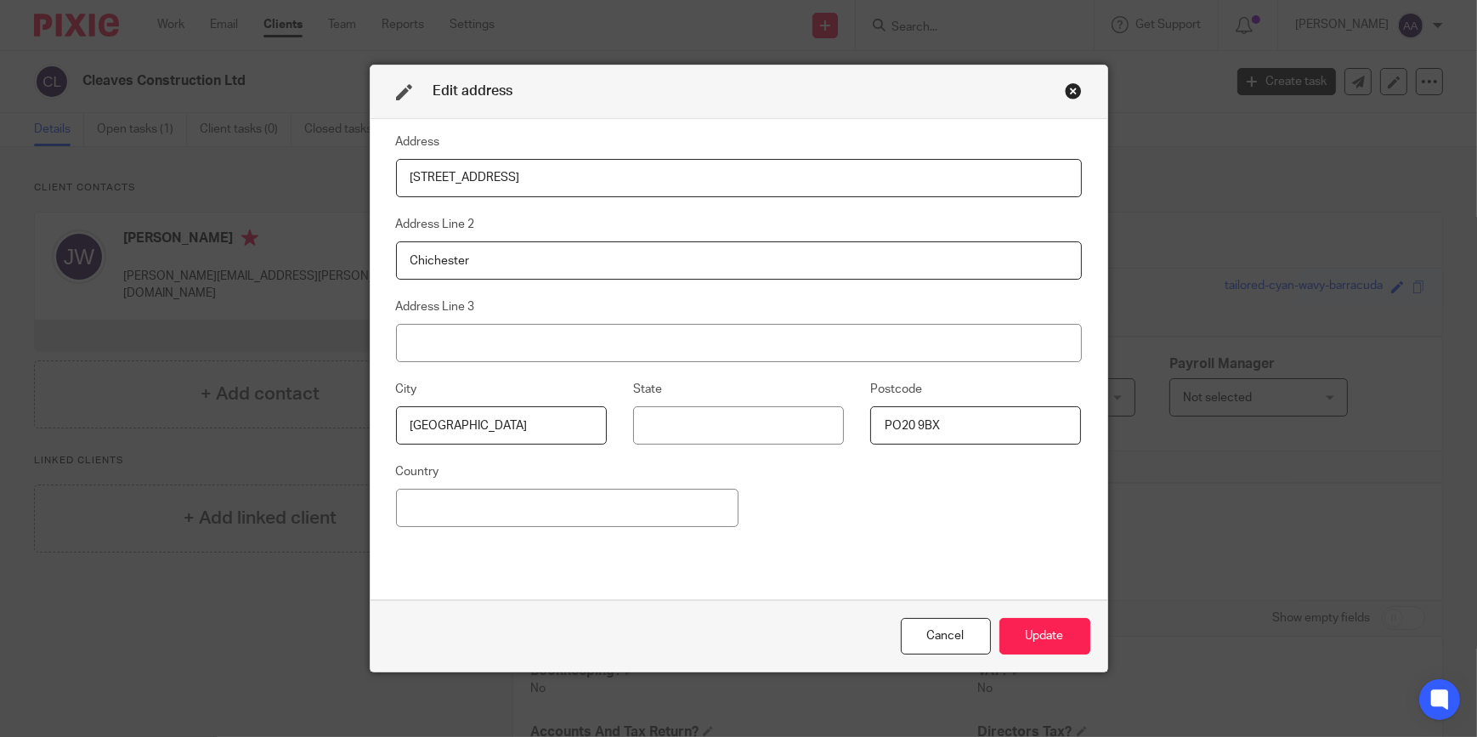
drag, startPoint x: 635, startPoint y: 172, endPoint x: 191, endPoint y: 195, distance: 444.9
click at [194, 194] on div "Edit address Address [STREET_ADDRESS] Selsey Address Line 2 Chichester Address …" at bounding box center [738, 368] width 1477 height 737
click at [628, 172] on input "[STREET_ADDRESS]" at bounding box center [739, 178] width 686 height 38
click at [607, 184] on input "[STREET_ADDRESS]" at bounding box center [739, 178] width 686 height 38
drag, startPoint x: 590, startPoint y: 184, endPoint x: 131, endPoint y: 197, distance: 459.0
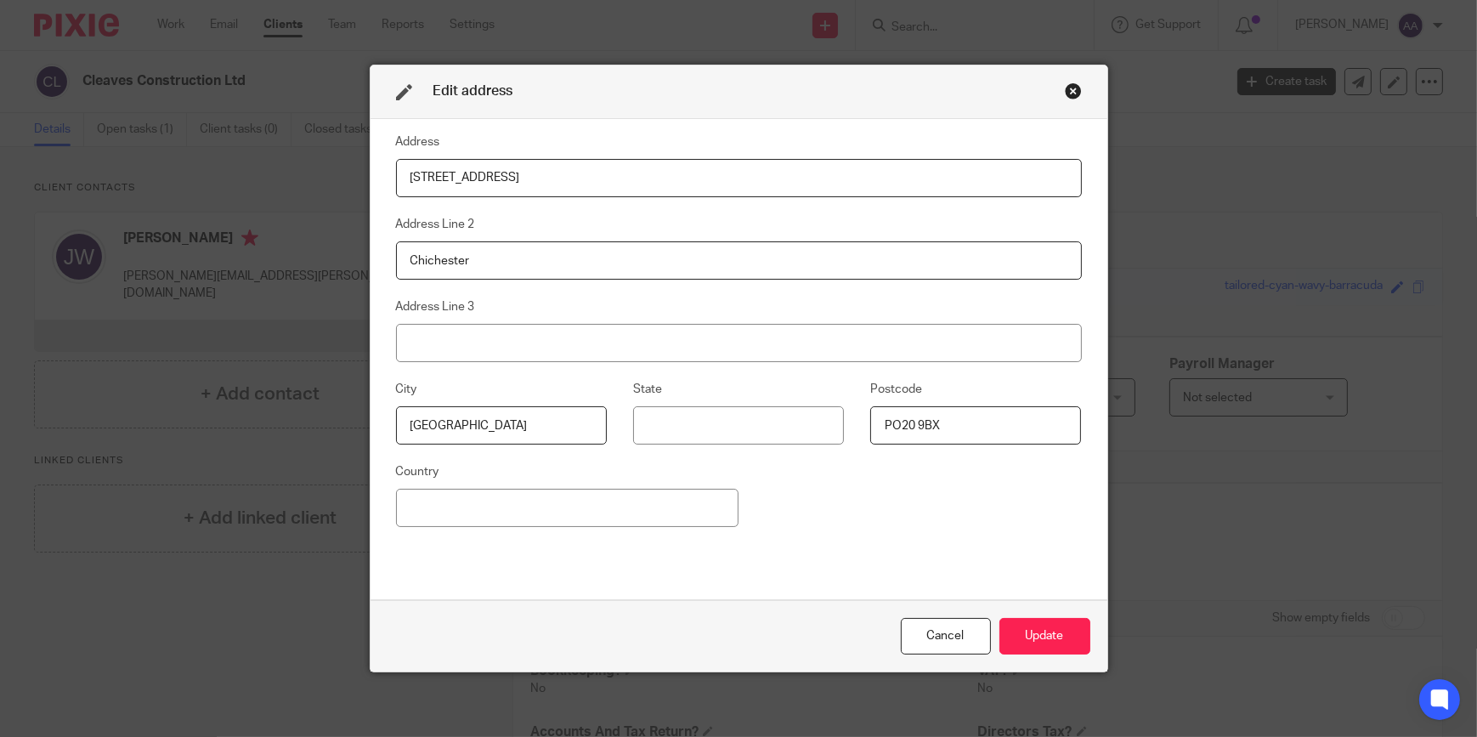
click at [150, 195] on div "Edit address Address [STREET_ADDRESS] Selsey Address Line 2 Chichester Address …" at bounding box center [738, 368] width 1477 height 737
drag, startPoint x: 548, startPoint y: 255, endPoint x: 289, endPoint y: 264, distance: 259.3
click at [289, 255] on div "Edit address Address Address Line 2 Chichester Address Line 3 City [GEOGRAPHIC_…" at bounding box center [738, 368] width 1477 height 737
drag, startPoint x: 531, startPoint y: 424, endPoint x: 299, endPoint y: 416, distance: 232.1
click at [308, 416] on div "Edit address Address Address Line 2 Address Line 3 City [GEOGRAPHIC_DATA] Postc…" at bounding box center [738, 368] width 1477 height 737
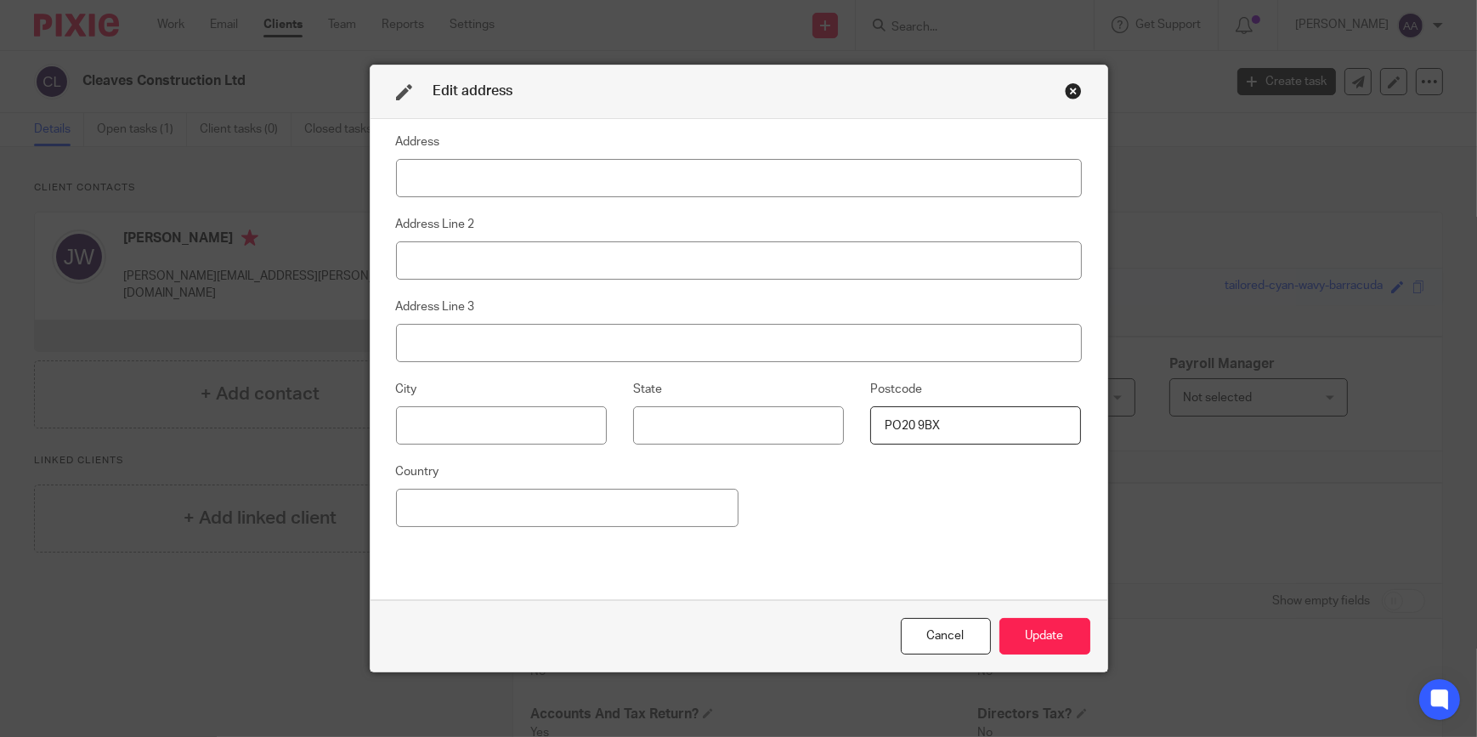
drag, startPoint x: 1019, startPoint y: 424, endPoint x: 749, endPoint y: 431, distance: 270.3
click at [749, 431] on div "City State Postcode PO20 9BX" at bounding box center [725, 420] width 712 height 82
click at [1022, 620] on button "Update" at bounding box center [1044, 636] width 91 height 37
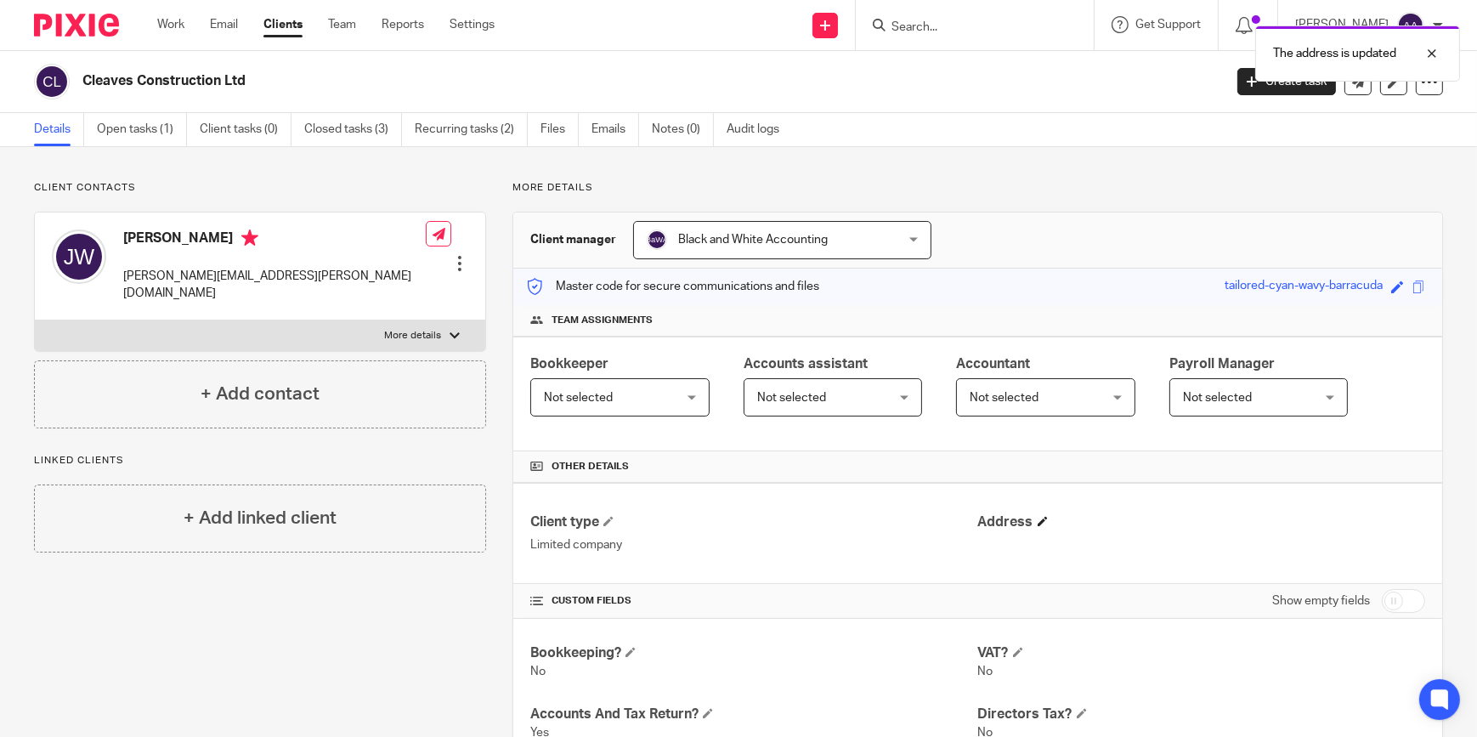
click at [1039, 514] on h4 "Address" at bounding box center [1201, 522] width 447 height 18
click at [1037, 519] on span at bounding box center [1042, 521] width 10 height 10
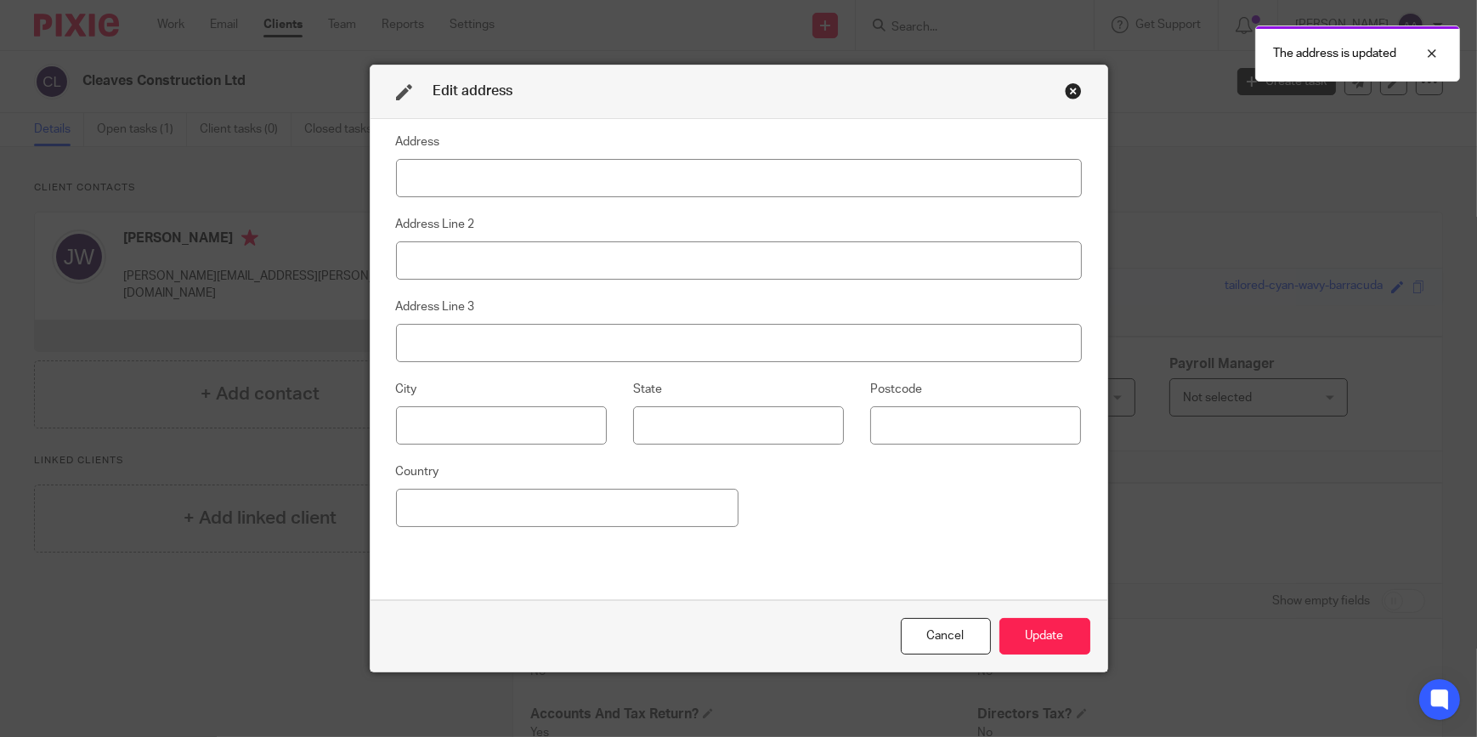
click at [819, 170] on input at bounding box center [739, 178] width 686 height 38
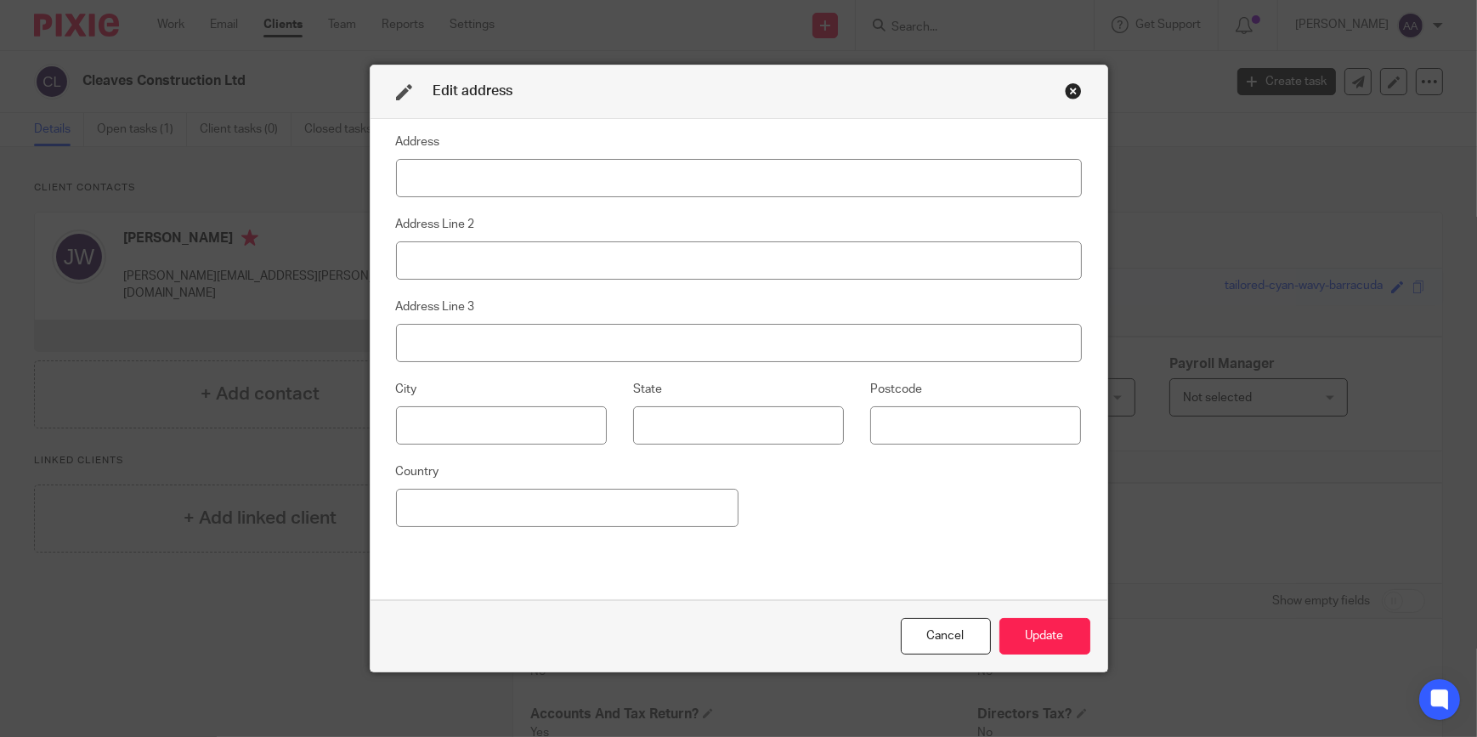
click at [599, 187] on input at bounding box center [739, 178] width 686 height 38
type input "The Well House 4"
type input "Herriard"
type input "[GEOGRAPHIC_DATA]"
type input "RG25 2PL"
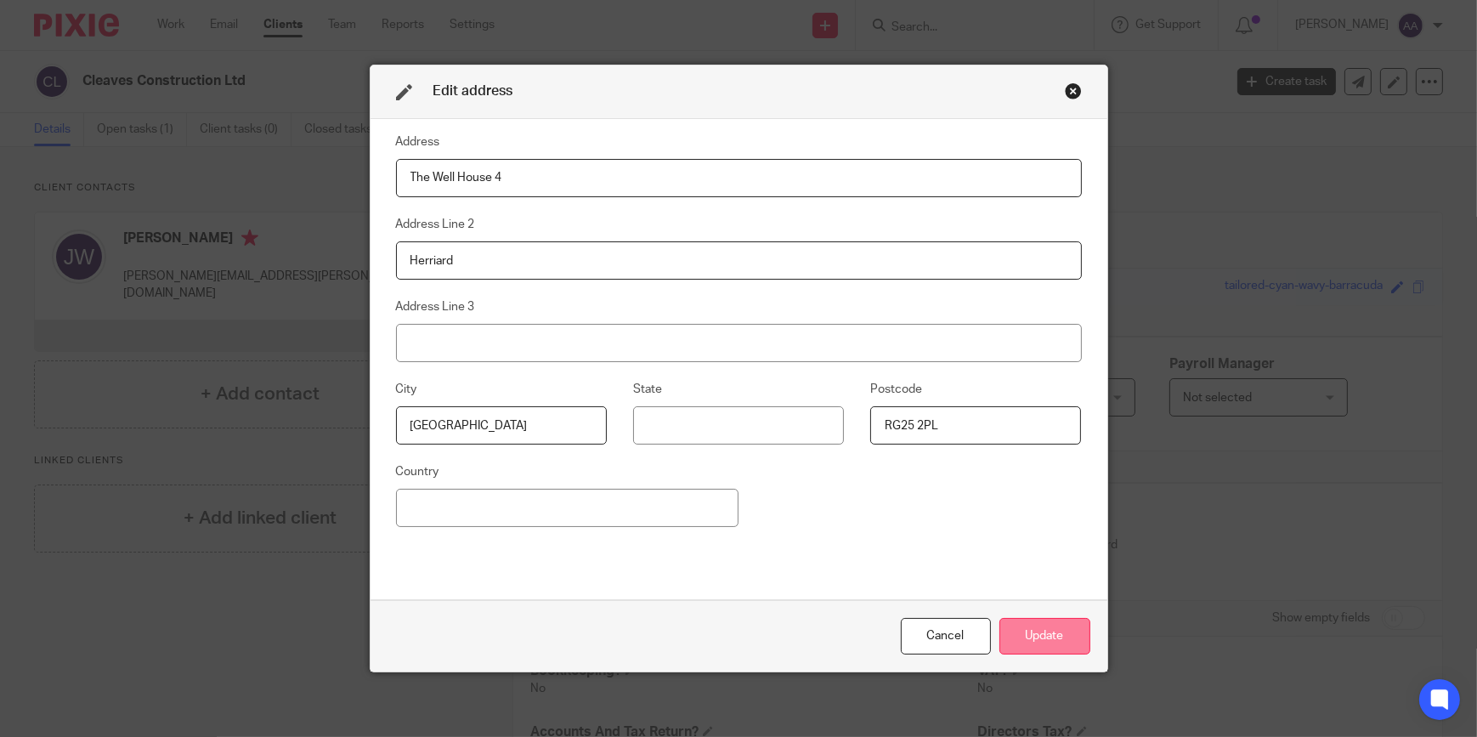
click at [1042, 630] on button "Update" at bounding box center [1044, 636] width 91 height 37
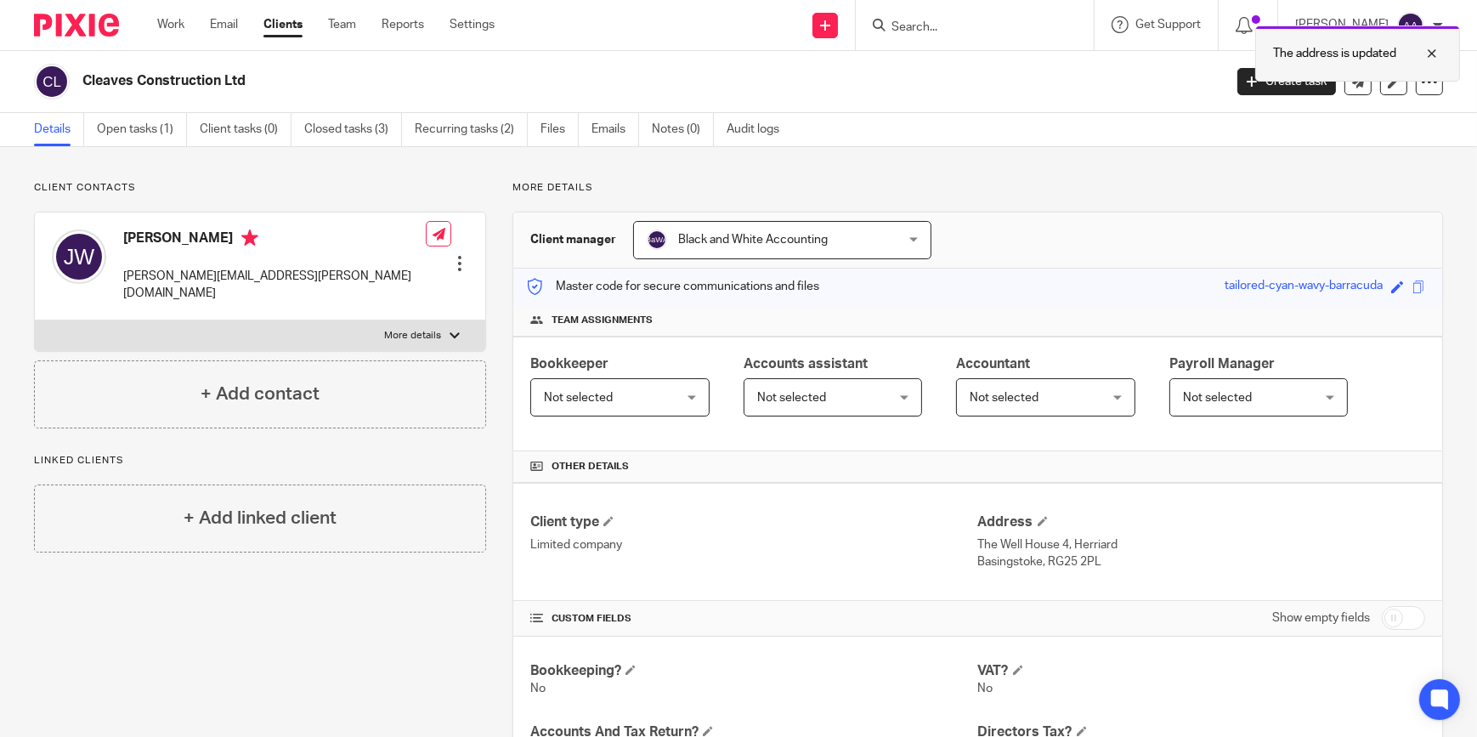
click at [1433, 49] on div at bounding box center [1419, 53] width 46 height 20
click at [975, 40] on div at bounding box center [975, 25] width 238 height 50
click at [969, 31] on input "Search" at bounding box center [966, 27] width 153 height 15
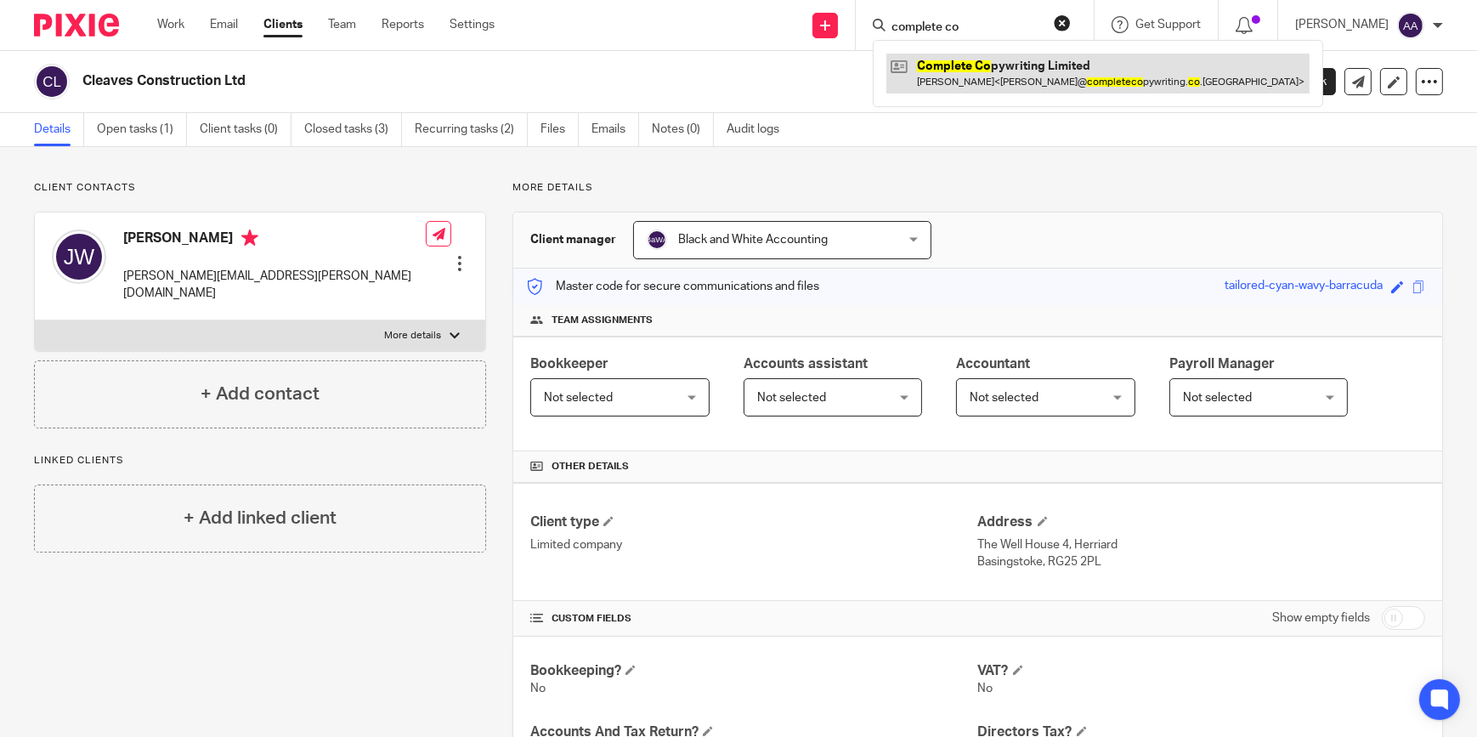
type input "complete co"
click at [1005, 68] on link at bounding box center [1097, 73] width 423 height 39
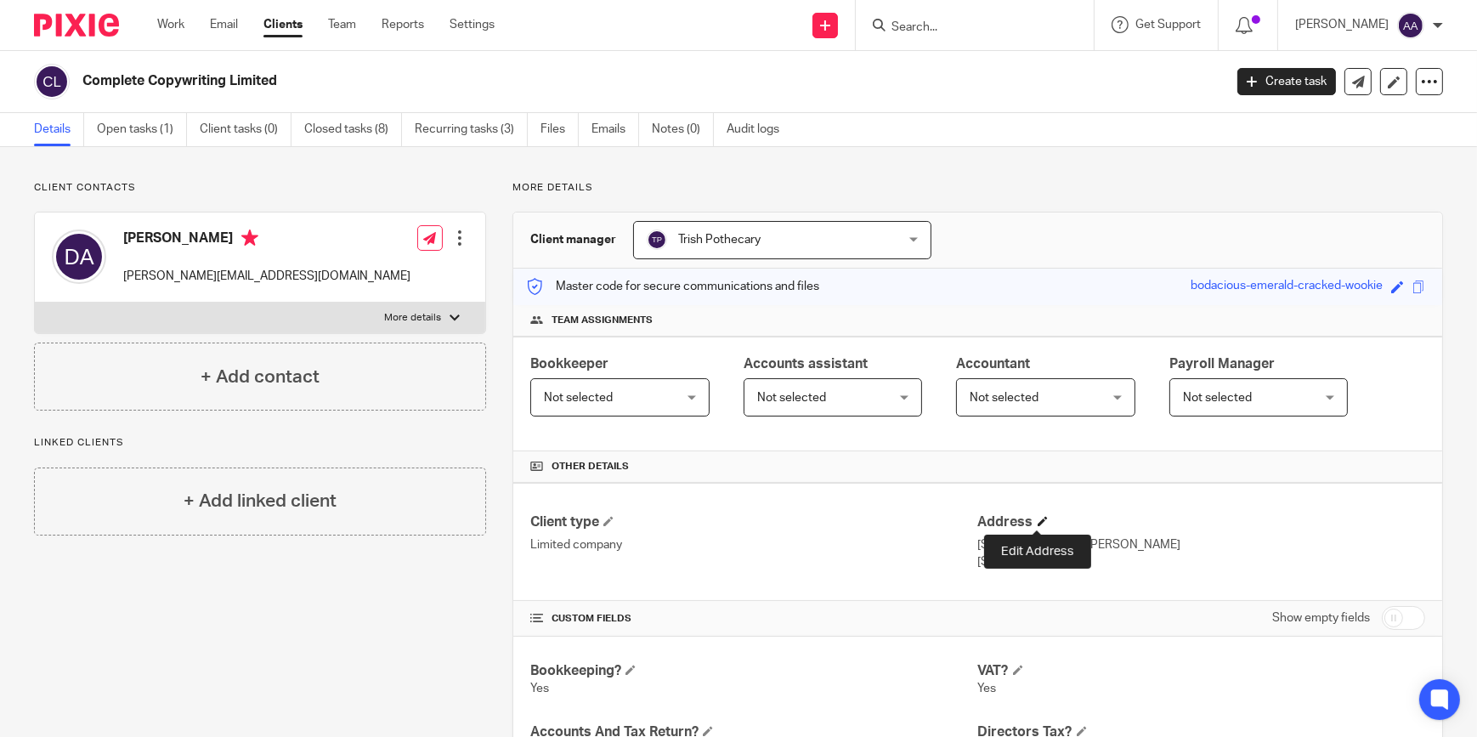
click at [1038, 518] on span at bounding box center [1042, 521] width 10 height 10
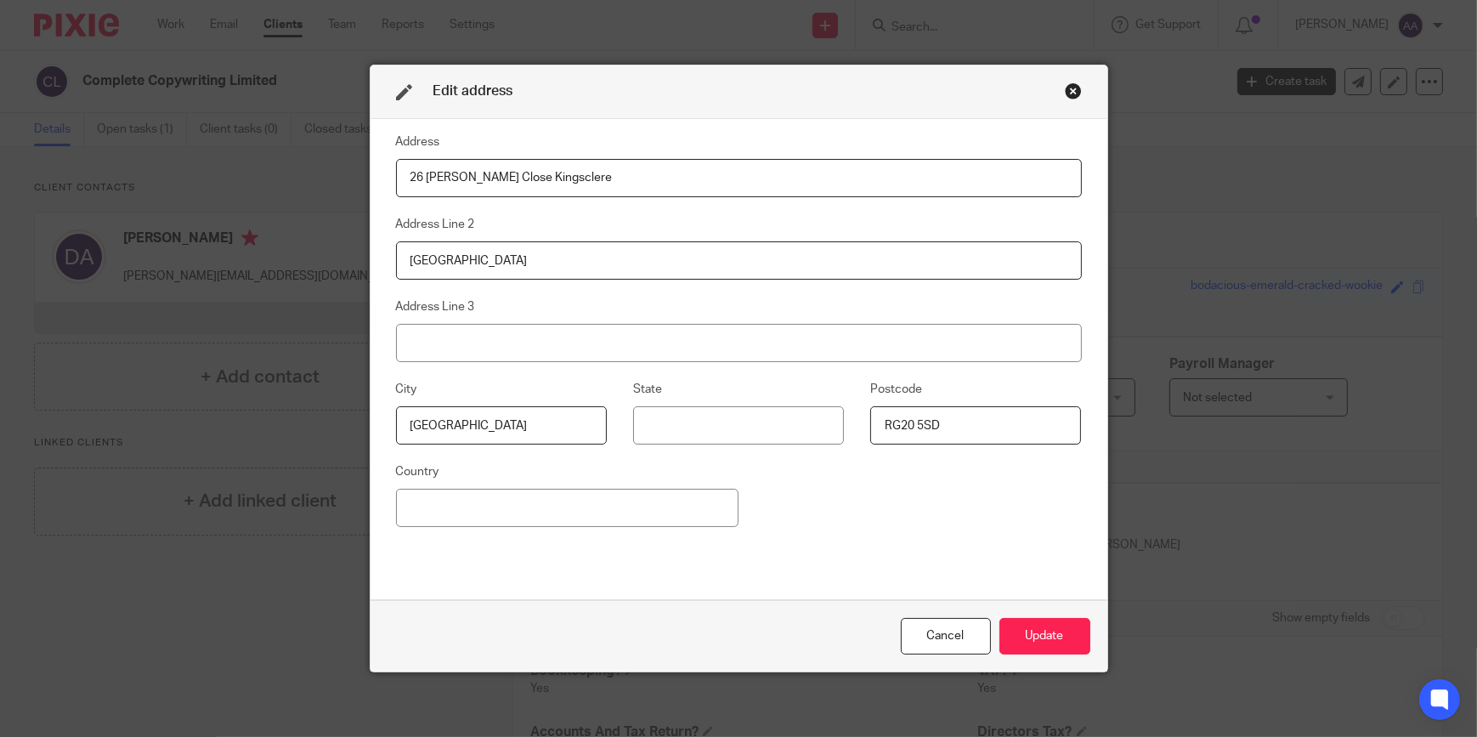
drag, startPoint x: 536, startPoint y: 252, endPoint x: 285, endPoint y: 252, distance: 250.6
click at [289, 254] on div "Edit address Address 26 Garrett Close Kingsclere Address Line 2 Newbury Address…" at bounding box center [738, 368] width 1477 height 737
drag, startPoint x: 606, startPoint y: 178, endPoint x: 319, endPoint y: 195, distance: 286.8
click at [297, 180] on div "Edit address Address 26 Garrett Close Kingsclere Address Line 2 Address Line 3 …" at bounding box center [738, 368] width 1477 height 737
drag, startPoint x: 468, startPoint y: 424, endPoint x: 373, endPoint y: 426, distance: 95.2
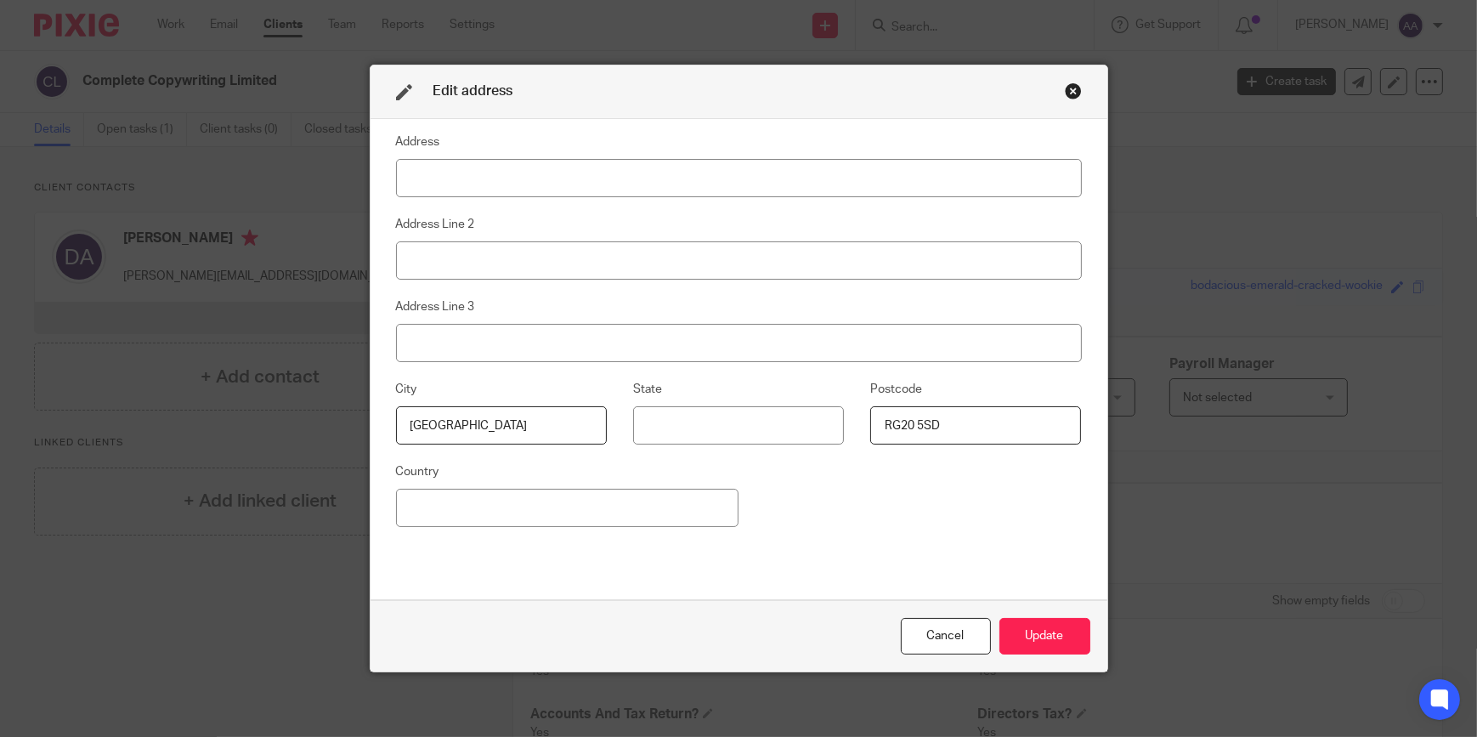
click at [373, 426] on fieldset "City Berkshire" at bounding box center [487, 411] width 237 height 65
drag, startPoint x: 986, startPoint y: 417, endPoint x: 730, endPoint y: 415, distance: 255.7
click at [774, 421] on div "City State Postcode RG20 5SD" at bounding box center [725, 420] width 712 height 82
click at [649, 170] on input at bounding box center [739, 178] width 686 height 38
type input "The Well House 4"
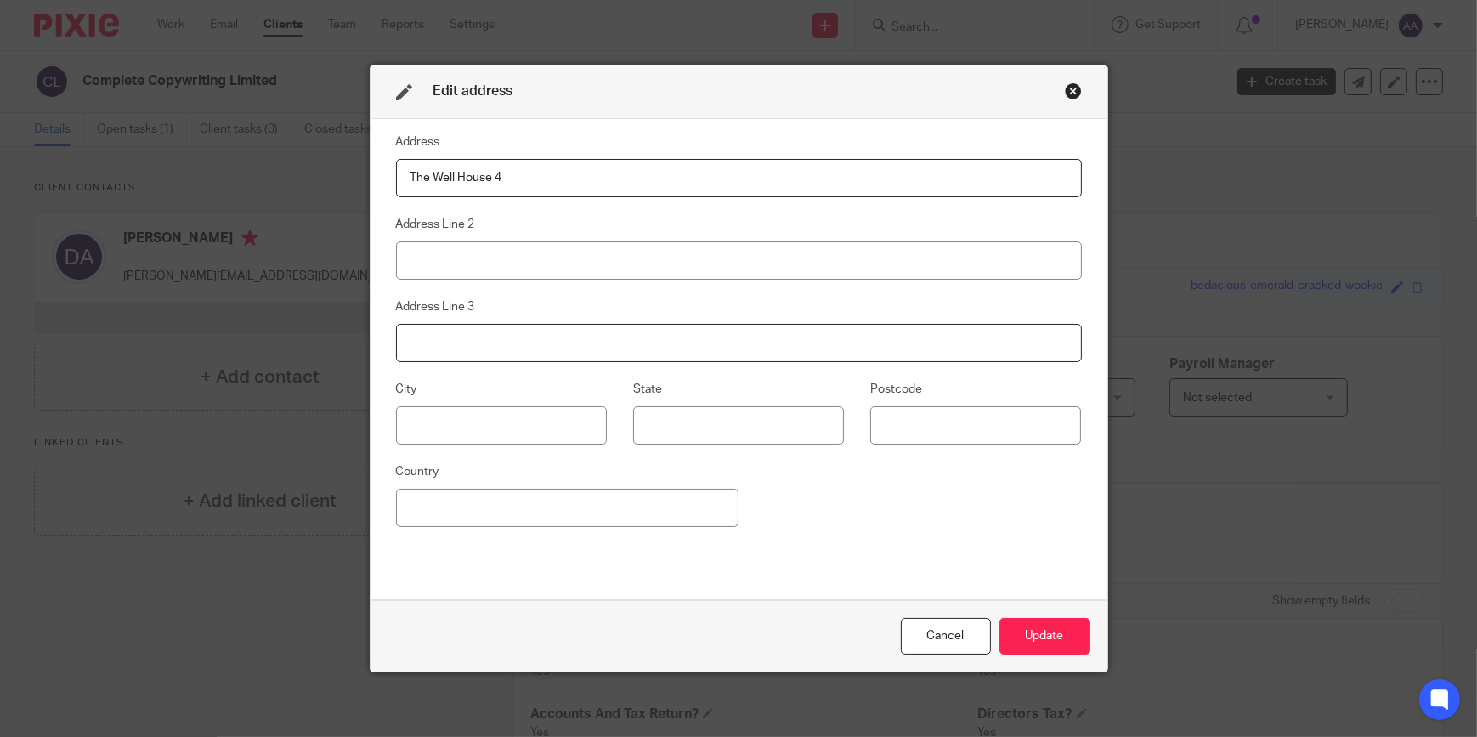
click at [478, 341] on input at bounding box center [739, 343] width 686 height 38
drag, startPoint x: 596, startPoint y: 234, endPoint x: 590, endPoint y: 246, distance: 12.5
click at [596, 234] on fieldset "Address Line 2" at bounding box center [739, 246] width 686 height 65
drag, startPoint x: 590, startPoint y: 246, endPoint x: 580, endPoint y: 263, distance: 20.5
click at [590, 246] on input at bounding box center [739, 260] width 686 height 38
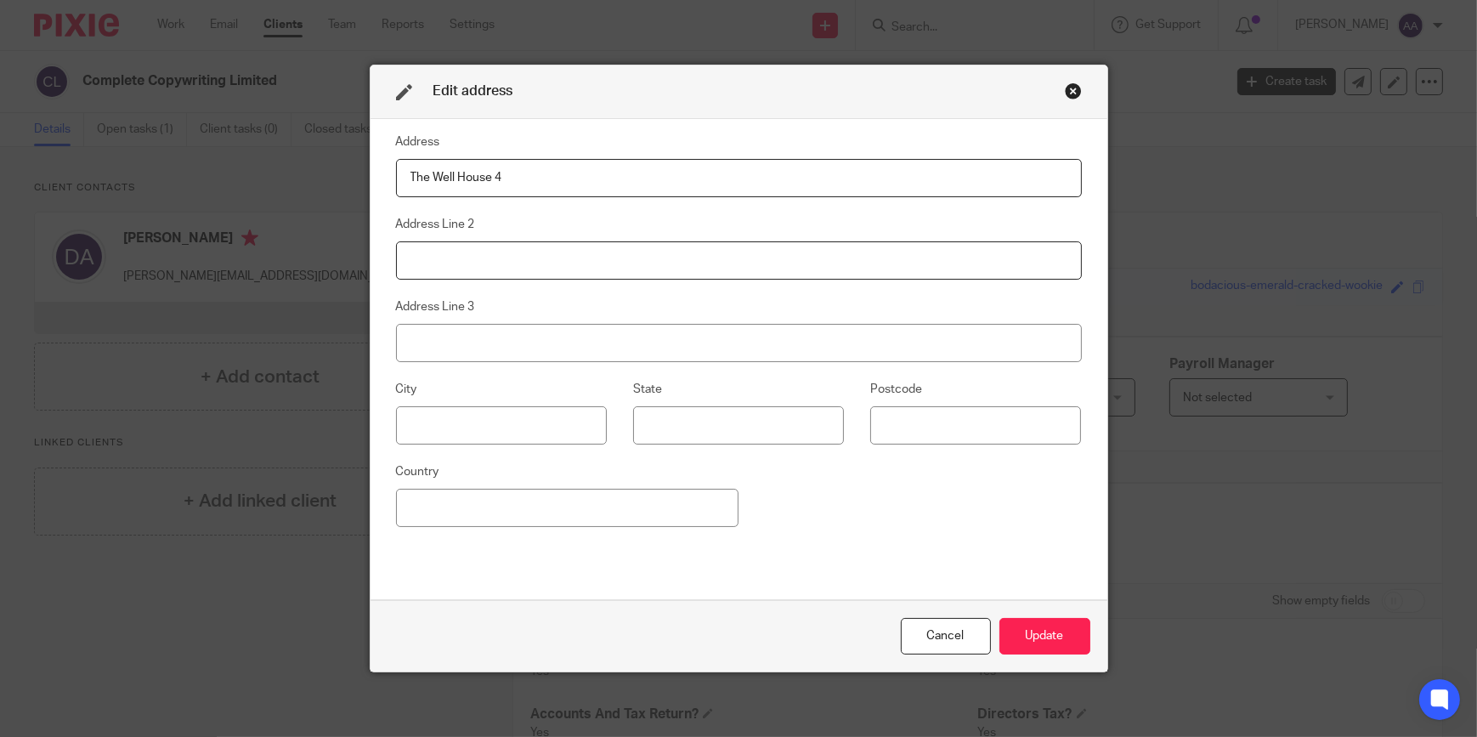
click at [579, 266] on input at bounding box center [739, 260] width 686 height 38
type input "Herriard"
click at [500, 440] on input at bounding box center [501, 425] width 211 height 38
type input "[GEOGRAPHIC_DATA]"
click at [982, 437] on input at bounding box center [975, 425] width 211 height 38
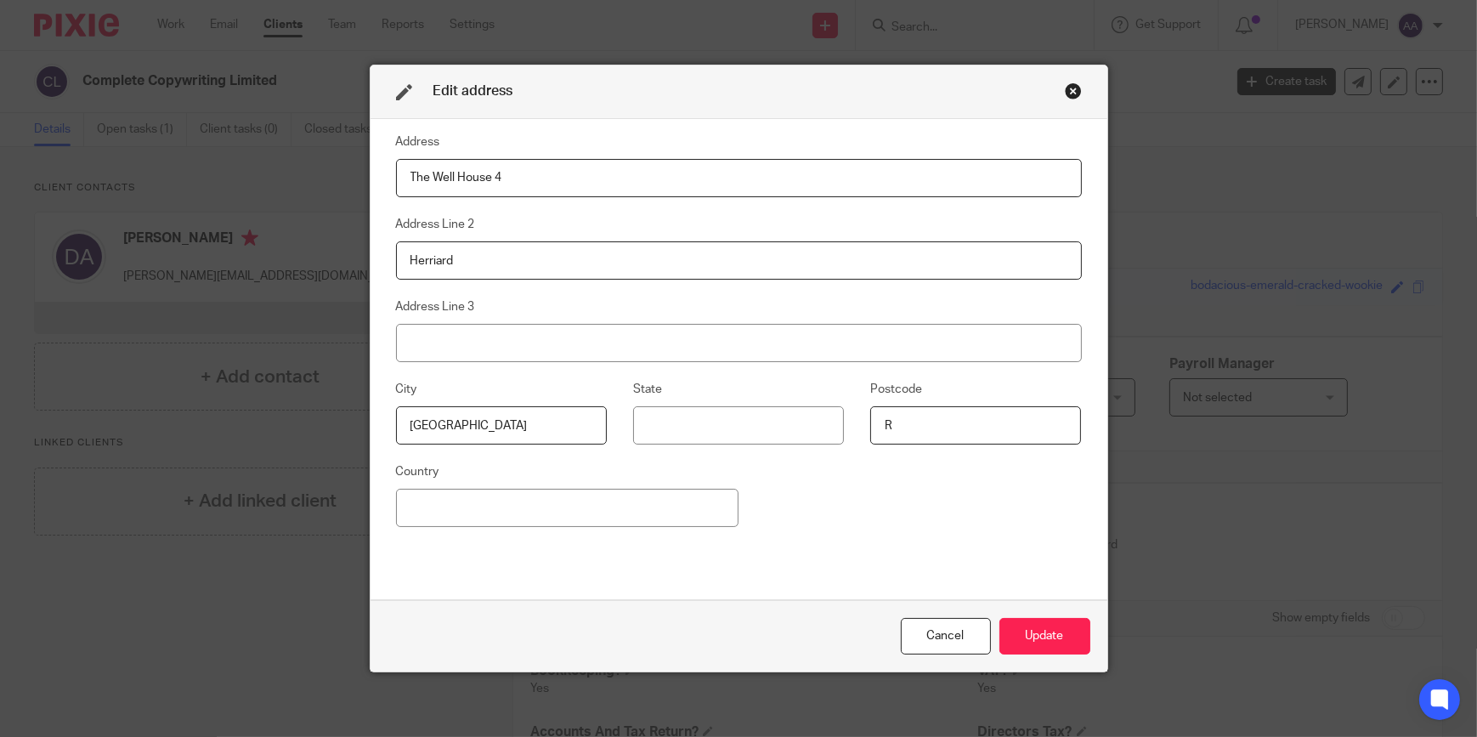
type input "RG25 2PL"
click at [1031, 628] on button "Update" at bounding box center [1044, 636] width 91 height 37
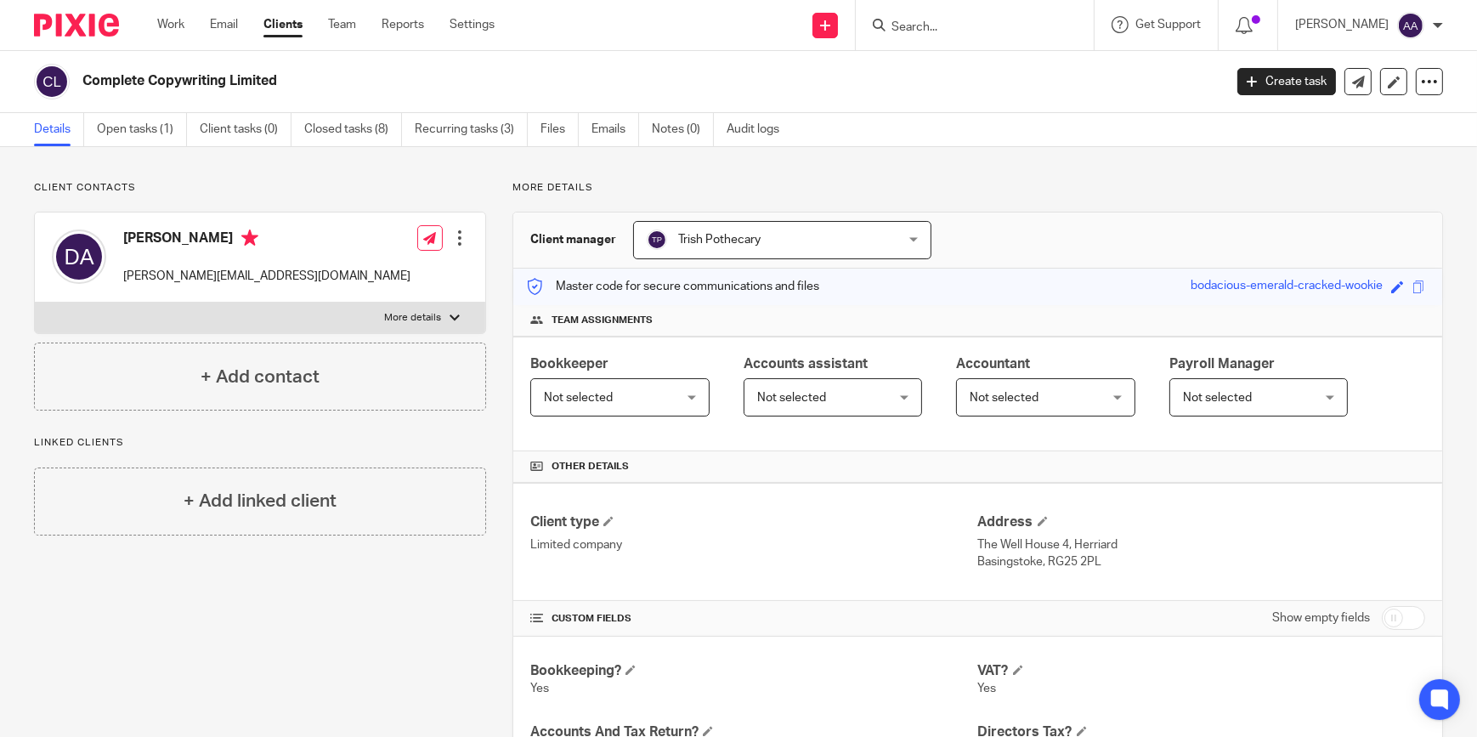
click at [969, 34] on form at bounding box center [980, 24] width 181 height 21
click at [964, 28] on input "Search" at bounding box center [966, 27] width 153 height 15
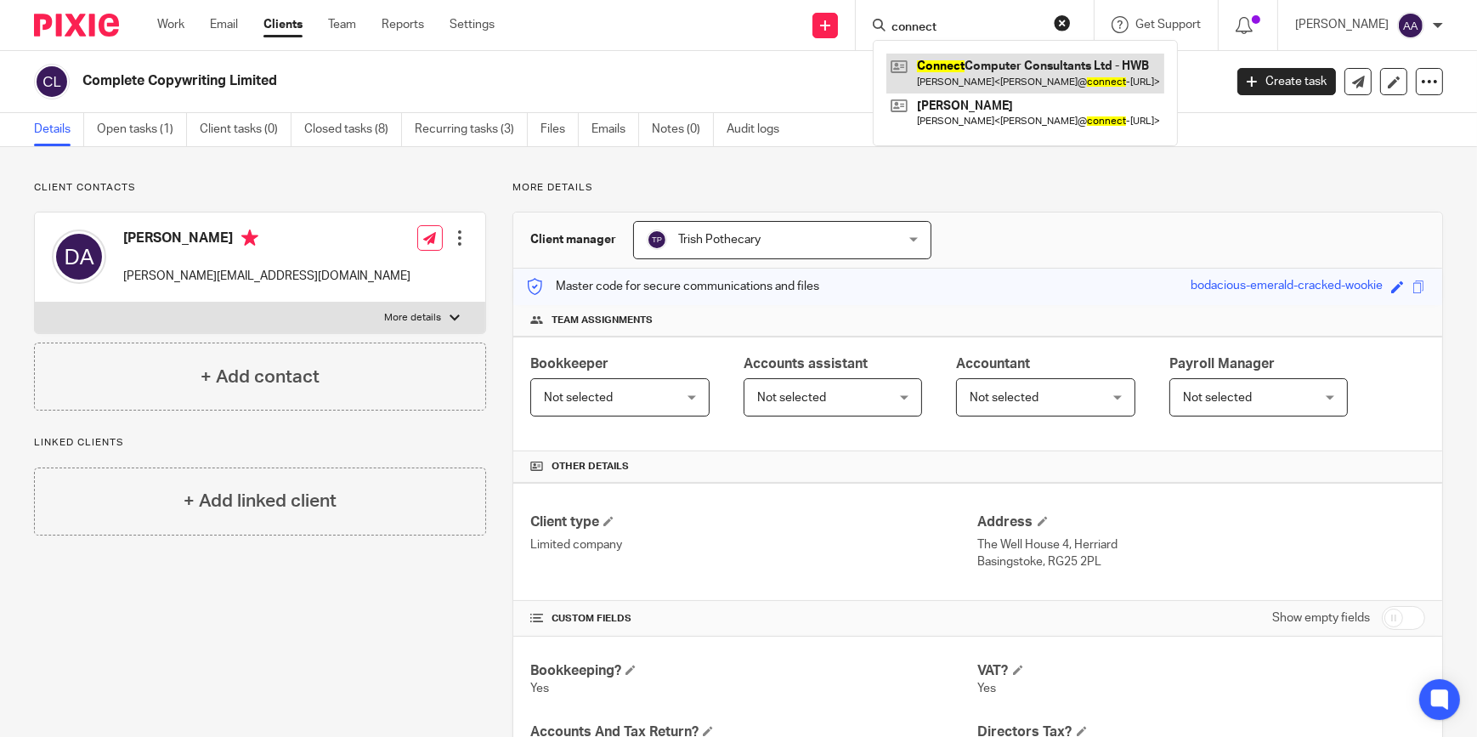
type input "connect"
click at [1119, 80] on link at bounding box center [1025, 73] width 278 height 39
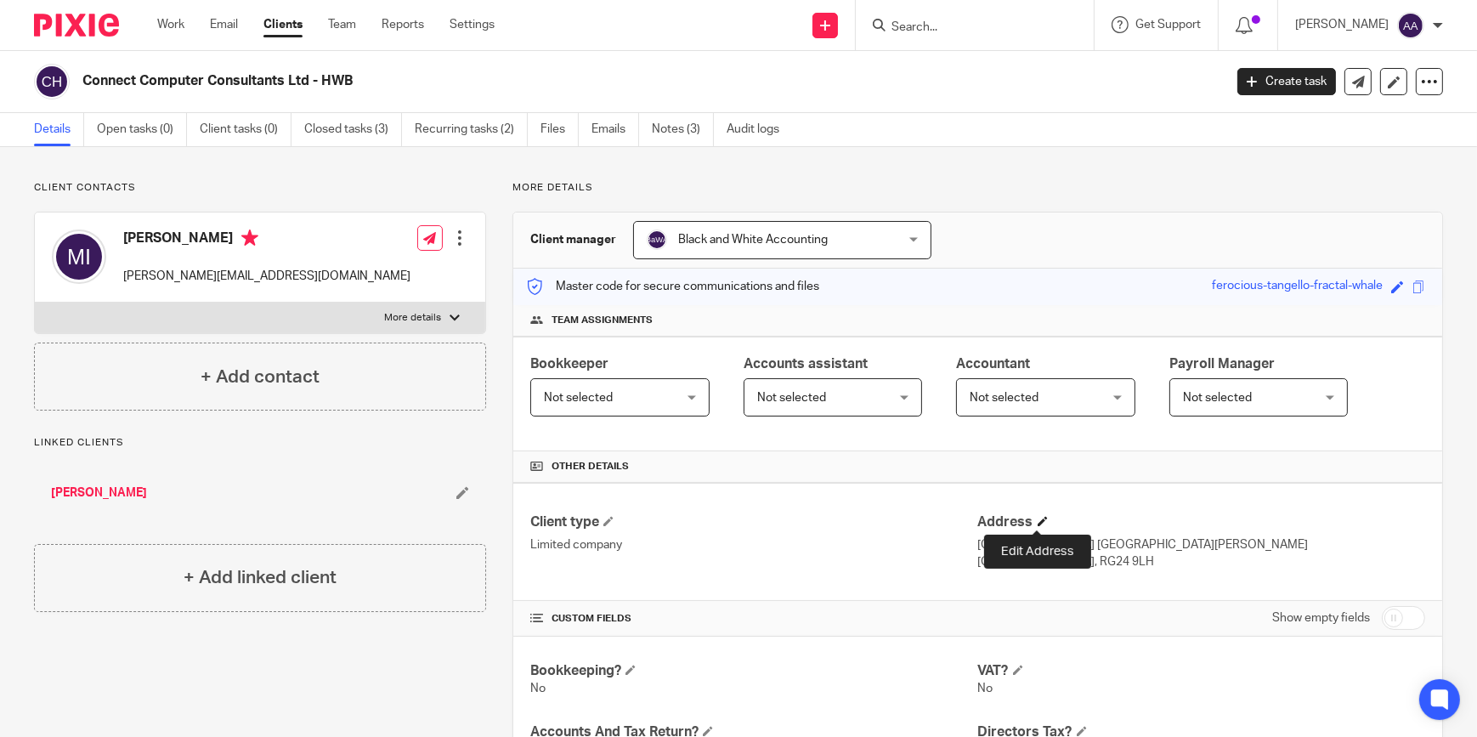
click at [1037, 522] on span at bounding box center [1042, 521] width 10 height 10
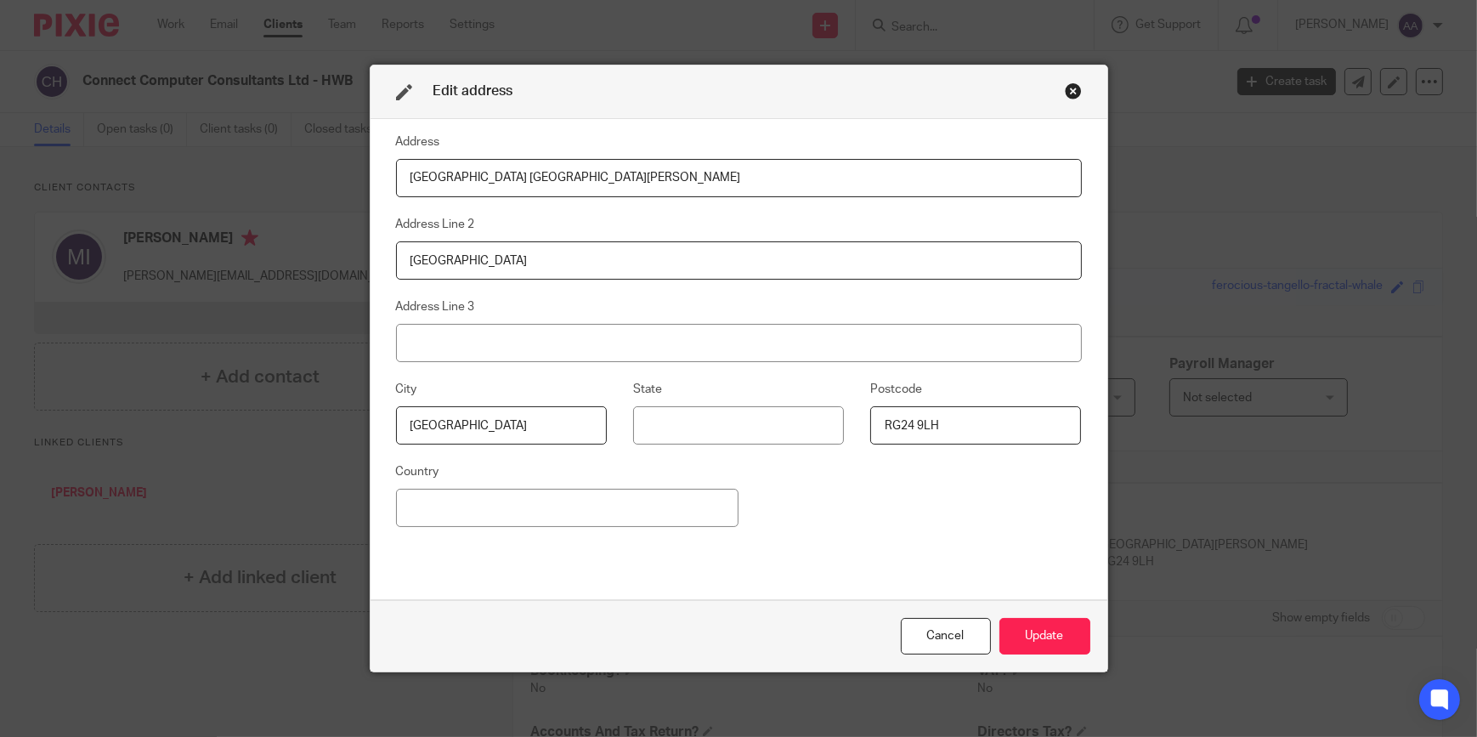
drag, startPoint x: 686, startPoint y: 253, endPoint x: 206, endPoint y: 215, distance: 481.5
click at [161, 192] on div "Edit address Address [GEOGRAPHIC_DATA] [GEOGRAPHIC_DATA][PERSON_NAME] Line 2 Ba…" at bounding box center [738, 368] width 1477 height 737
drag, startPoint x: 749, startPoint y: 186, endPoint x: 136, endPoint y: 137, distance: 615.4
click at [136, 137] on div "Edit address Address [GEOGRAPHIC_DATA] [GEOGRAPHIC_DATA][PERSON_NAME] Address L…" at bounding box center [738, 368] width 1477 height 737
drag, startPoint x: 946, startPoint y: 426, endPoint x: 387, endPoint y: 411, distance: 559.2
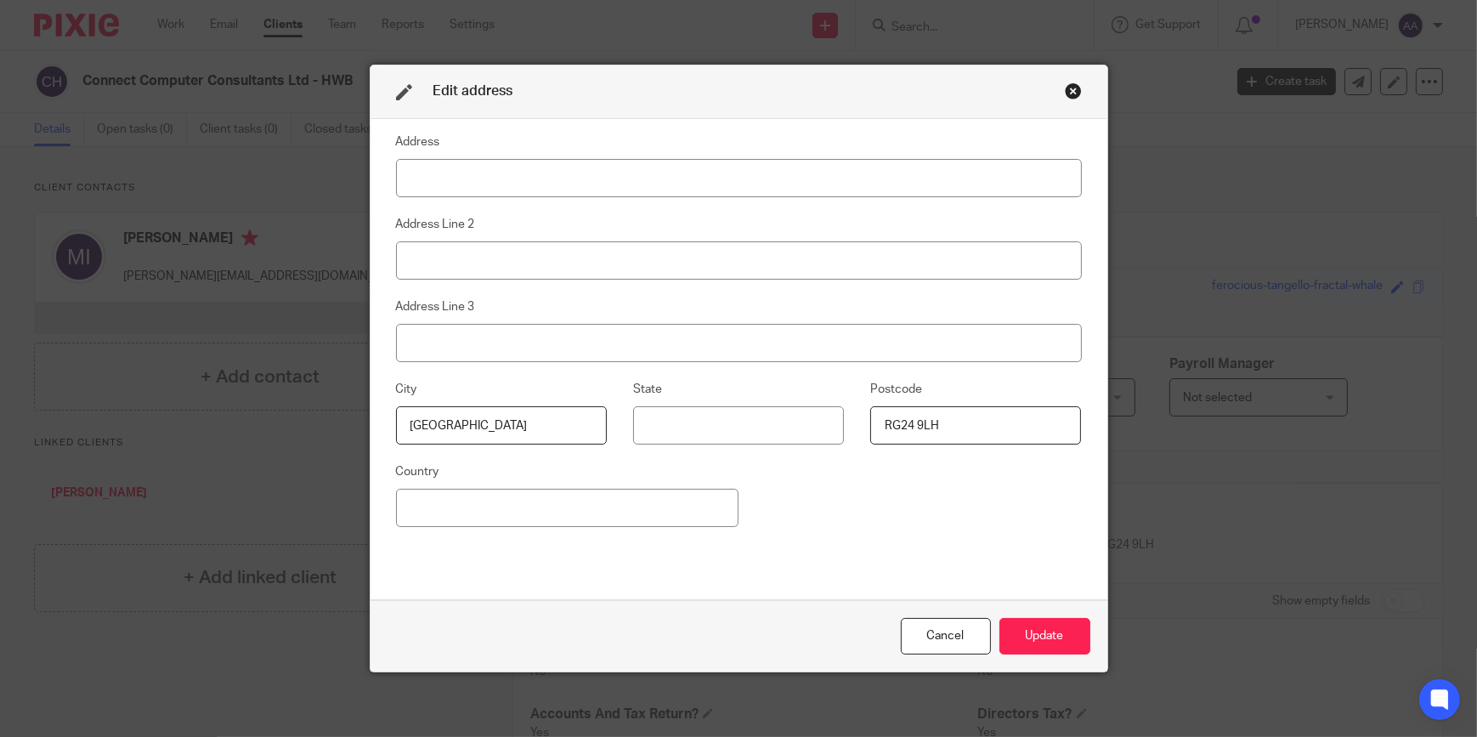
click at [418, 414] on div "City [GEOGRAPHIC_DATA] Postcode RG24 9LH" at bounding box center [725, 420] width 712 height 82
drag, startPoint x: 421, startPoint y: 425, endPoint x: 201, endPoint y: 417, distance: 219.3
click at [207, 418] on div "Edit address Address Address Line 2 Address Line 3 [GEOGRAPHIC_DATA] Postcode C…" at bounding box center [738, 368] width 1477 height 737
type input "e"
drag, startPoint x: 511, startPoint y: 424, endPoint x: 294, endPoint y: 424, distance: 217.5
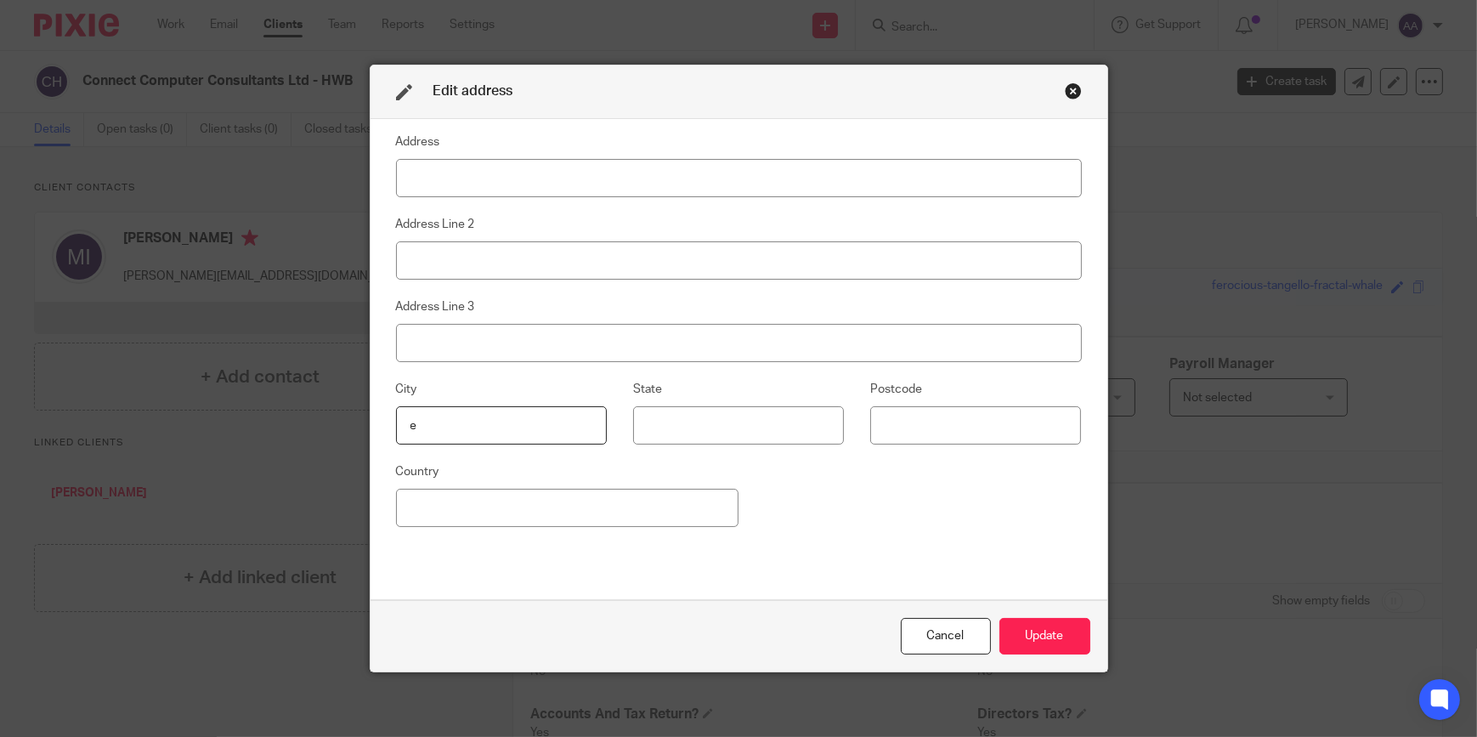
click at [311, 425] on div "Edit address Address Address Line 2 Address Line 3 City e State Postcode Countr…" at bounding box center [738, 368] width 1477 height 737
click at [1039, 634] on button "Update" at bounding box center [1044, 636] width 91 height 37
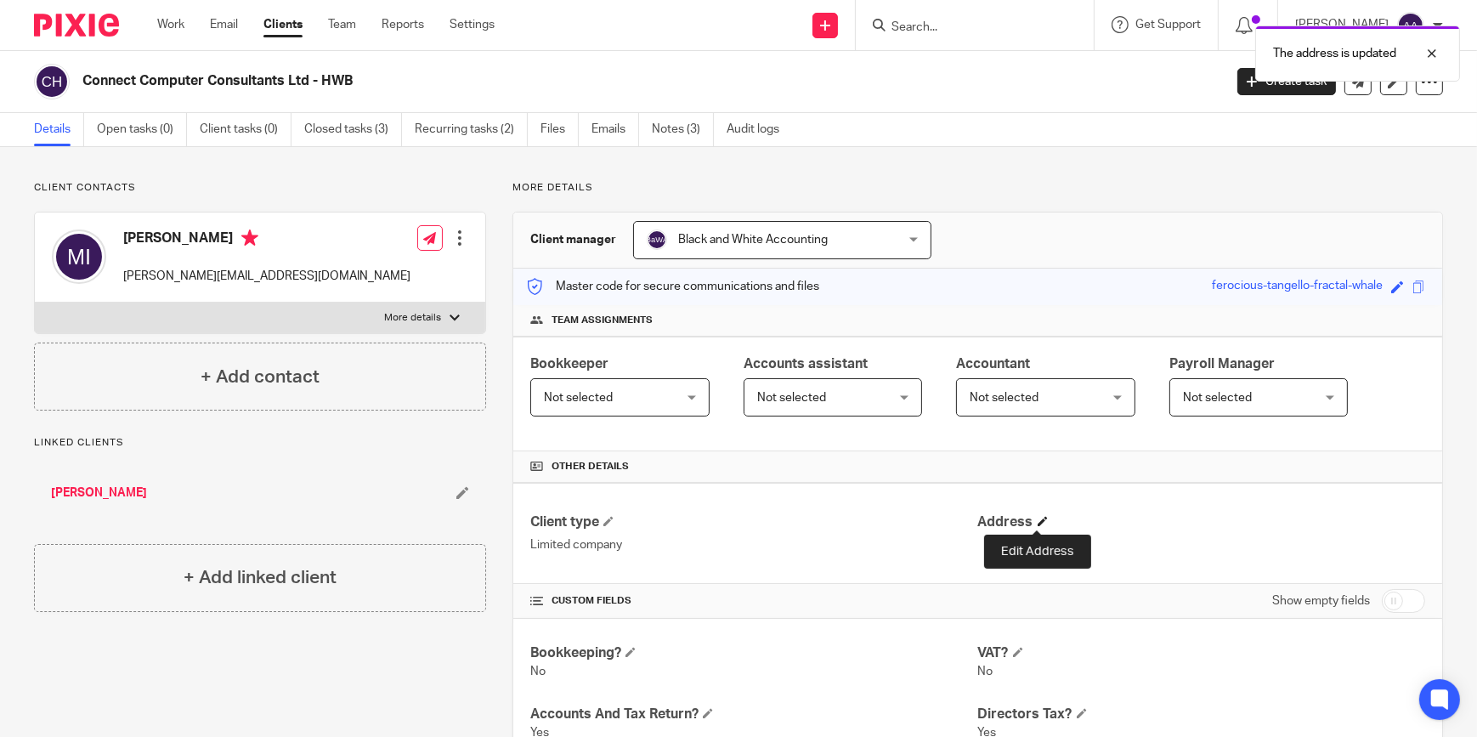
click at [1037, 517] on span at bounding box center [1042, 521] width 10 height 10
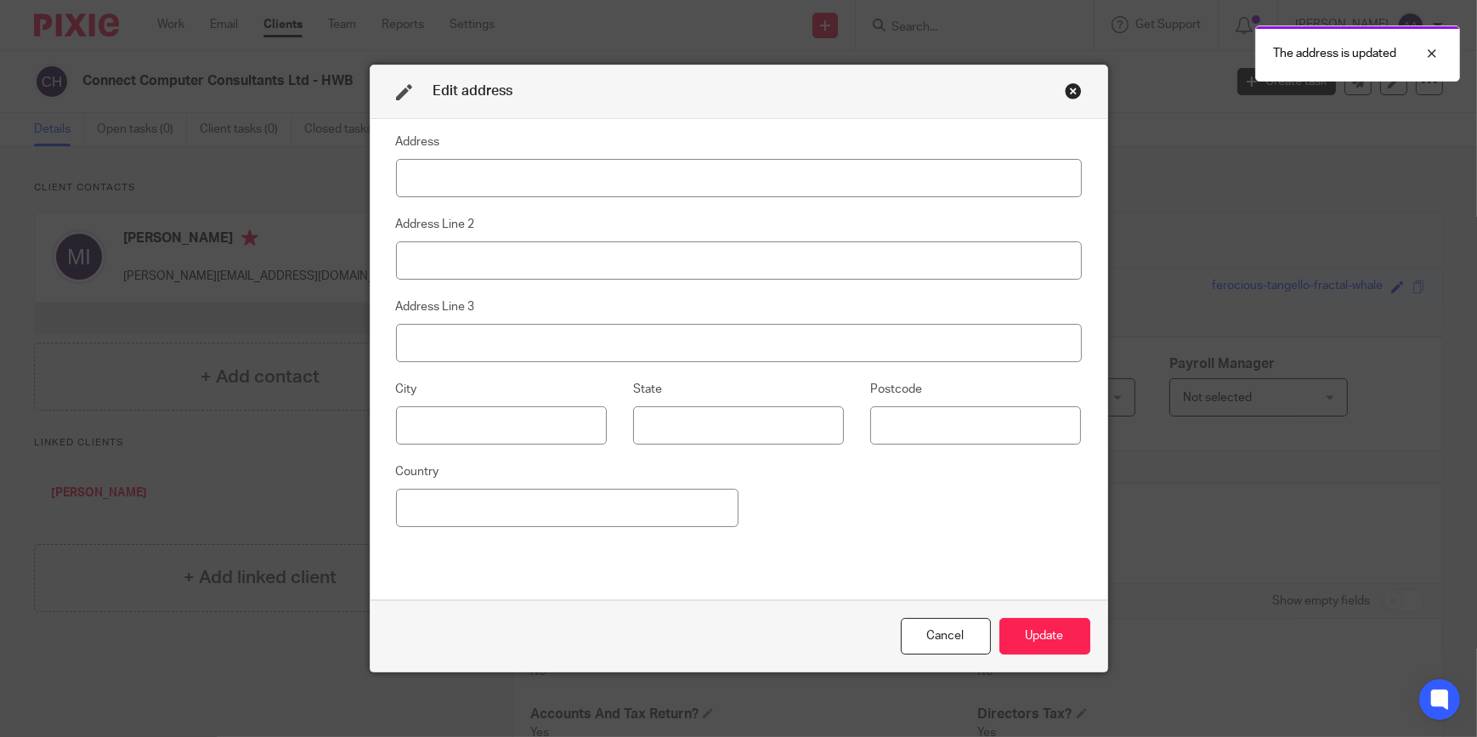
click at [695, 184] on input at bounding box center [739, 178] width 686 height 38
type input "The Well House 4"
type input "Herriard"
type input "[GEOGRAPHIC_DATA]"
type input "RG25 2PL"
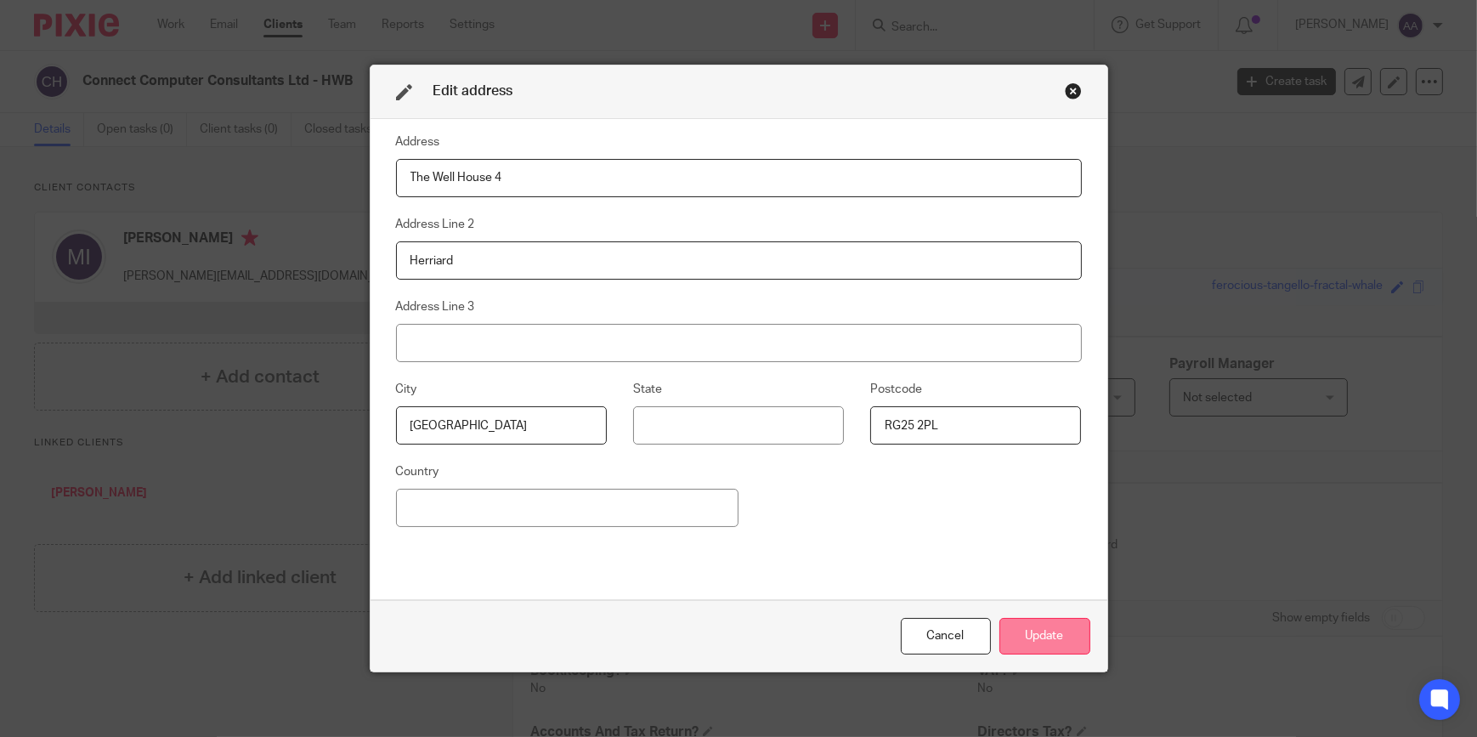
click at [1036, 635] on button "Update" at bounding box center [1044, 636] width 91 height 37
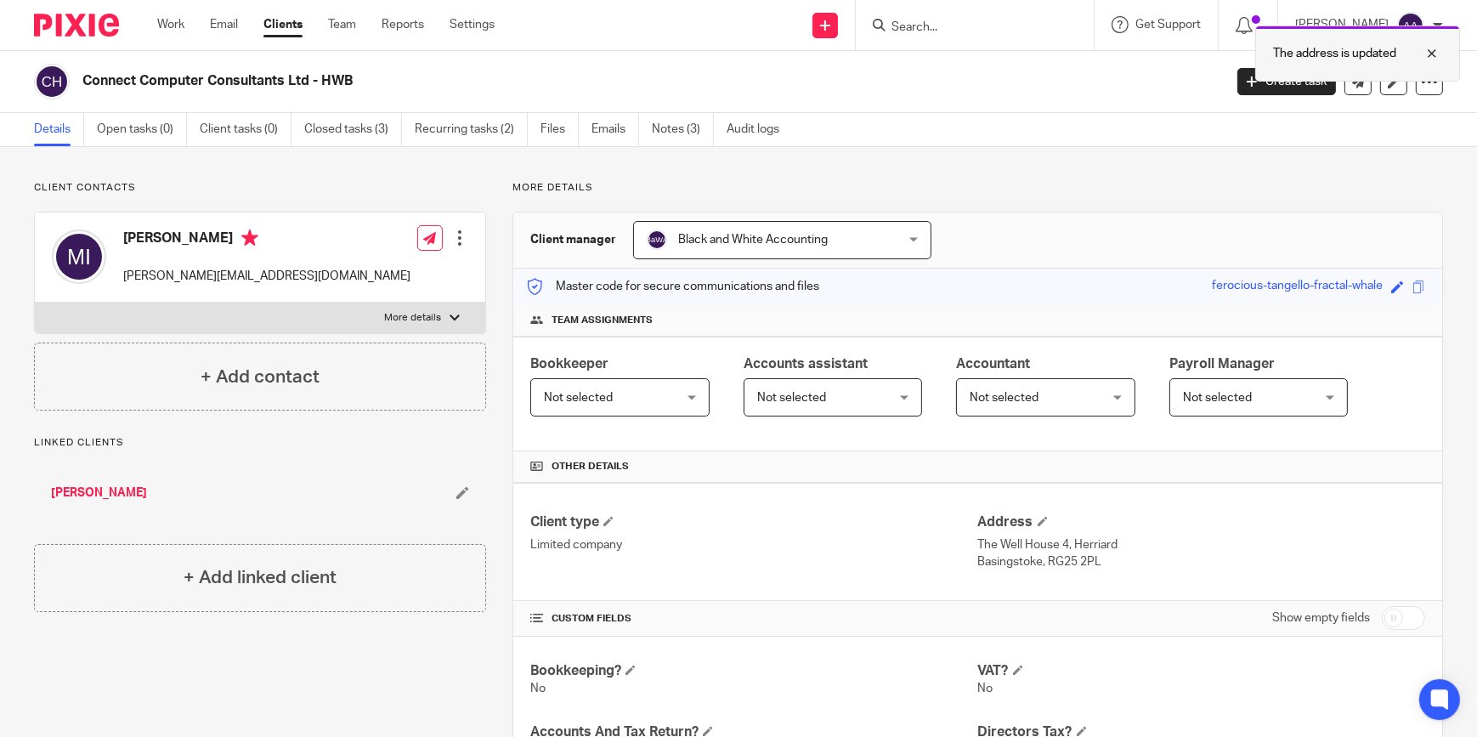
click at [1433, 54] on div at bounding box center [1419, 53] width 46 height 20
click at [1002, 31] on input "Search" at bounding box center [966, 27] width 153 height 15
click at [952, 31] on input "Search" at bounding box center [966, 27] width 153 height 15
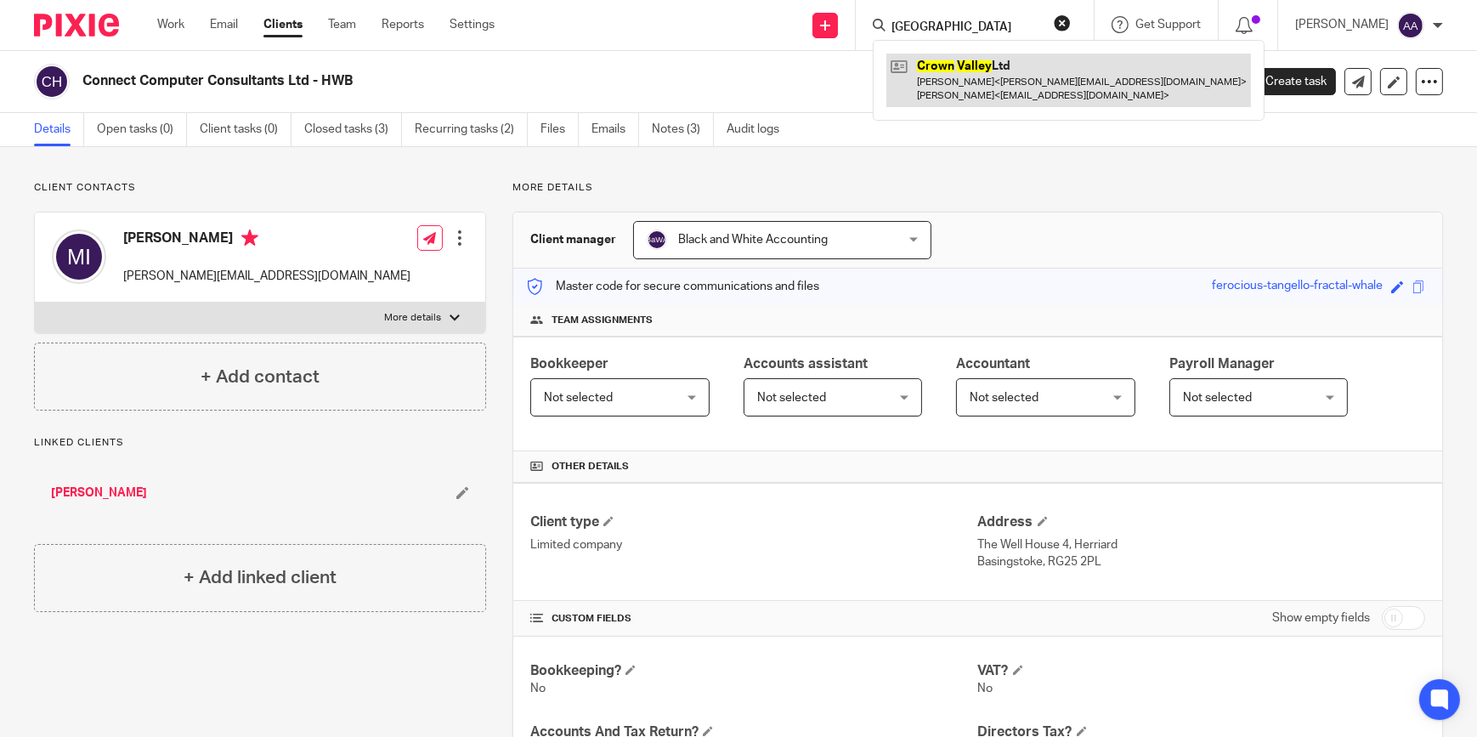
type input "[GEOGRAPHIC_DATA]"
click at [1008, 71] on link at bounding box center [1068, 80] width 364 height 53
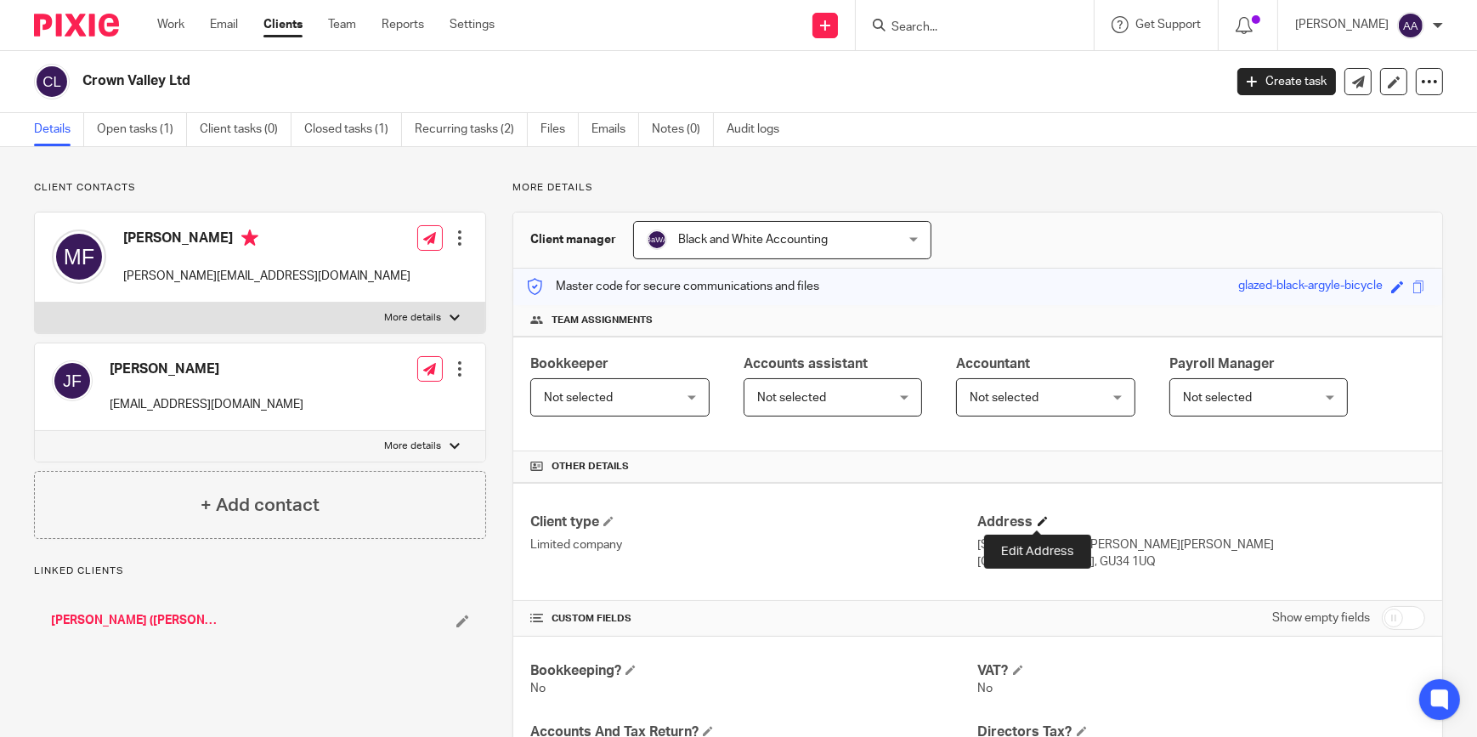
click at [1037, 522] on span at bounding box center [1042, 521] width 10 height 10
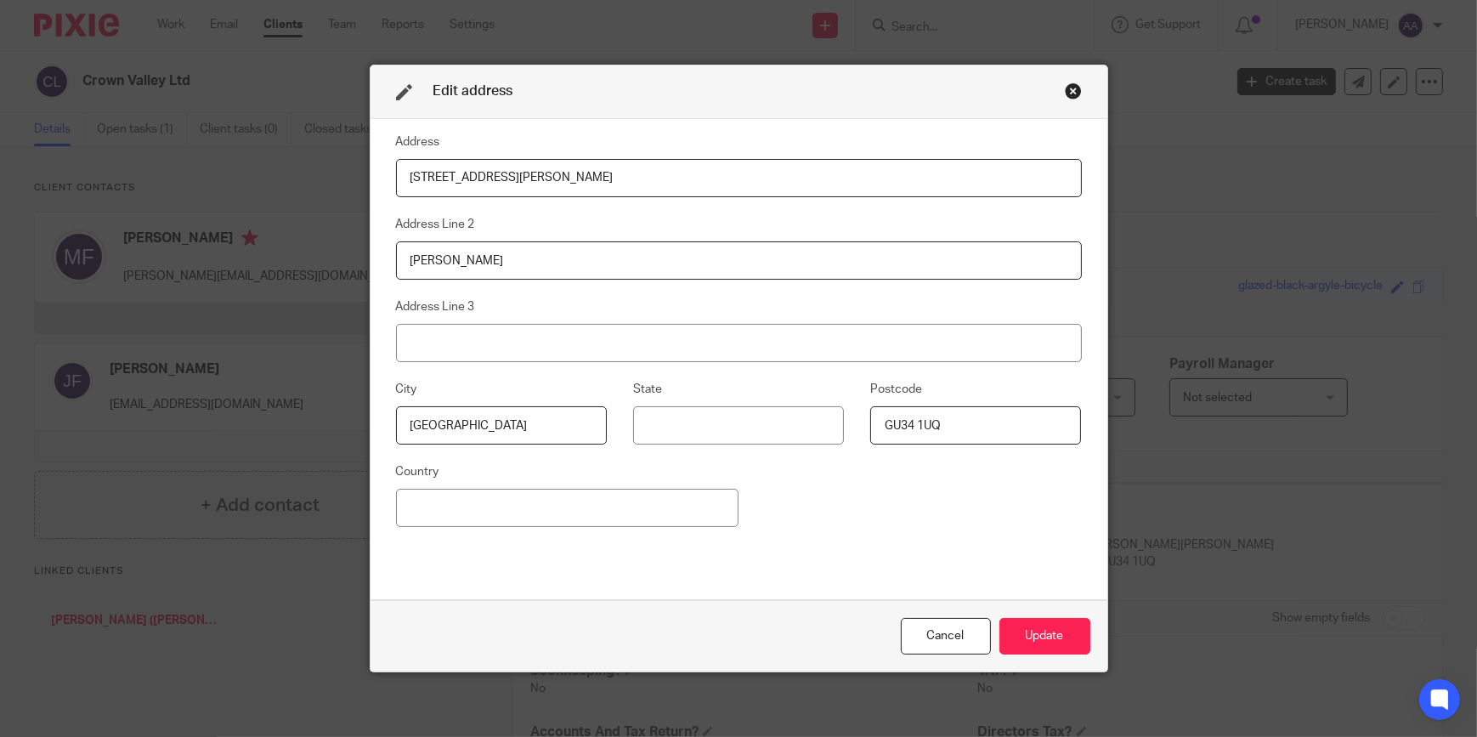
drag, startPoint x: 647, startPoint y: 180, endPoint x: 184, endPoint y: 184, distance: 462.2
click at [195, 189] on div "Edit address Address [STREET_ADDRESS][PERSON_NAME] Address Line 2 [PERSON_NAME]…" at bounding box center [738, 368] width 1477 height 737
drag, startPoint x: 457, startPoint y: 263, endPoint x: 453, endPoint y: 329, distance: 66.4
click at [375, 264] on div "Address Address Line 2 [PERSON_NAME] Address Line 3 [GEOGRAPHIC_DATA] Postcode …" at bounding box center [738, 360] width 737 height 482
drag, startPoint x: 593, startPoint y: 421, endPoint x: 335, endPoint y: 442, distance: 259.1
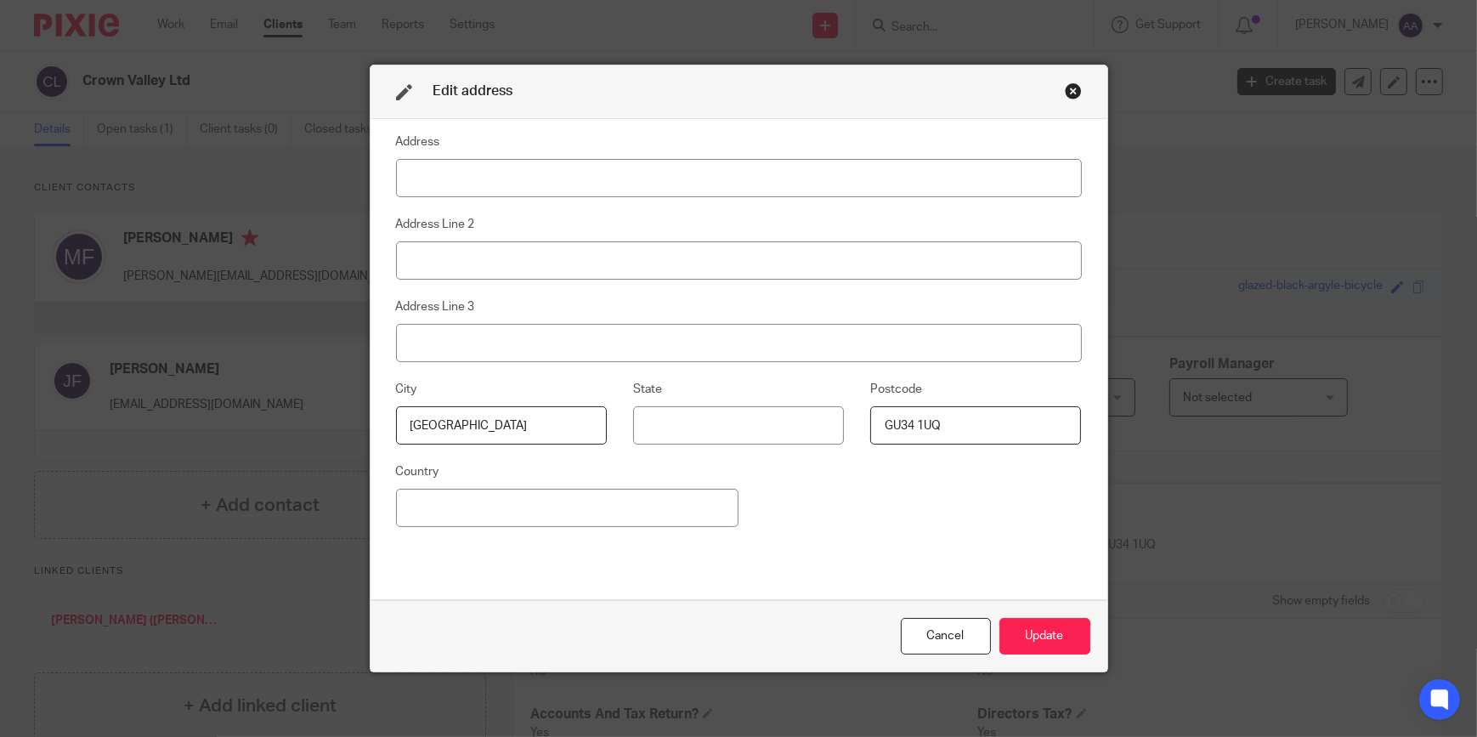
click at [336, 442] on div "Edit address Address Address Line 2 Address Line 3 [GEOGRAPHIC_DATA] Postcode G…" at bounding box center [738, 368] width 1477 height 737
drag, startPoint x: 840, startPoint y: 431, endPoint x: 761, endPoint y: 438, distance: 79.3
click at [761, 438] on div "City State Postcode GU34 1UQ" at bounding box center [725, 420] width 712 height 82
click at [1040, 617] on div "Cancel Update" at bounding box center [738, 635] width 737 height 71
click at [1038, 634] on button "Update" at bounding box center [1044, 636] width 91 height 37
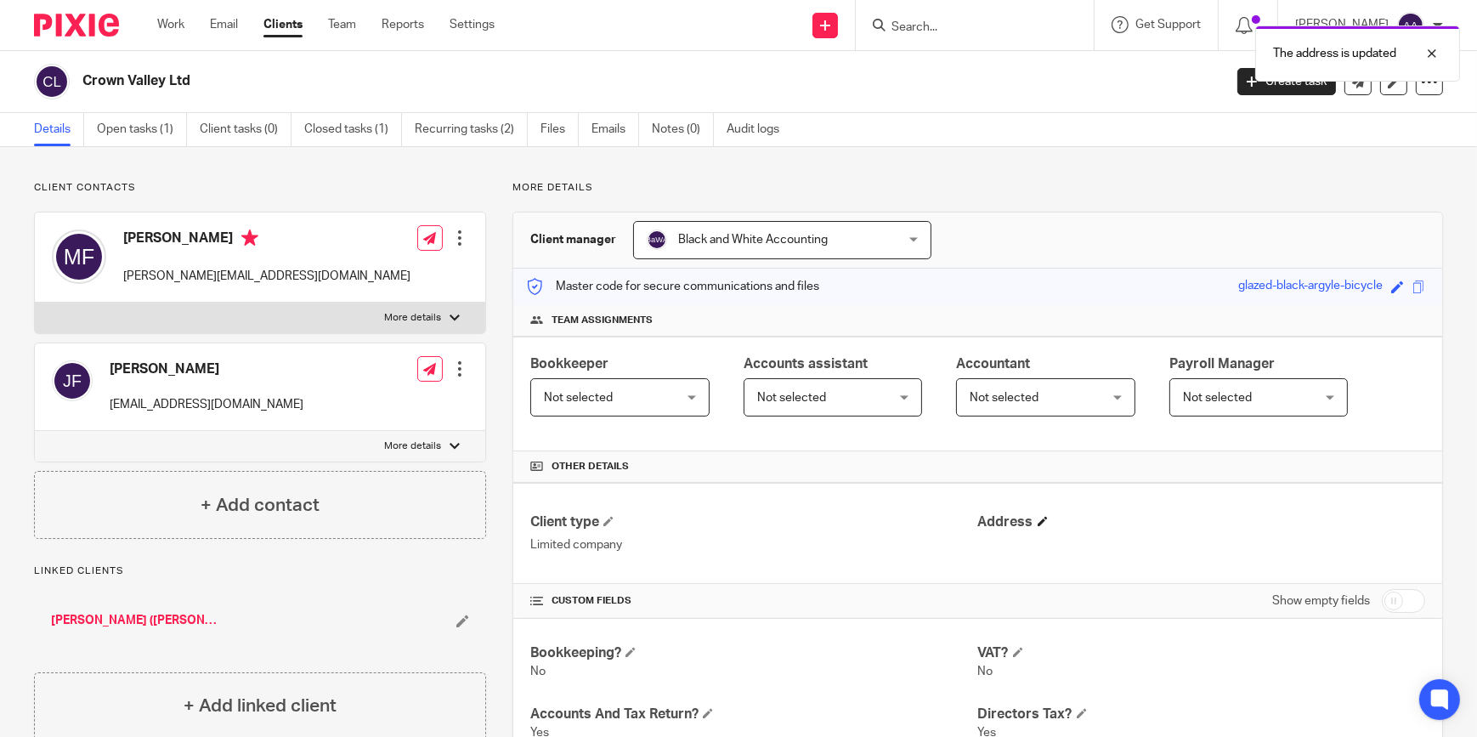
click at [1040, 522] on span at bounding box center [1042, 521] width 10 height 10
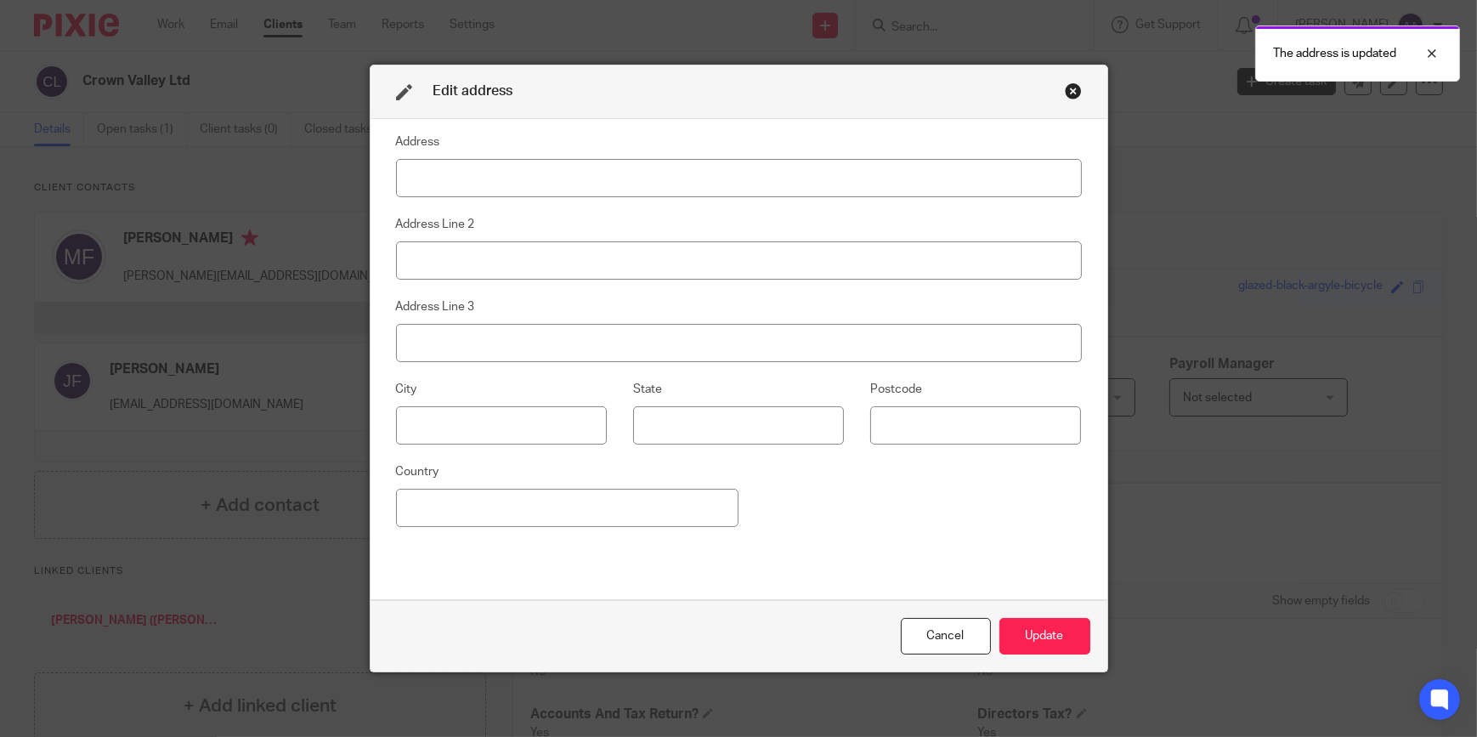
click at [662, 178] on input at bounding box center [739, 178] width 686 height 38
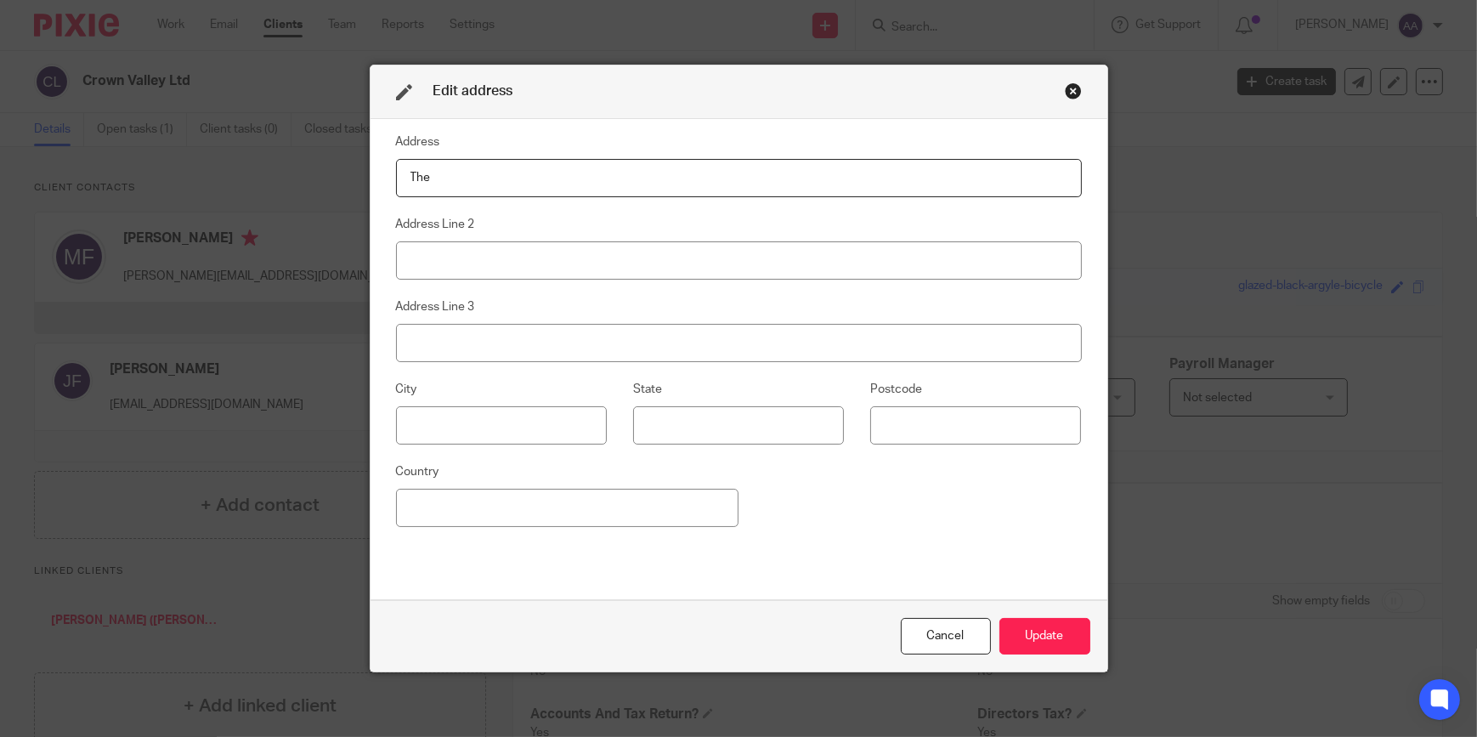
type input "The Well House 4"
type input "Herriard"
type input "[GEOGRAPHIC_DATA]"
type input "RG25 2PL"
click at [1056, 641] on button "Update" at bounding box center [1044, 636] width 91 height 37
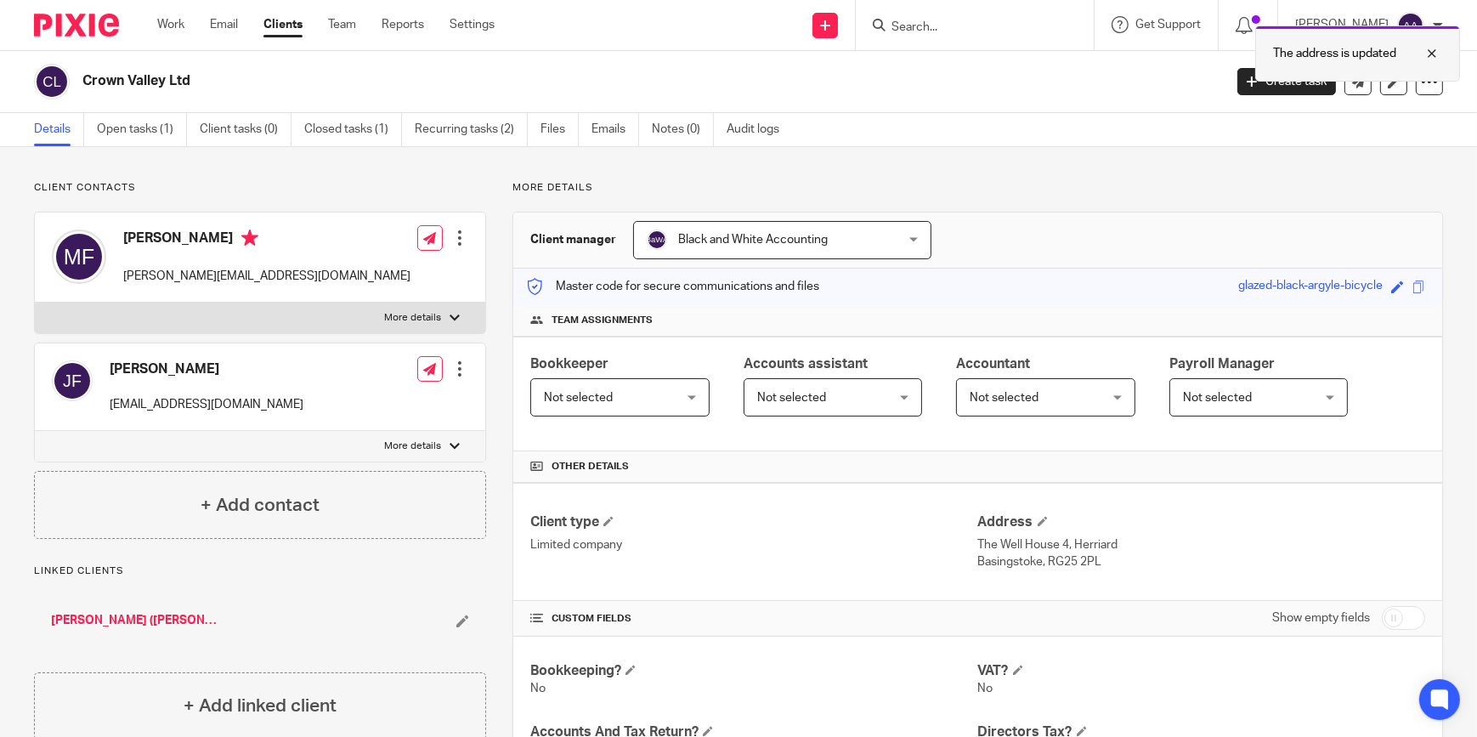
click at [1436, 49] on div at bounding box center [1419, 53] width 46 height 20
click at [1010, 31] on input "Search" at bounding box center [966, 27] width 153 height 15
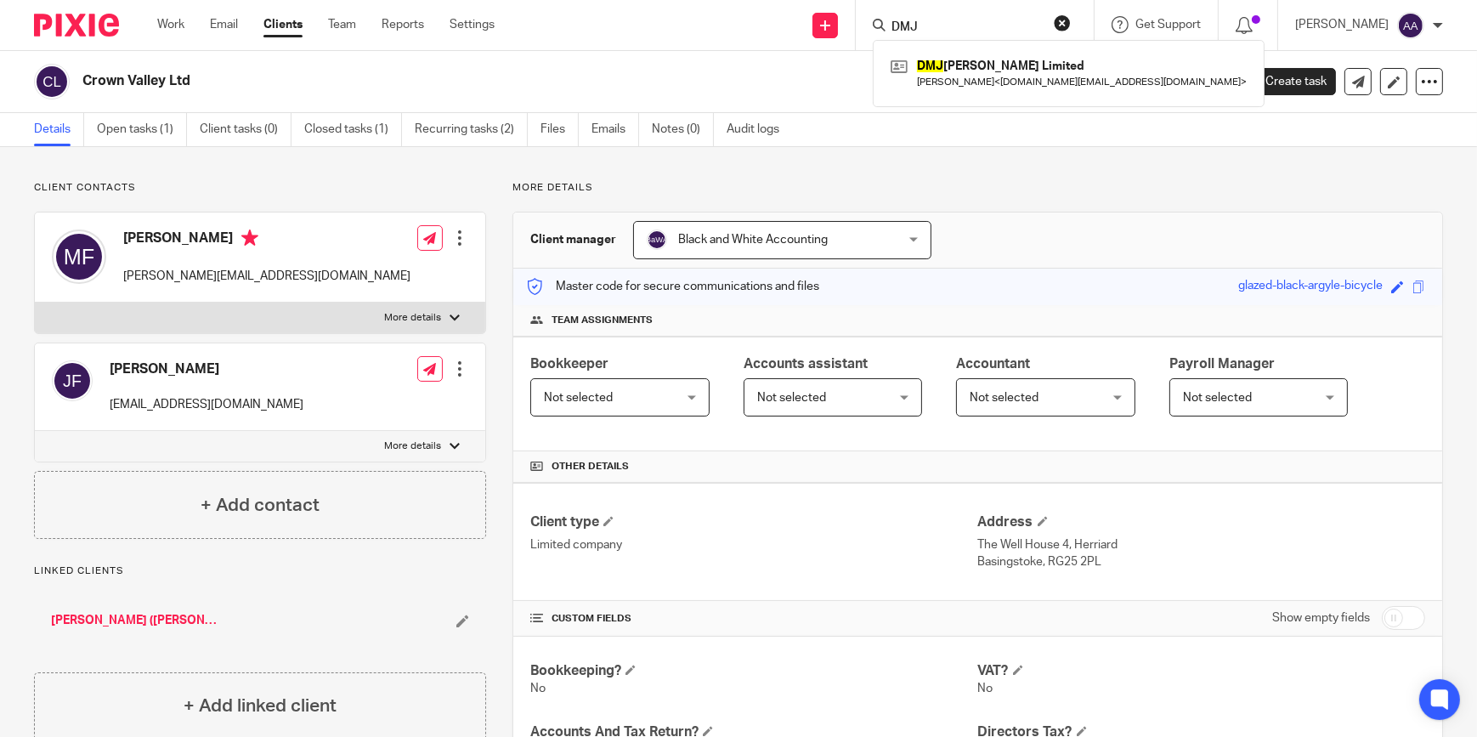
type input "DMJ"
drag, startPoint x: 1007, startPoint y: 15, endPoint x: 844, endPoint y: 18, distance: 162.3
click at [844, 18] on div "Send new email Create task Add client Request signature DMJ DMJ [PERSON_NAME] L…" at bounding box center [998, 25] width 957 height 50
click at [994, 22] on input "Search" at bounding box center [966, 27] width 153 height 15
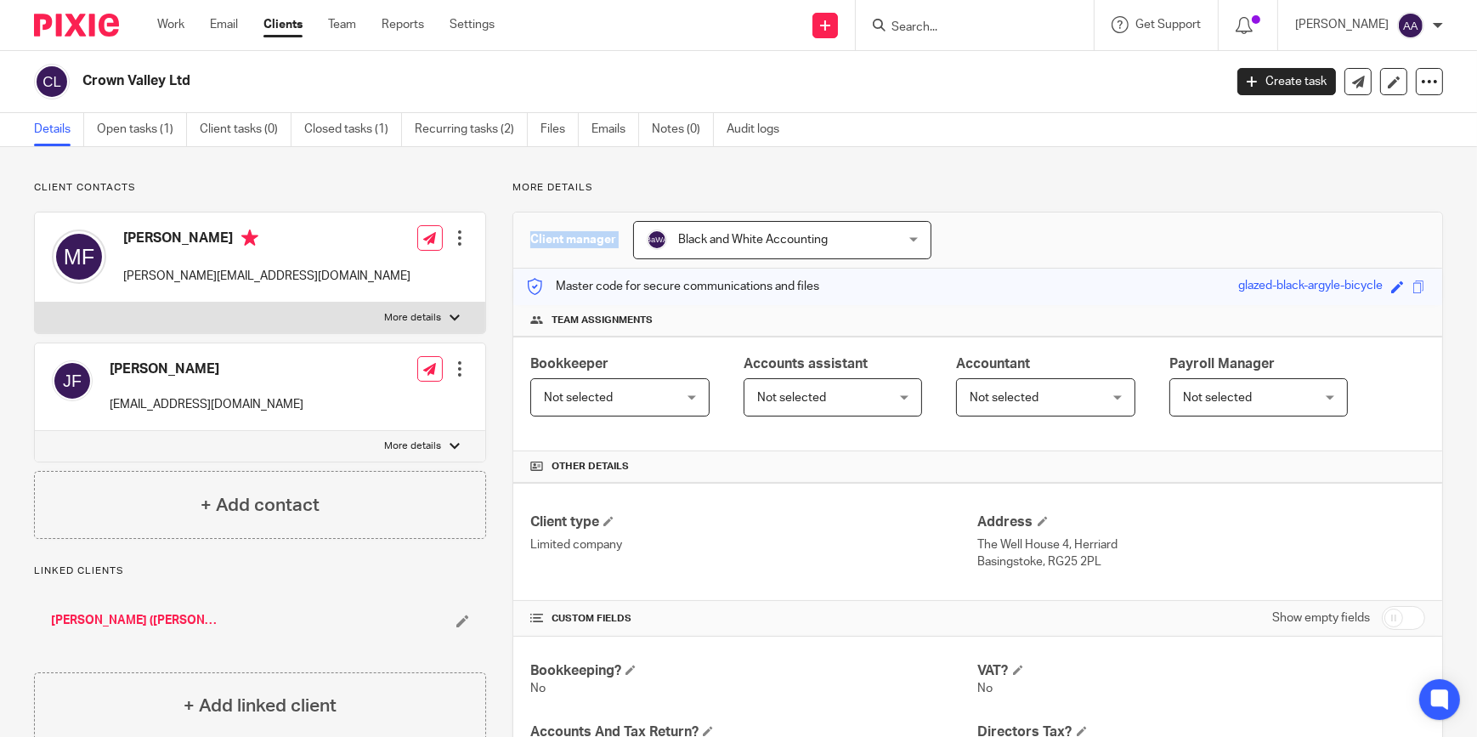
drag, startPoint x: 990, startPoint y: 178, endPoint x: 988, endPoint y: 222, distance: 43.4
drag, startPoint x: 988, startPoint y: 222, endPoint x: 974, endPoint y: 191, distance: 33.8
click at [974, 191] on p "More details" at bounding box center [977, 188] width 930 height 14
